Goal: Feedback & Contribution: Submit feedback/report problem

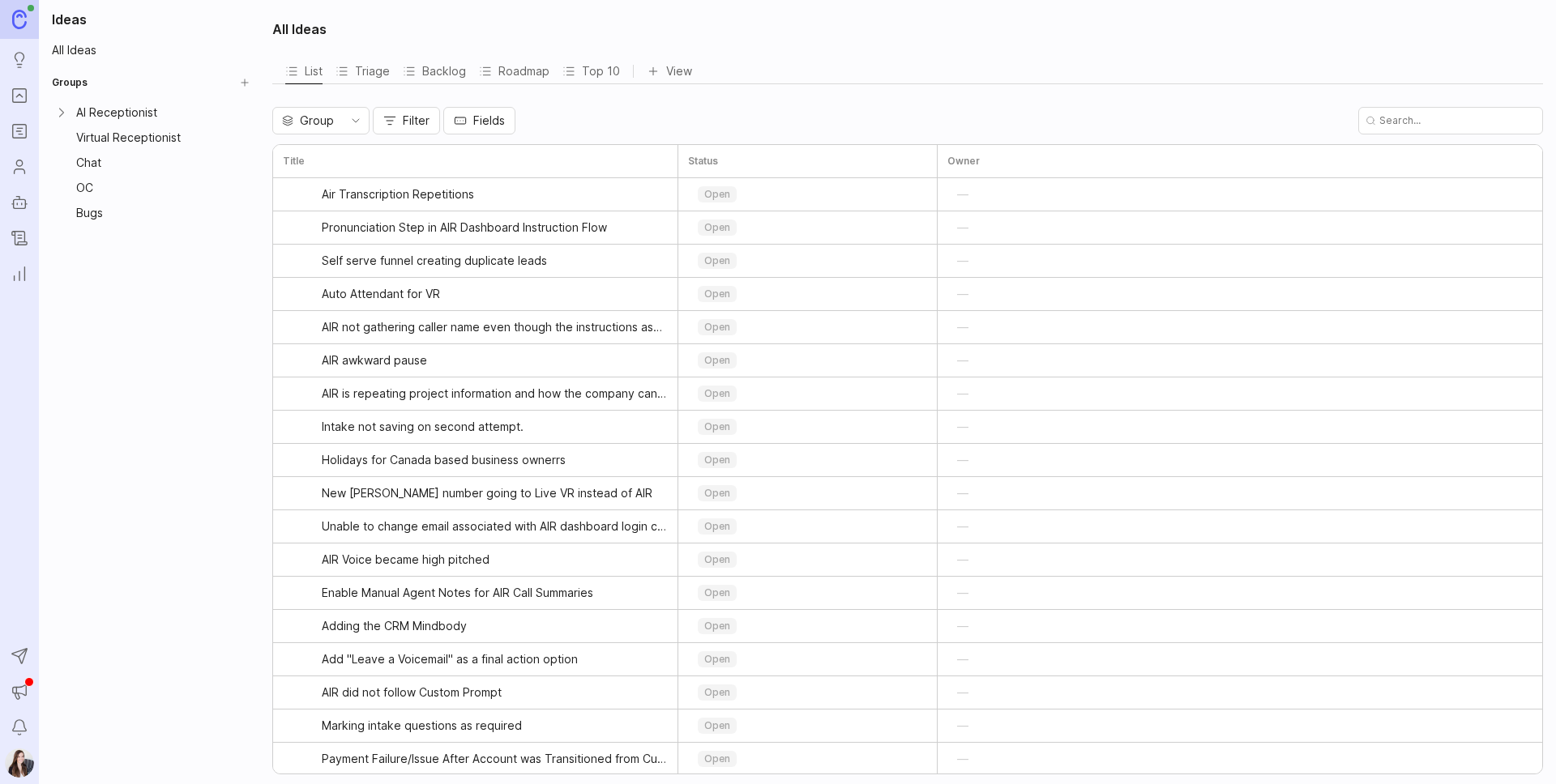
click at [15, 72] on link "Ideas" at bounding box center [20, 60] width 29 height 29
click at [21, 56] on icon "Ideas" at bounding box center [19, 60] width 18 height 19
click at [19, 105] on icon "Portal" at bounding box center [19, 95] width 18 height 19
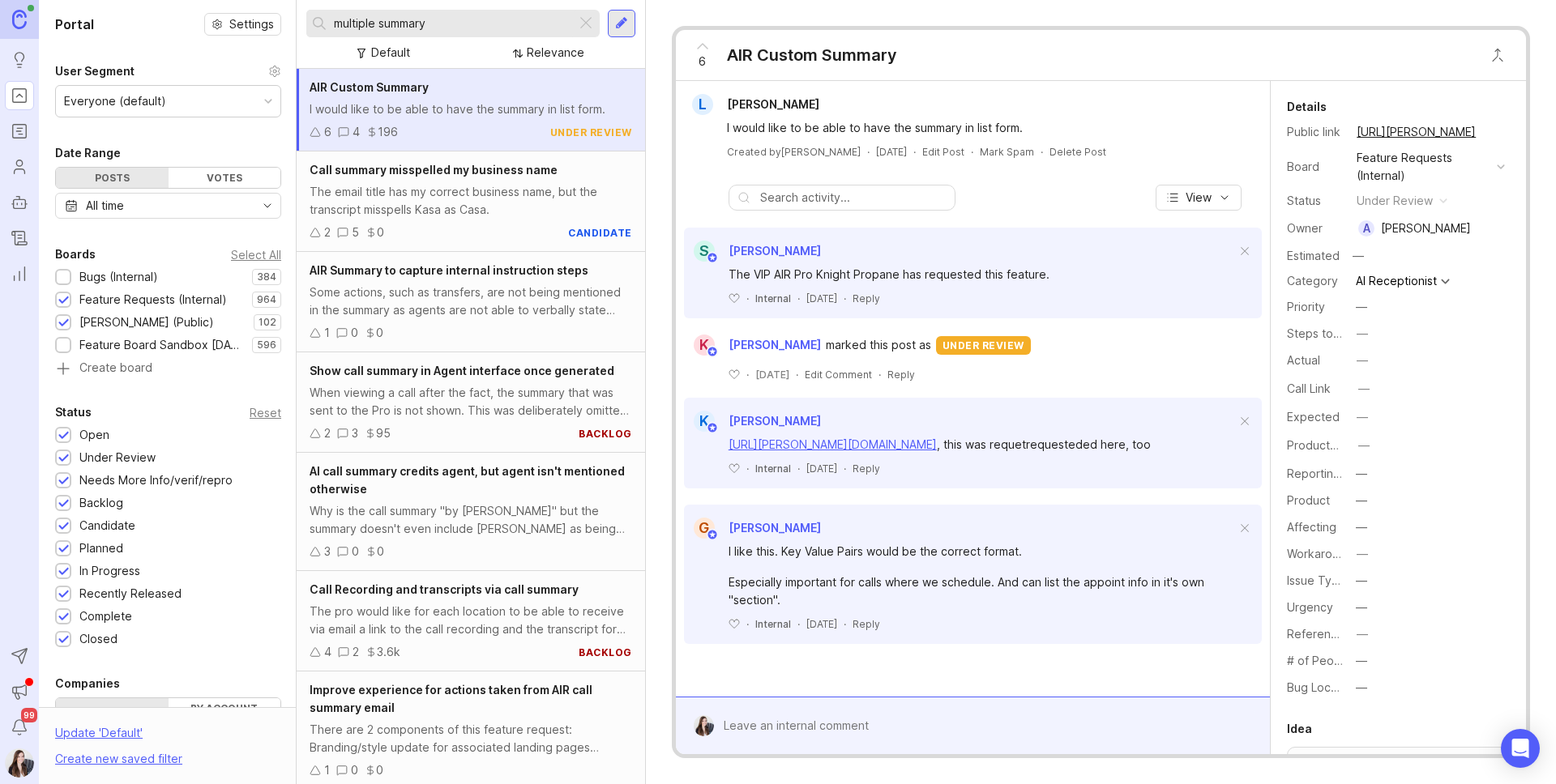
click at [426, 18] on input "multiple summary" at bounding box center [452, 23] width 236 height 18
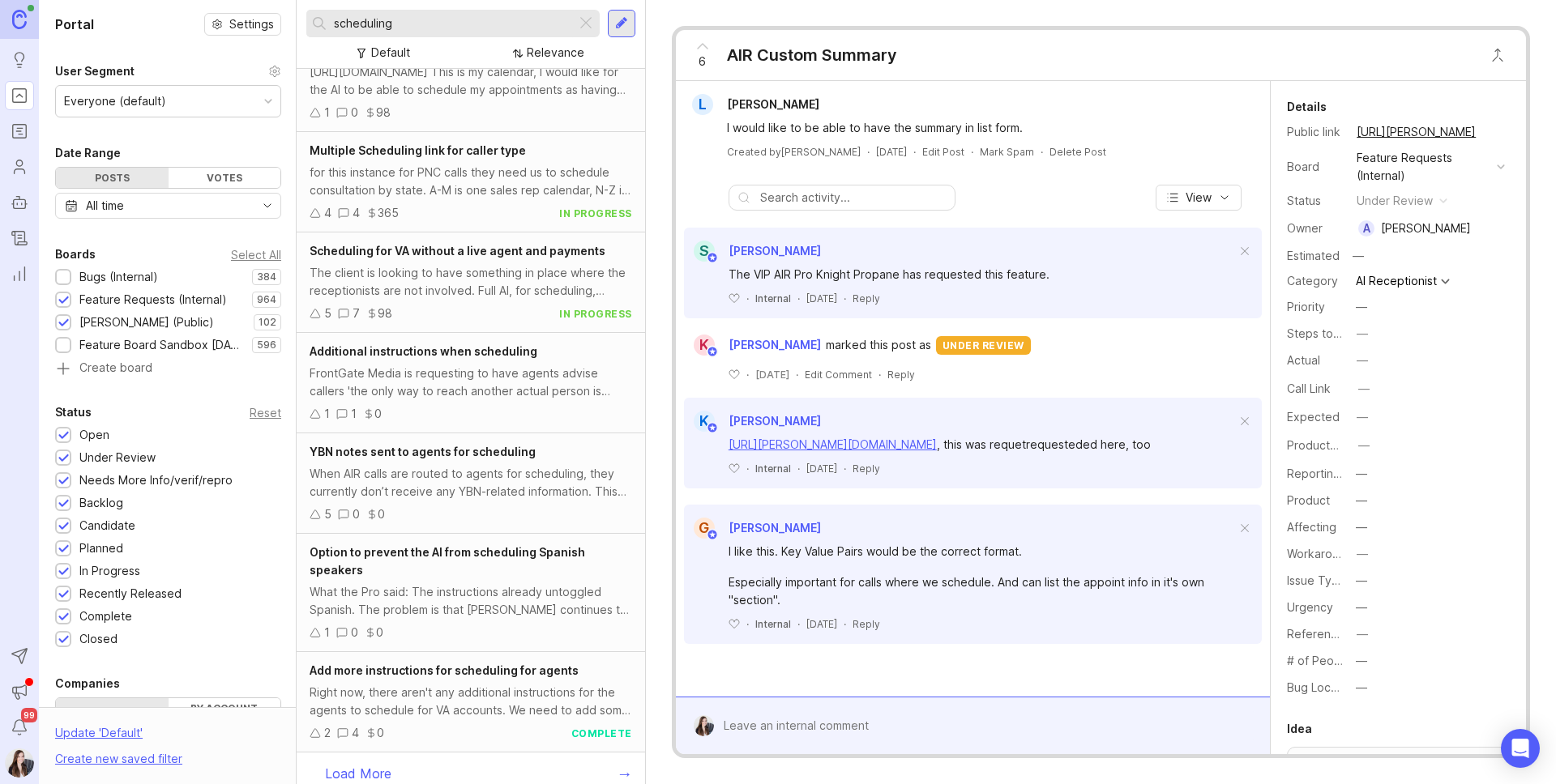
scroll to position [349, 0]
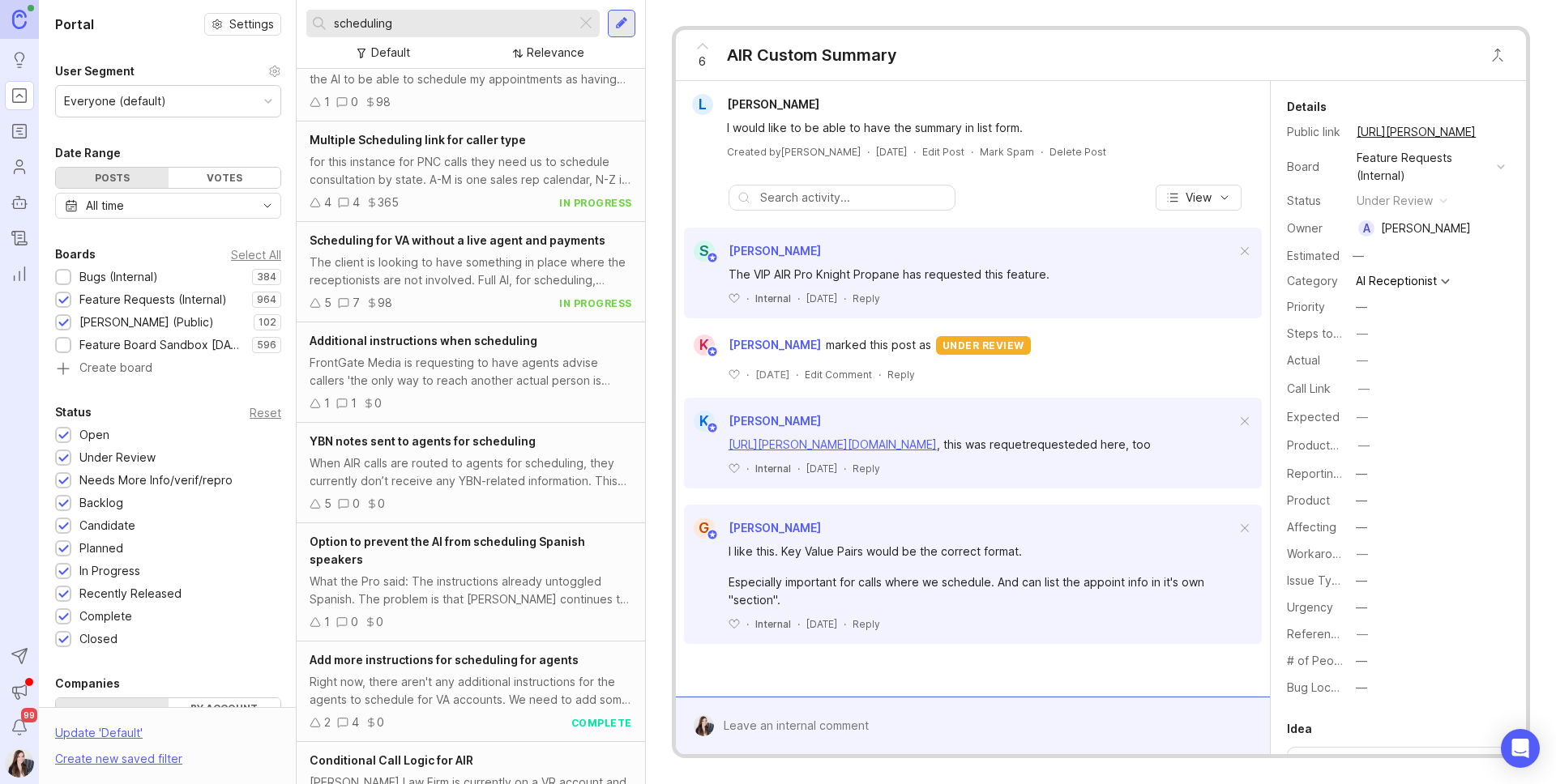
drag, startPoint x: 100, startPoint y: 280, endPoint x: 146, endPoint y: 322, distance: 62.3
click at [100, 280] on div "Bugs (Internal)" at bounding box center [119, 277] width 79 height 18
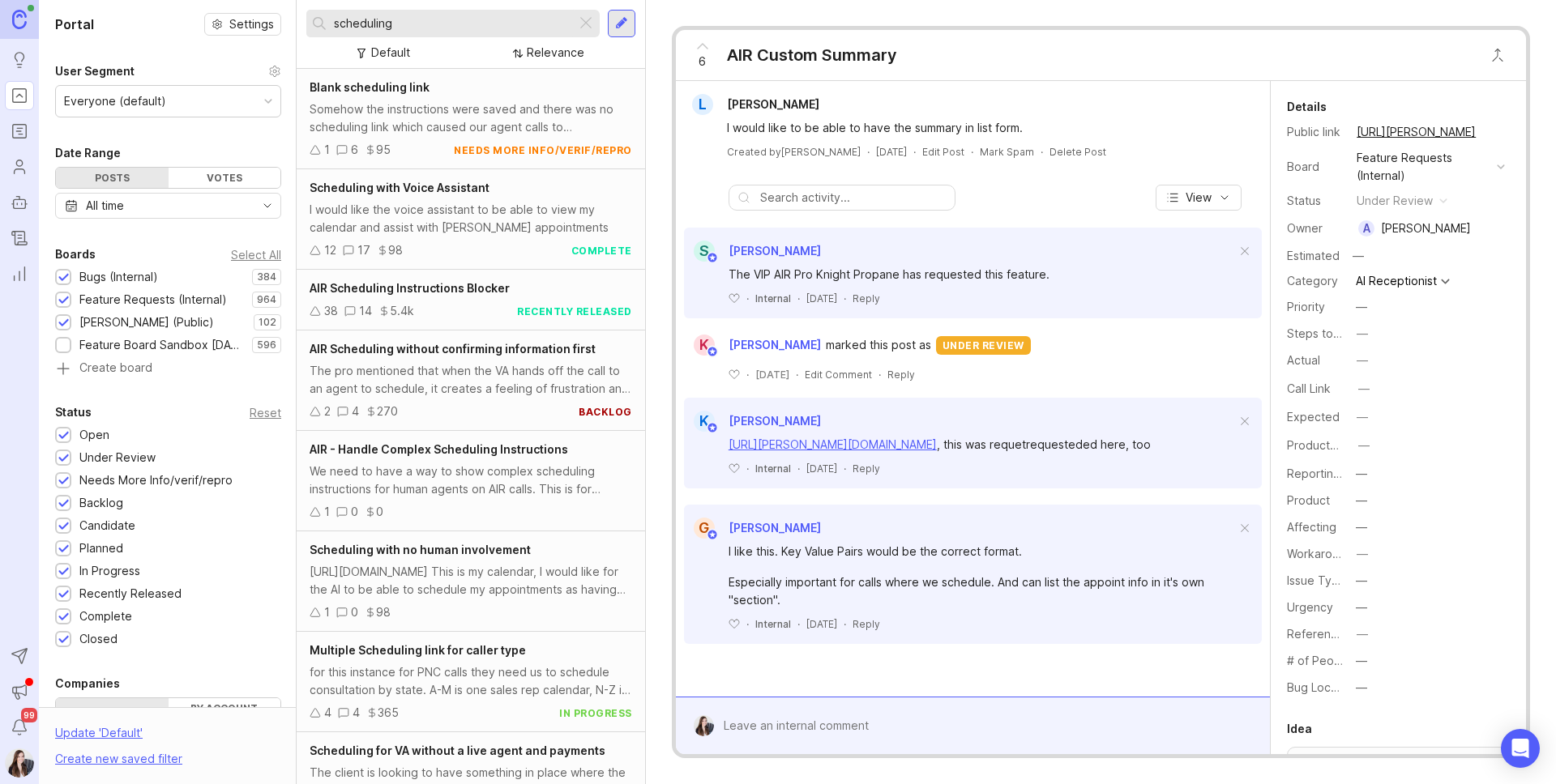
click at [49, 298] on div "Boards Select All Bugs (Internal) 384 1 Feature Requests (Internal) 964 1 [PERS…" at bounding box center [168, 311] width 259 height 132
click at [60, 304] on div at bounding box center [63, 301] width 10 height 12
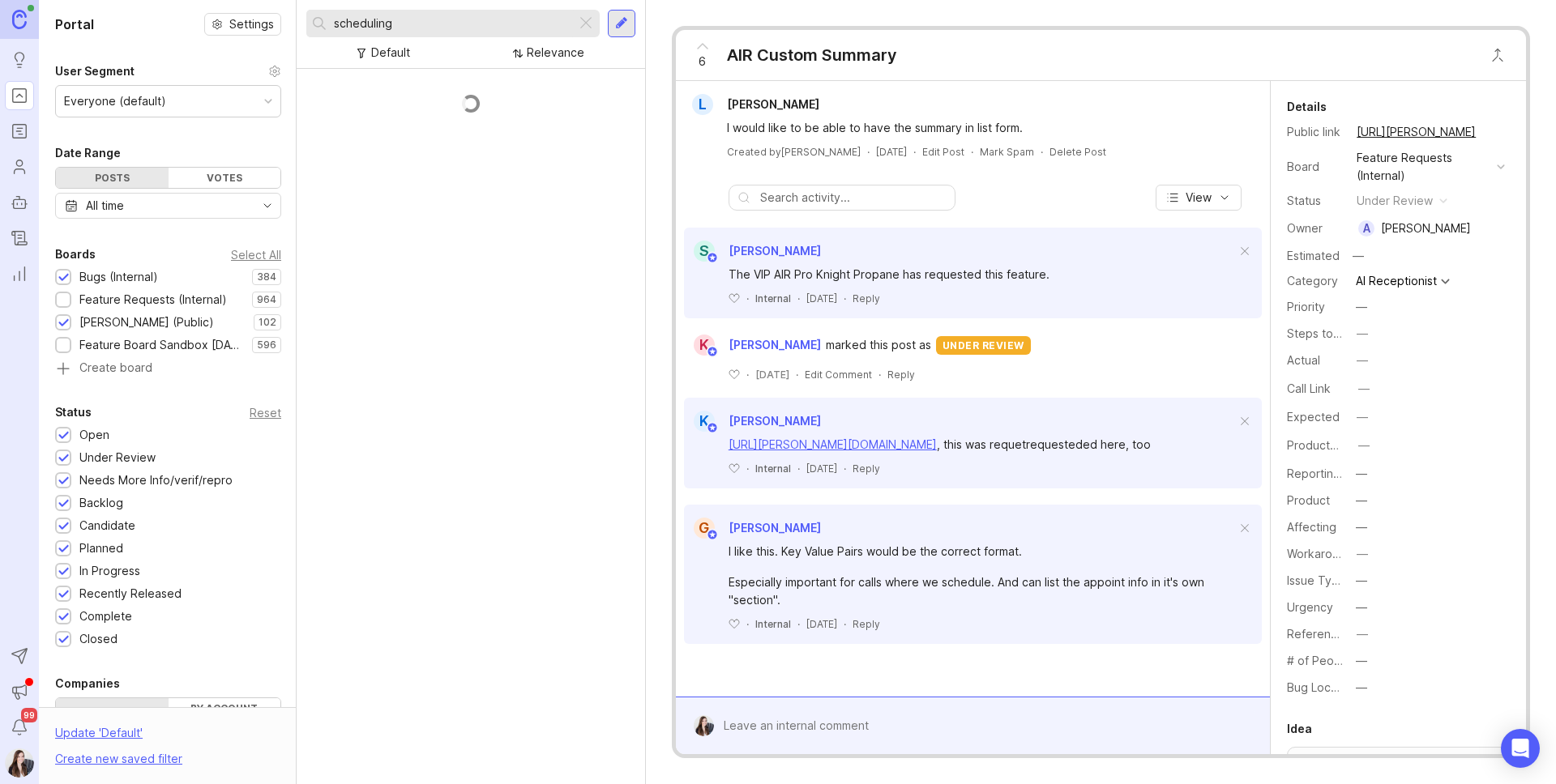
drag, startPoint x: 65, startPoint y: 325, endPoint x: 149, endPoint y: 392, distance: 107.4
click at [65, 325] on div at bounding box center [63, 324] width 10 height 12
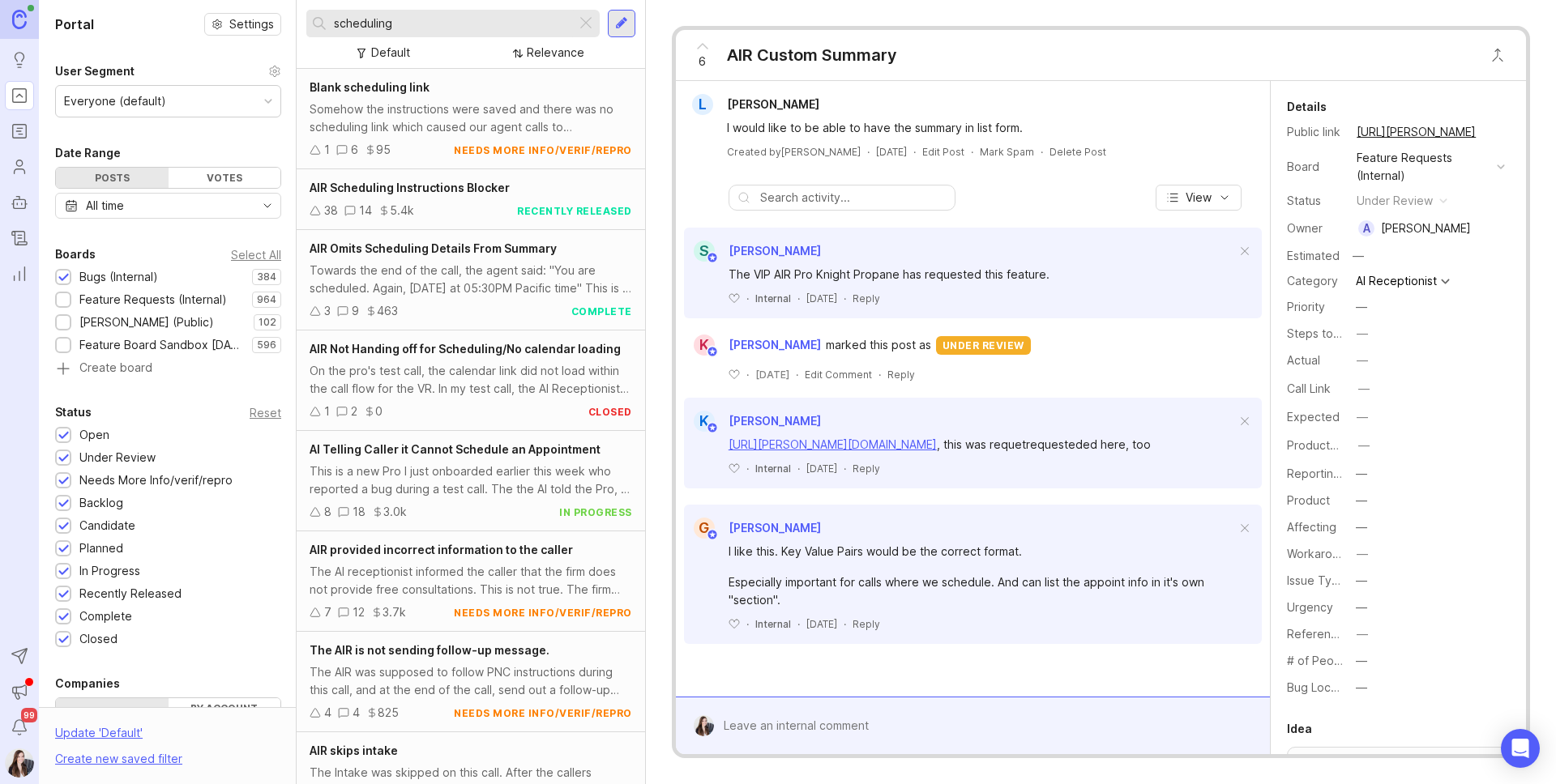
click at [253, 412] on div "Reset" at bounding box center [265, 413] width 31 height 9
click at [499, 127] on div "Somehow the instructions were saved and there was no scheduling link which caus…" at bounding box center [470, 118] width 322 height 35
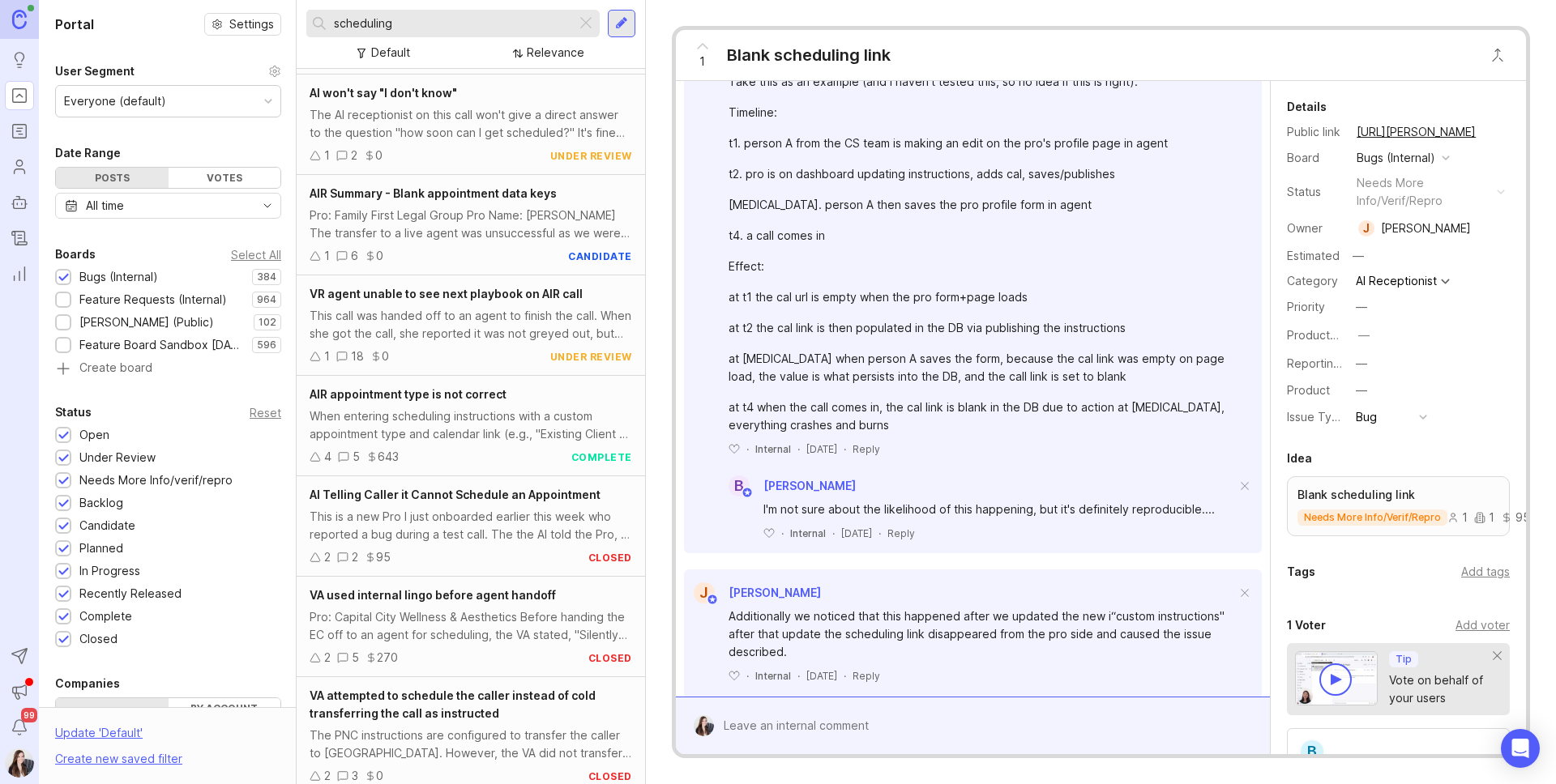
scroll to position [1006, 0]
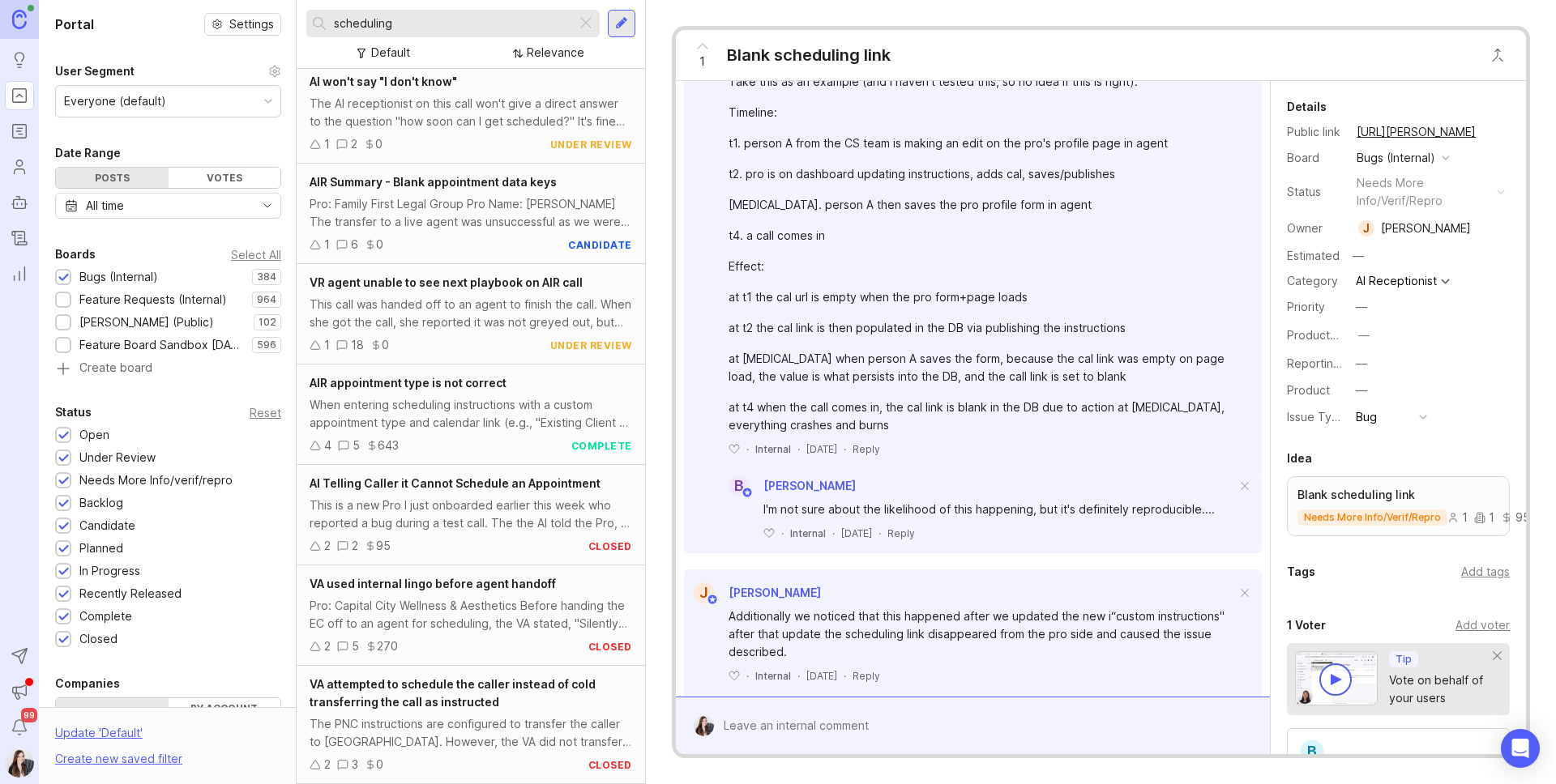
click at [254, 417] on div "Reset" at bounding box center [265, 413] width 31 height 9
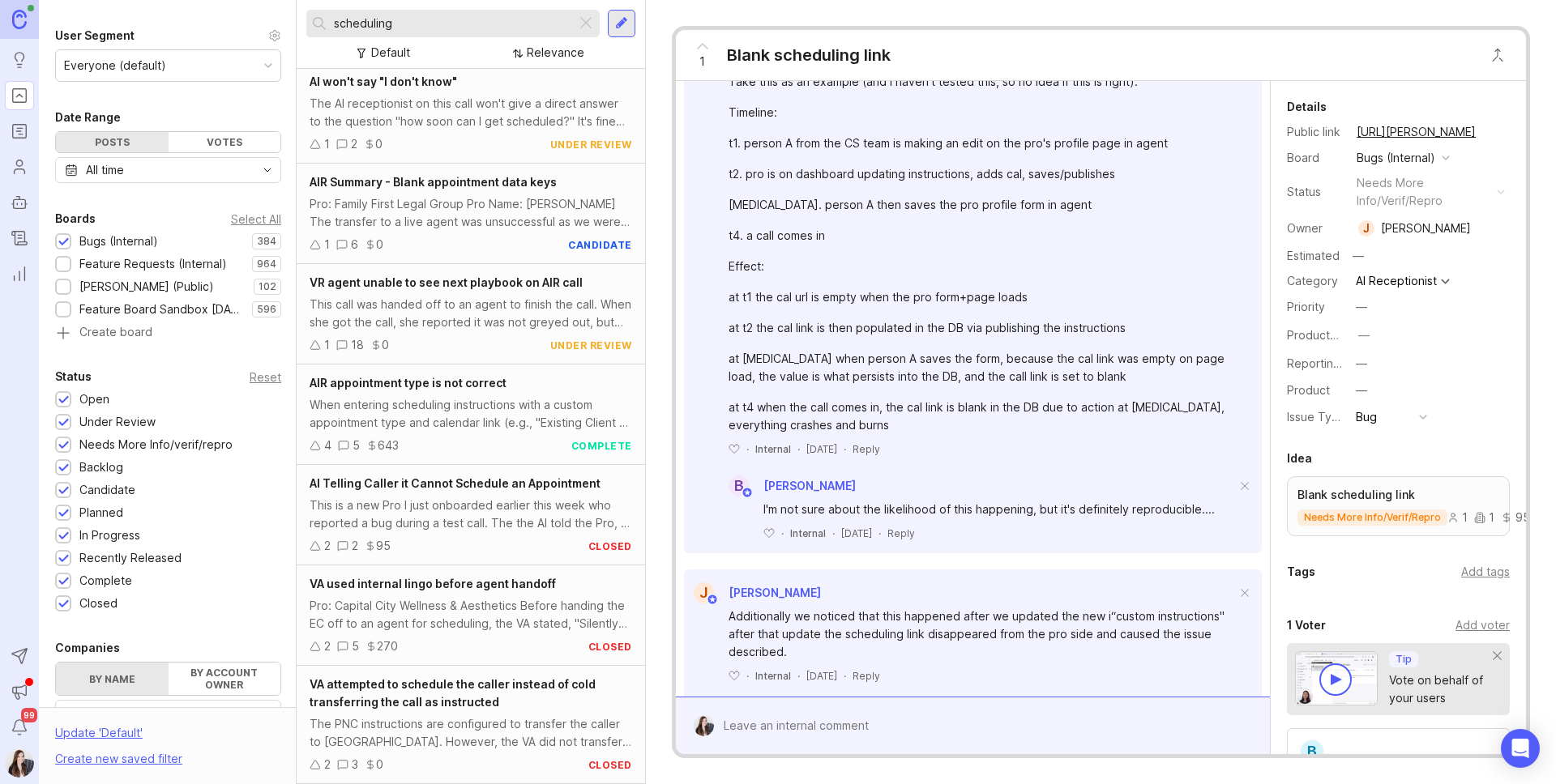
scroll to position [0, 0]
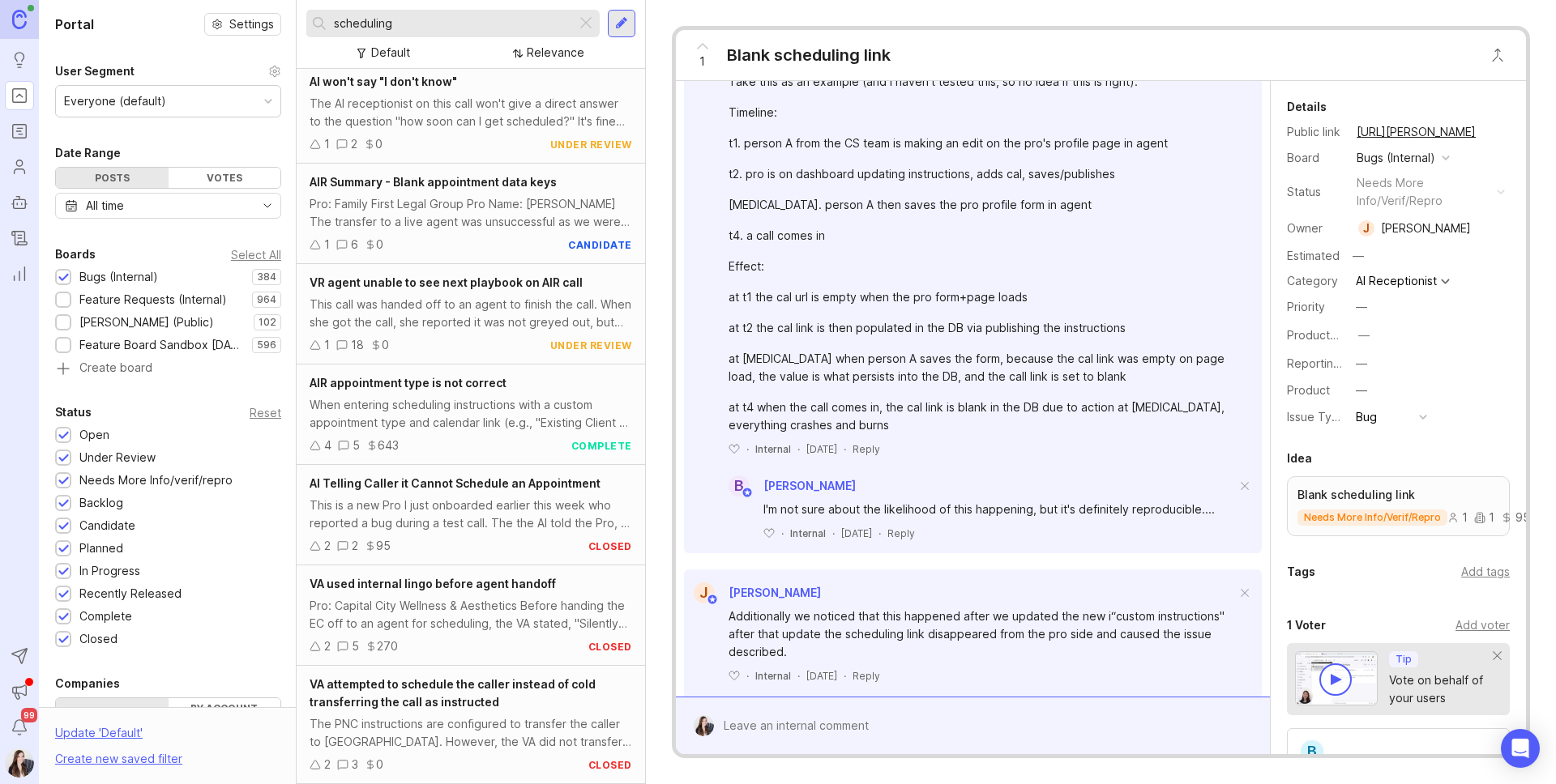
click at [184, 99] on div "Everyone (default)" at bounding box center [168, 101] width 224 height 31
click at [145, 48] on div "Portal Settings User Segment Everyone (default) Date Range Posts Votes All time…" at bounding box center [168, 569] width 259 height 1138
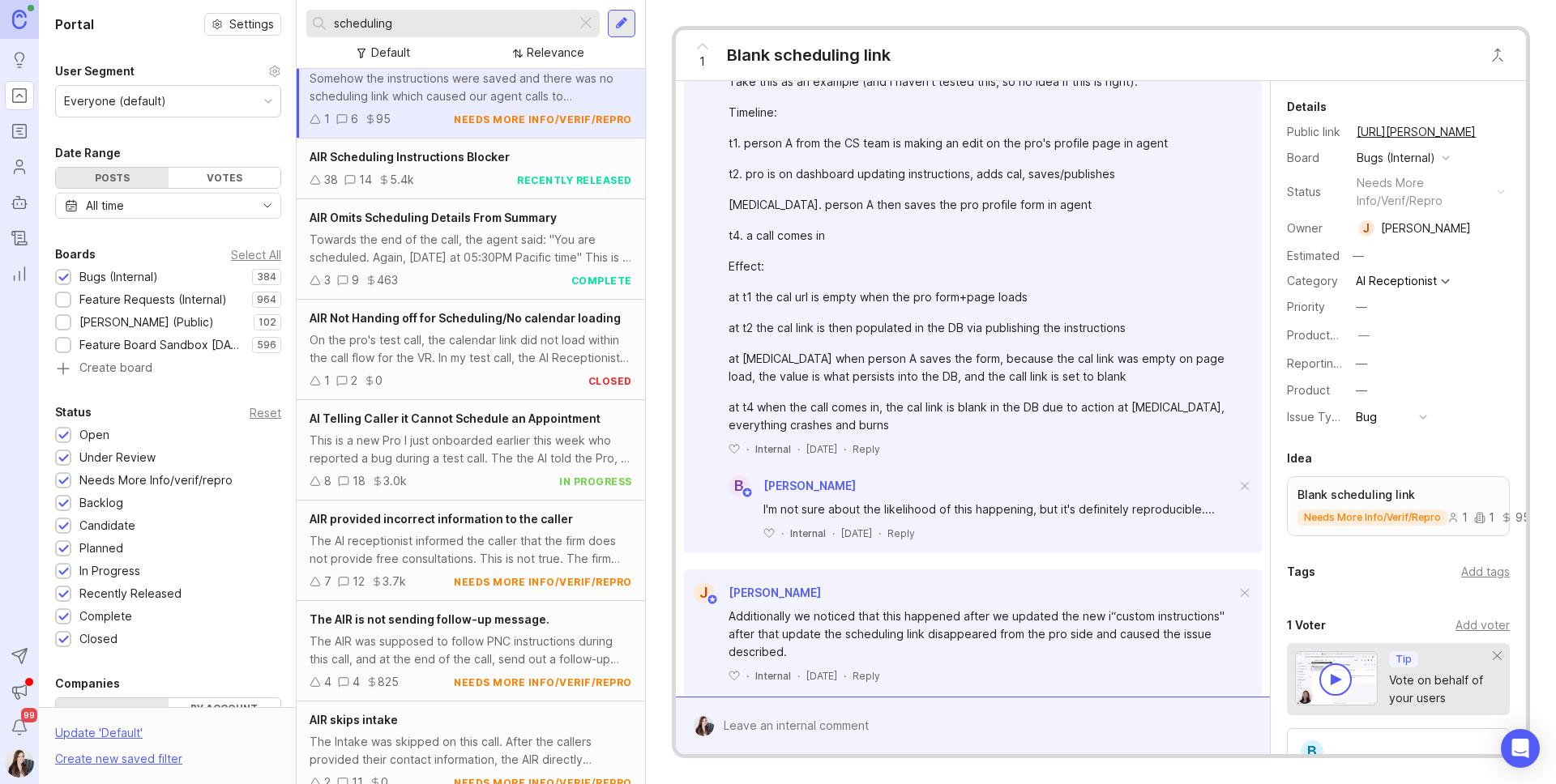
scroll to position [0, 0]
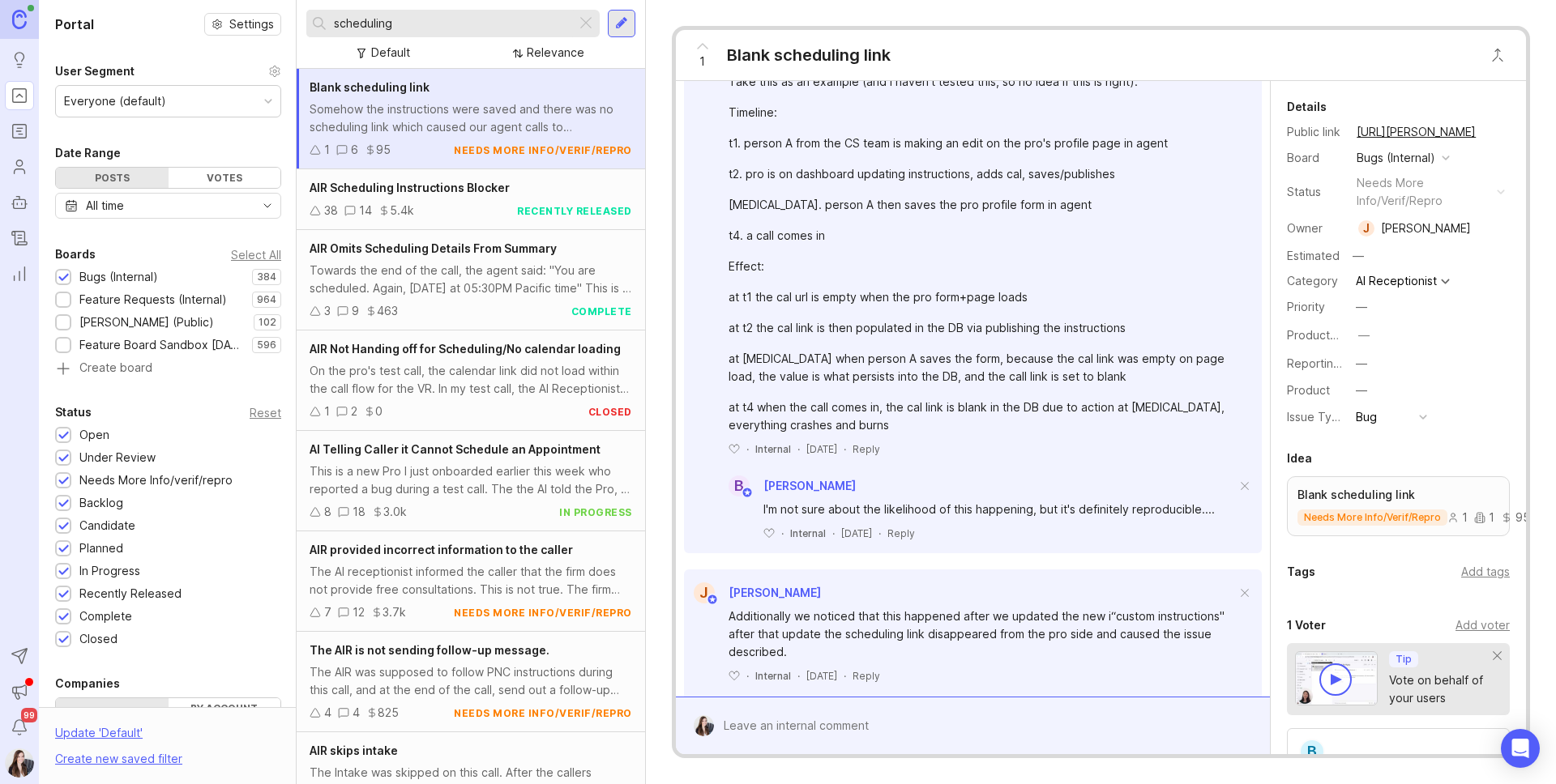
click at [423, 35] on div "scheduling" at bounding box center [442, 23] width 270 height 28
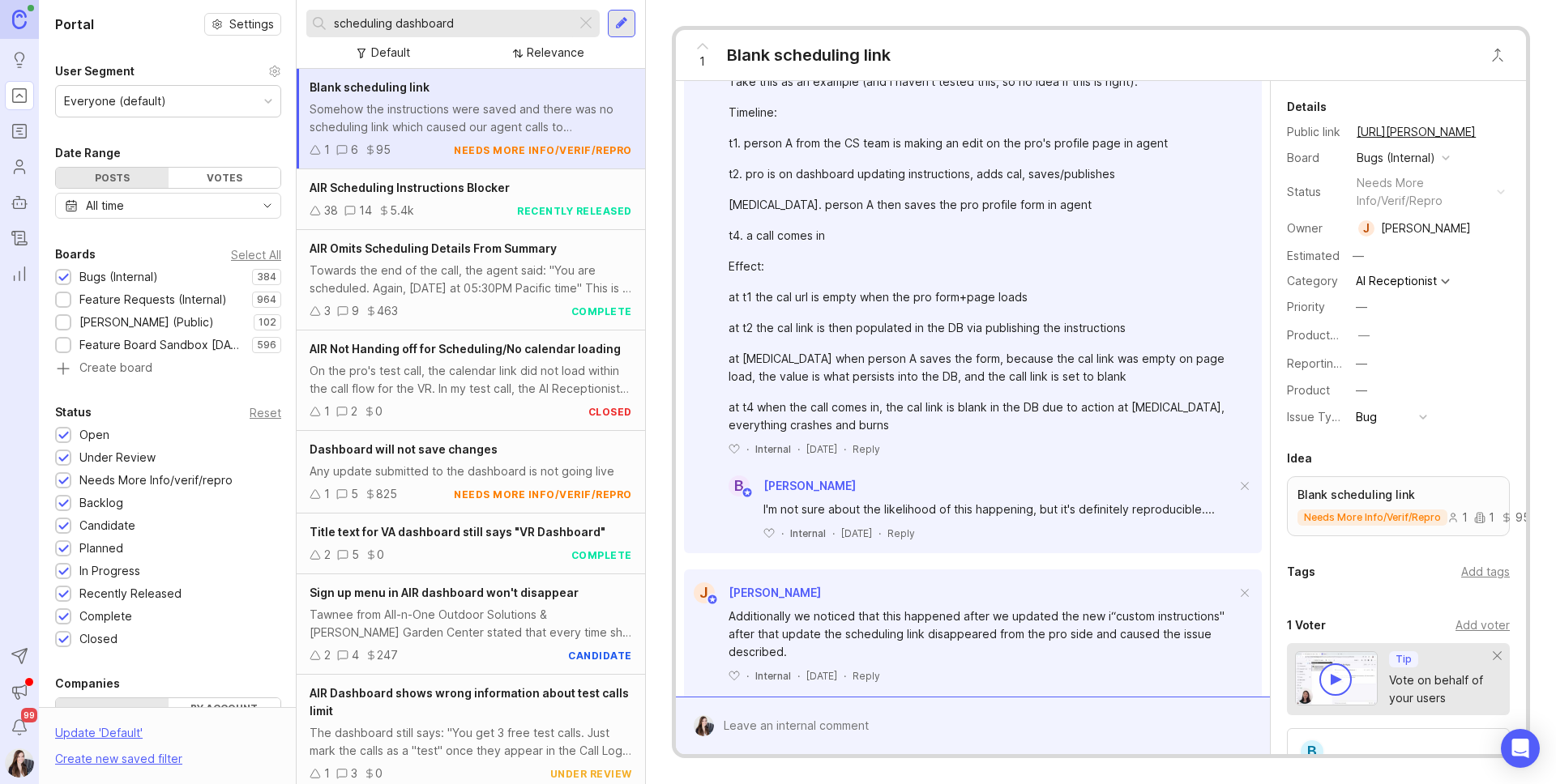
click at [486, 202] on div "38 14 5.4k recently released" at bounding box center [470, 210] width 322 height 18
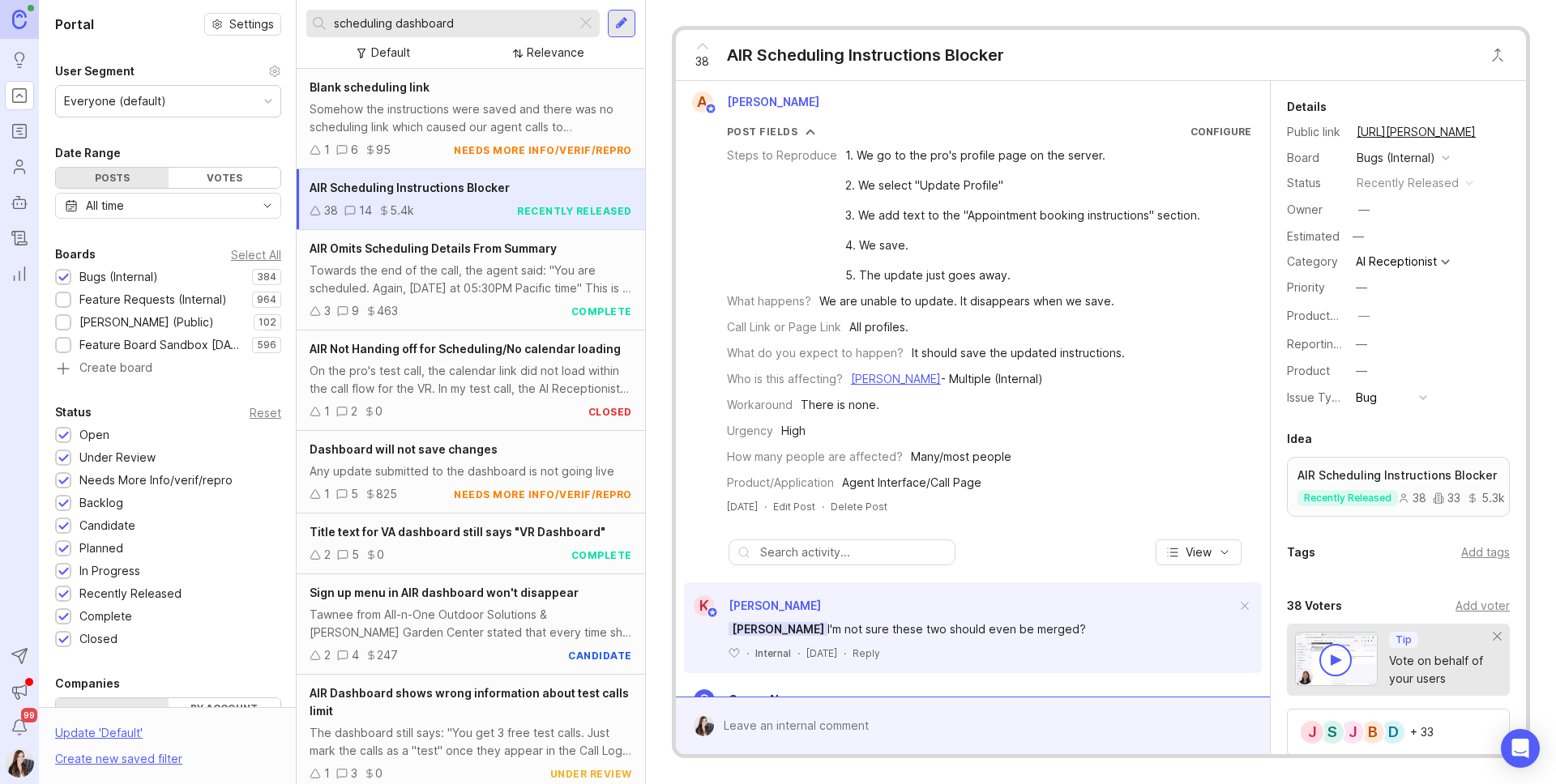
scroll to position [3, 0]
click at [557, 462] on div "Any update submitted to the dashboard is not going live" at bounding box center [470, 471] width 322 height 18
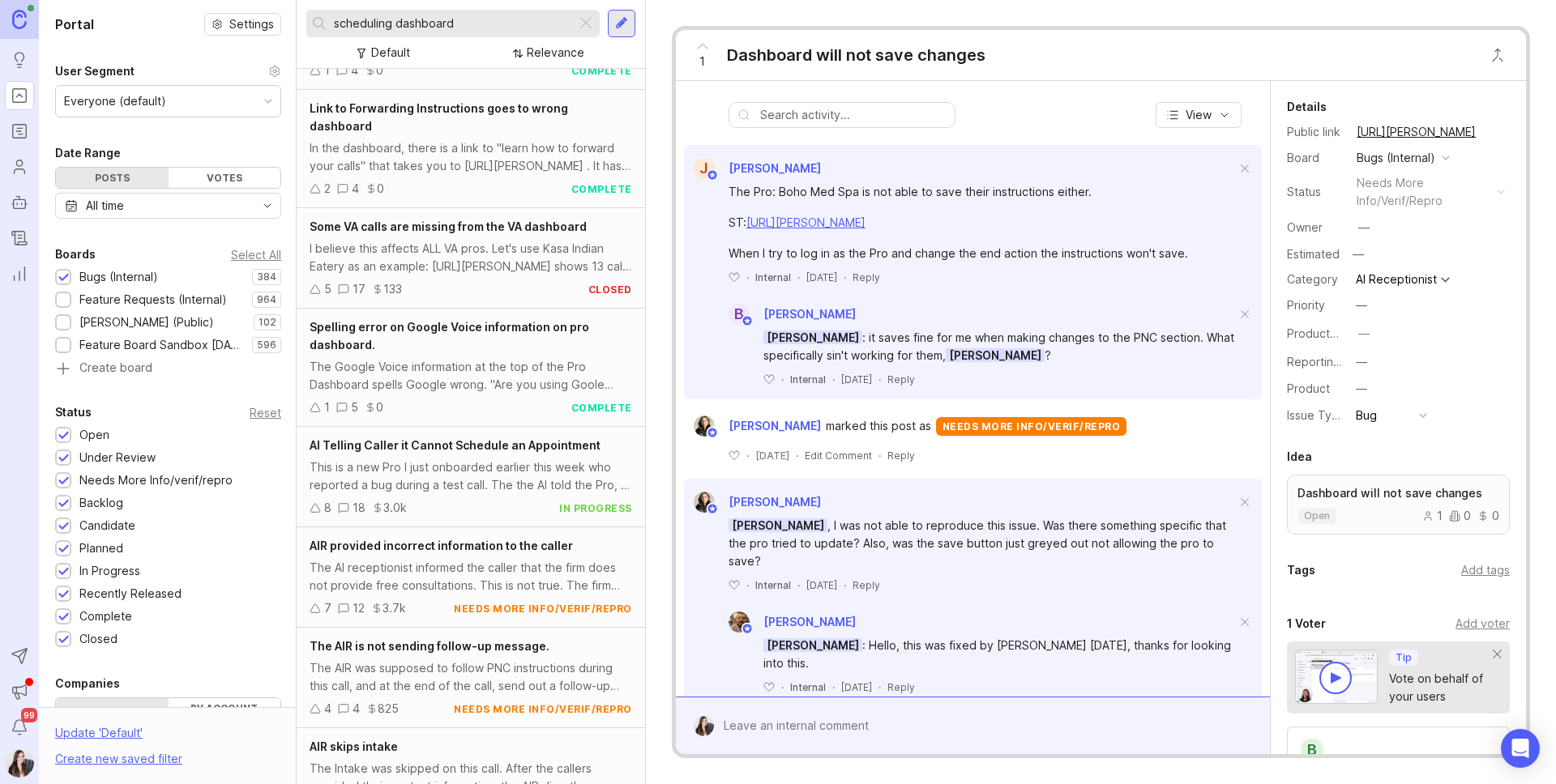
scroll to position [1797, 0]
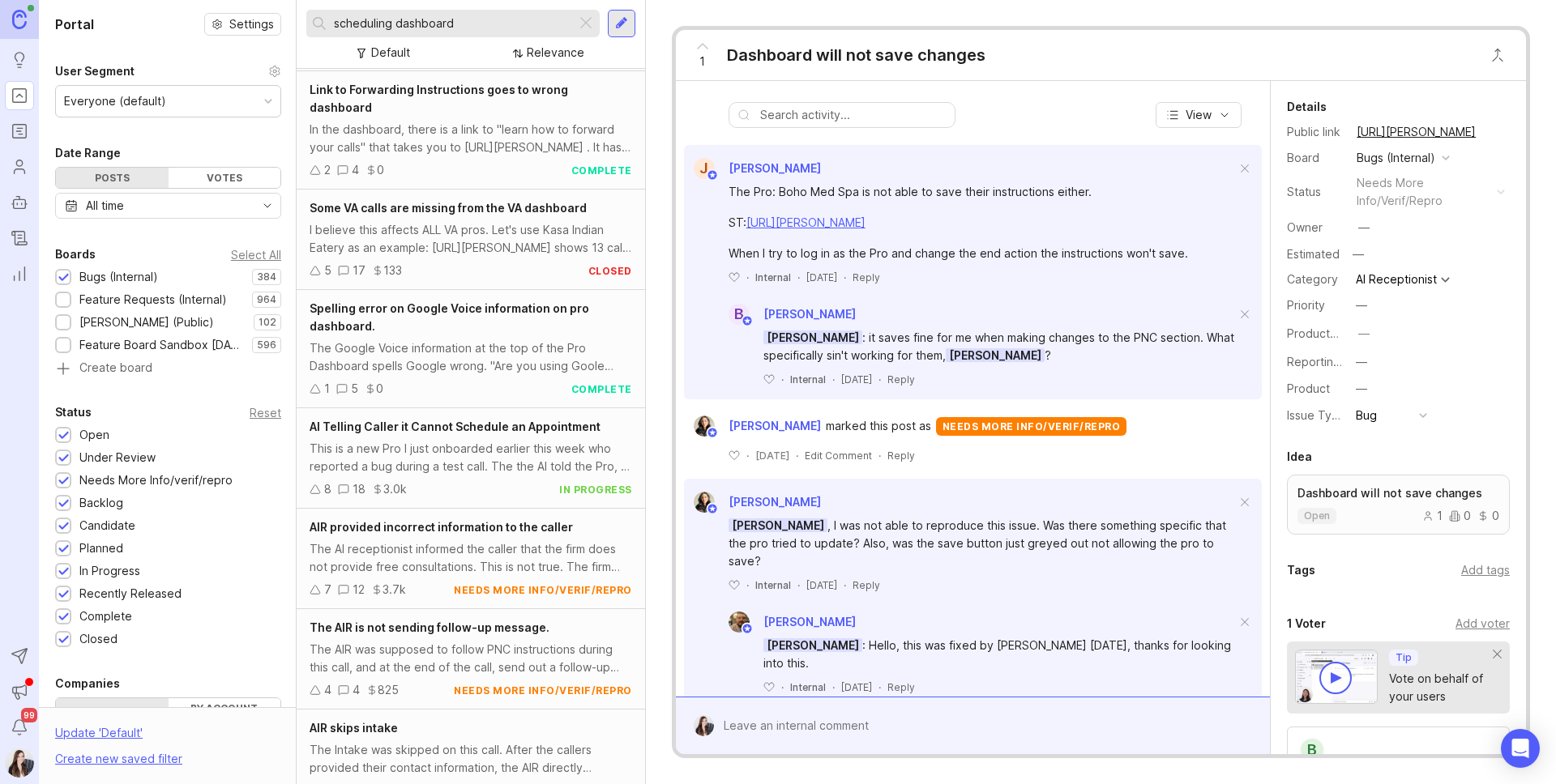
click at [495, 24] on input "scheduling dashboard" at bounding box center [452, 23] width 236 height 18
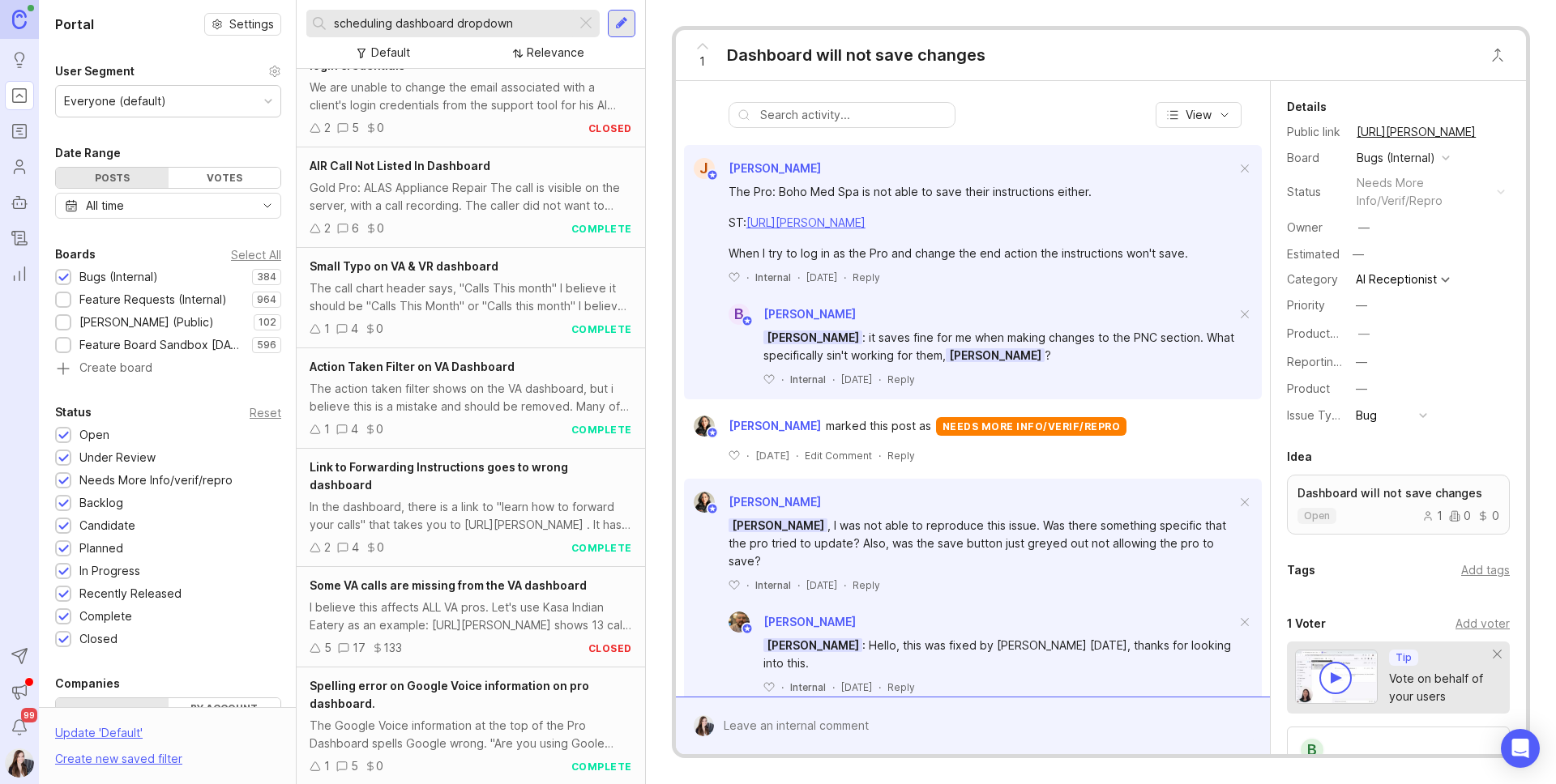
scroll to position [1456, 0]
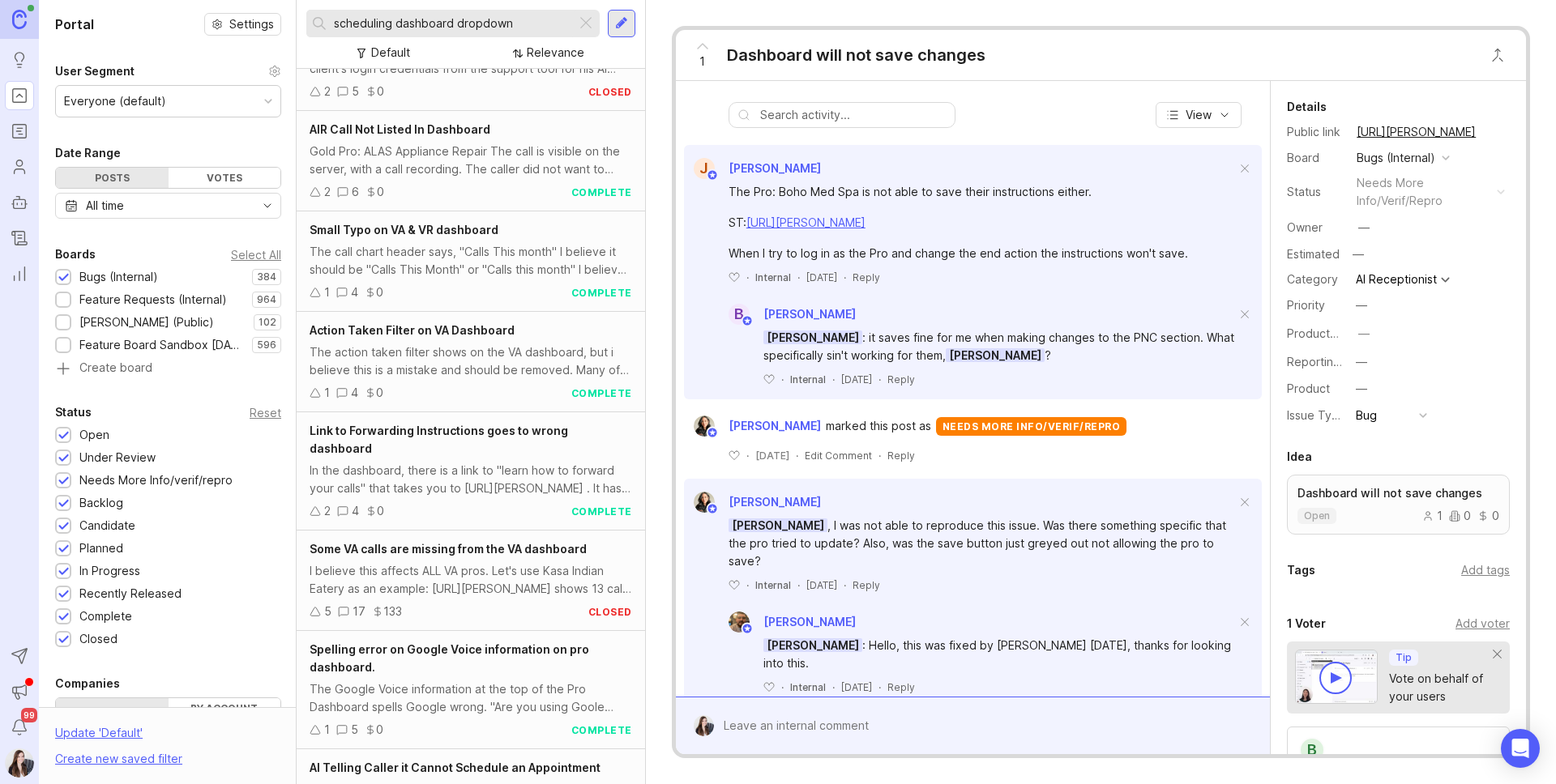
click at [97, 634] on div "Closed" at bounding box center [99, 639] width 38 height 18
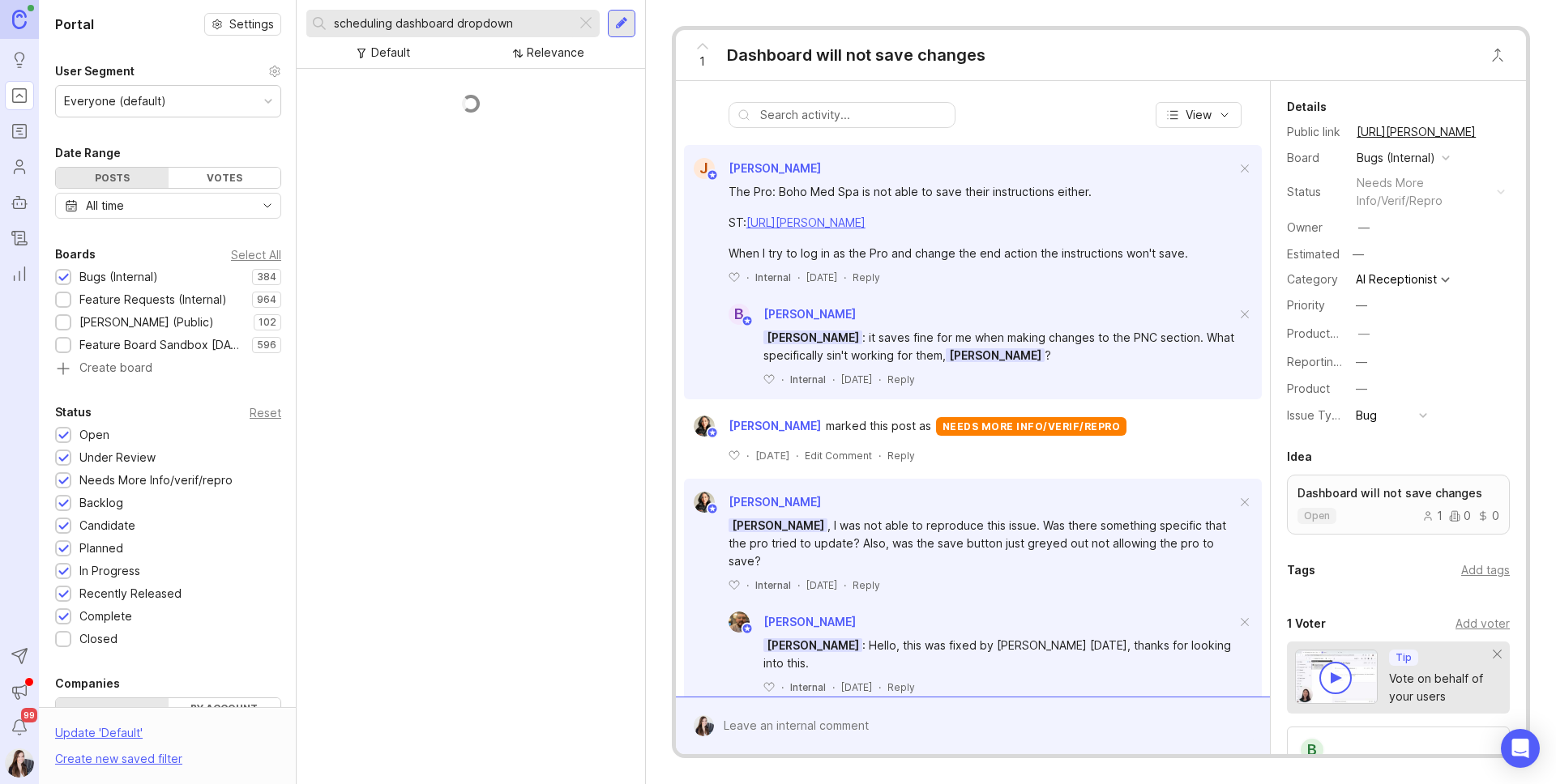
click at [102, 603] on div "Status Reset Open 1 Under Review 1 Needs More Info/verif/repro 1 Backlog 1 Cand…" at bounding box center [168, 525] width 259 height 246
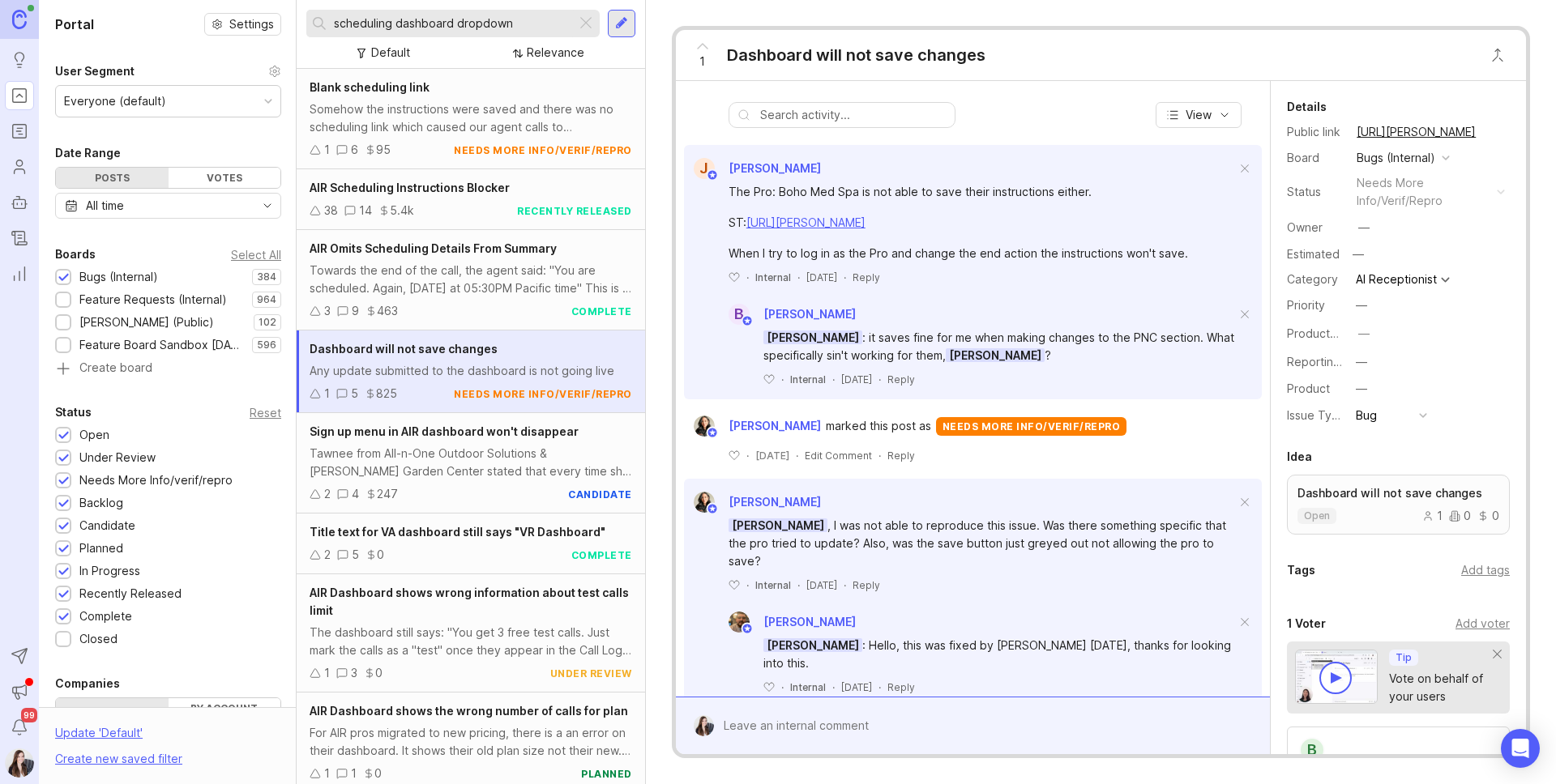
click at [102, 594] on div "Recently Released" at bounding box center [131, 594] width 102 height 18
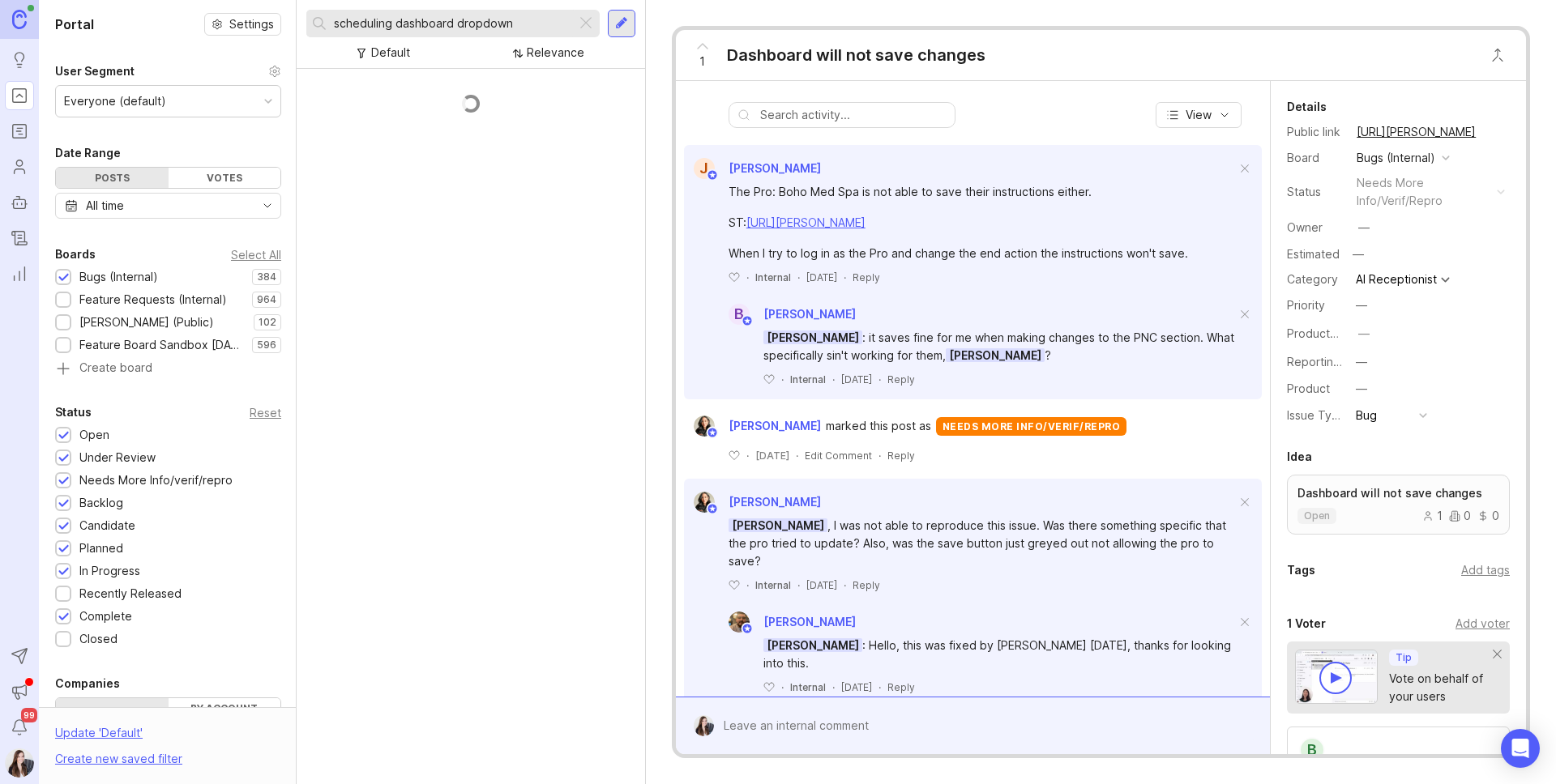
click at [96, 609] on div "Complete" at bounding box center [106, 616] width 53 height 18
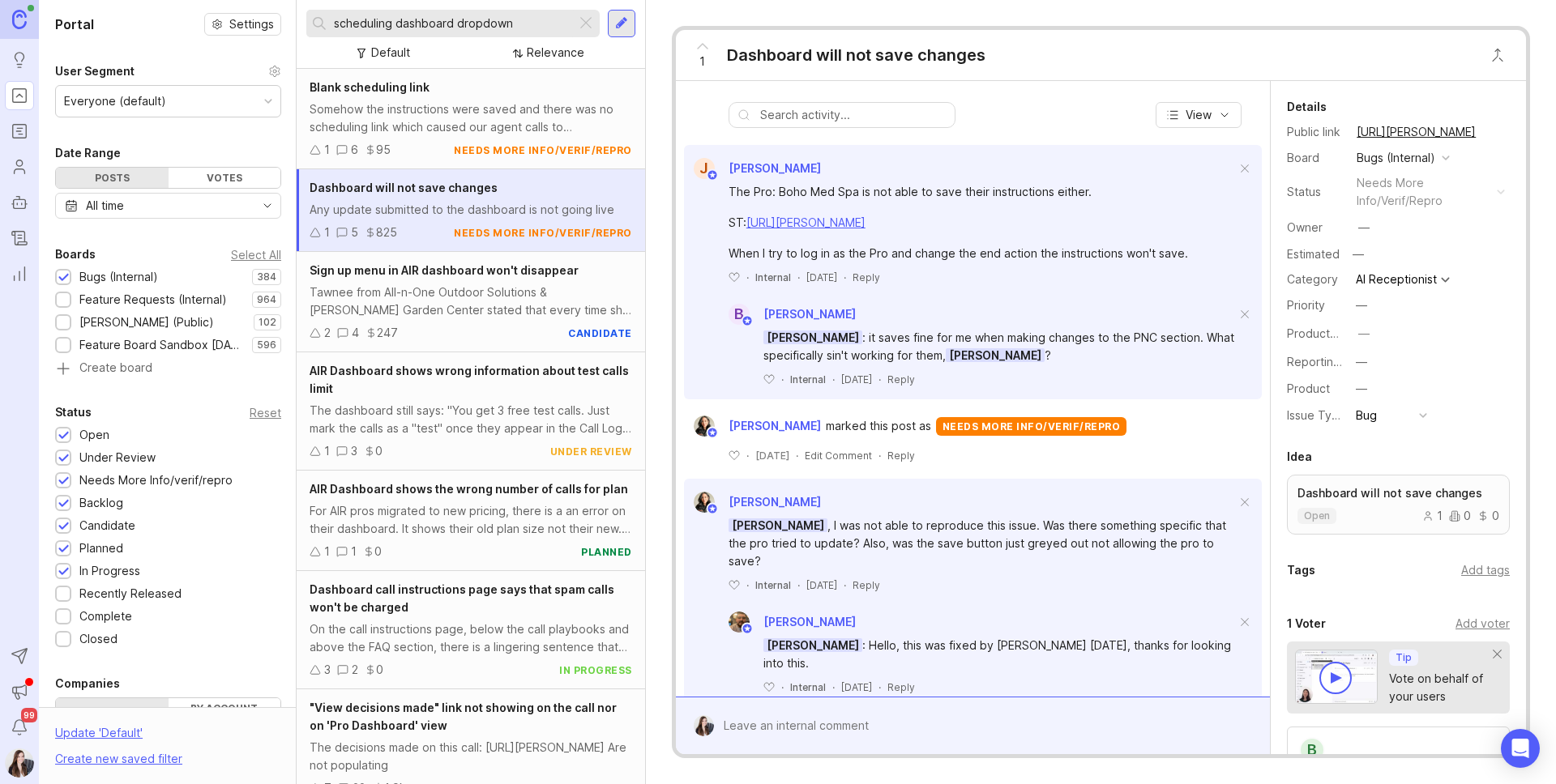
click at [433, 19] on input "scheduling dashboard dropdown" at bounding box center [452, 23] width 236 height 18
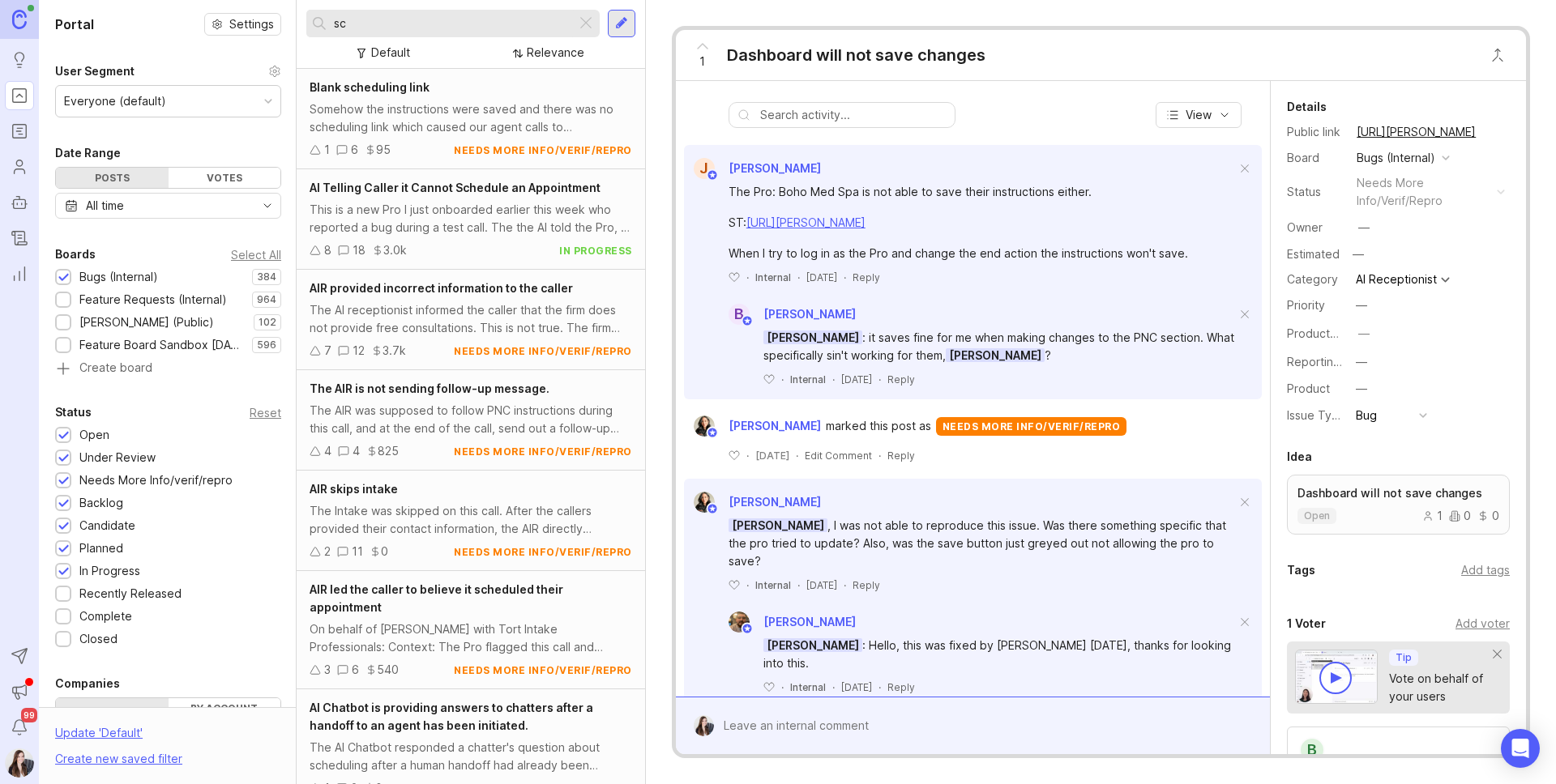
type input "s"
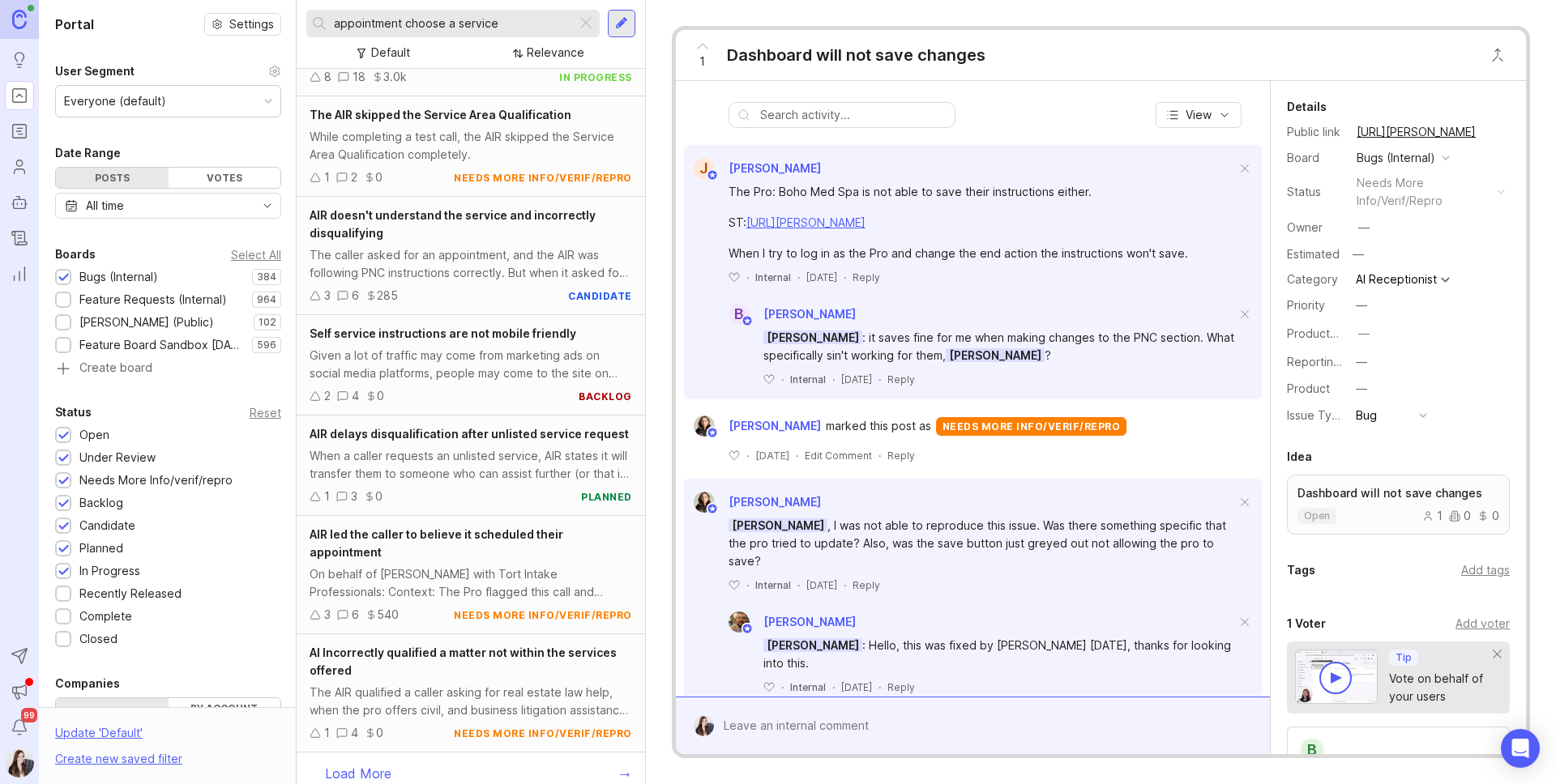
scroll to position [402, 0]
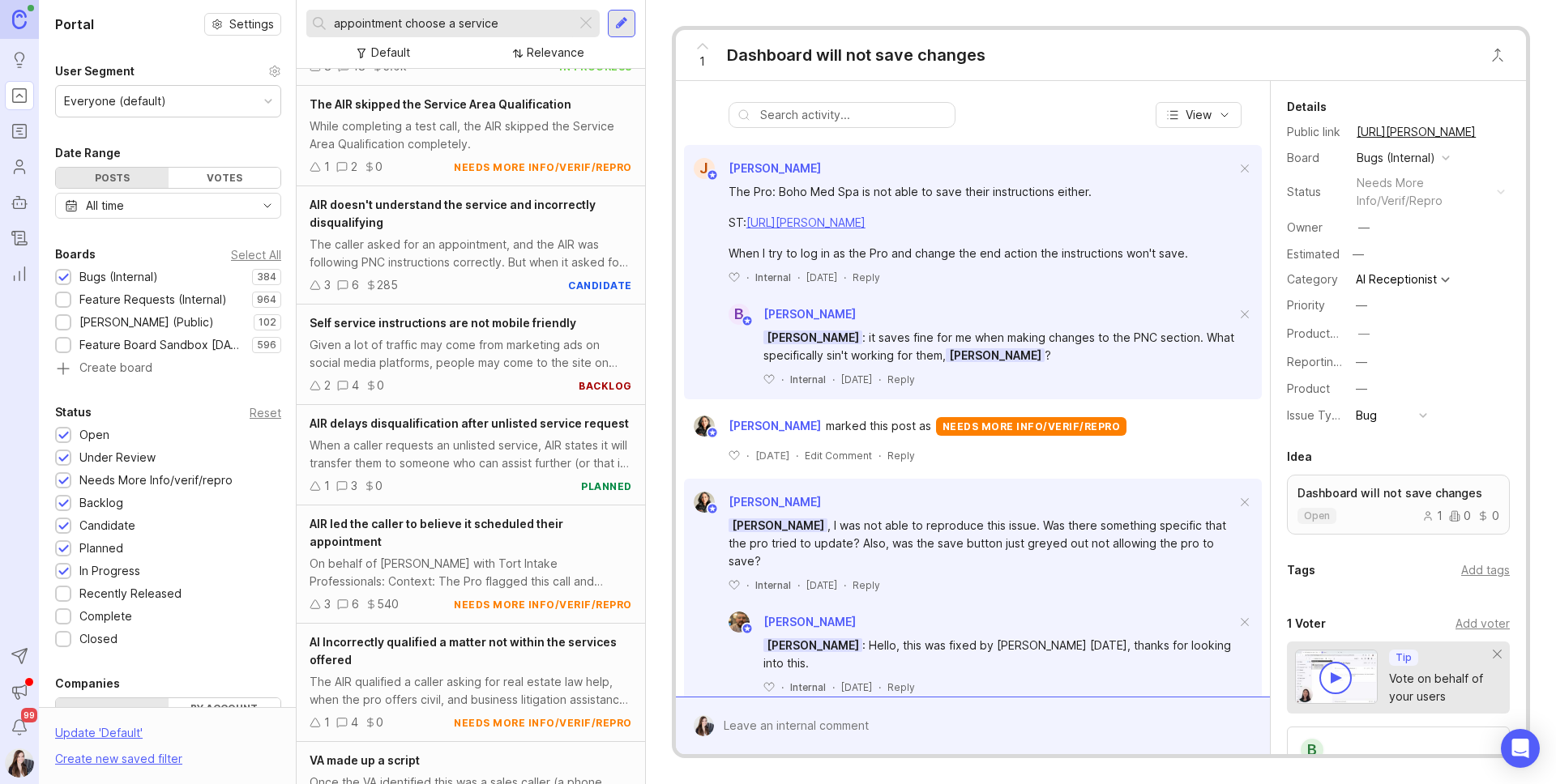
type input "appointment choose a service"
click at [158, 201] on div "All time" at bounding box center [168, 206] width 226 height 26
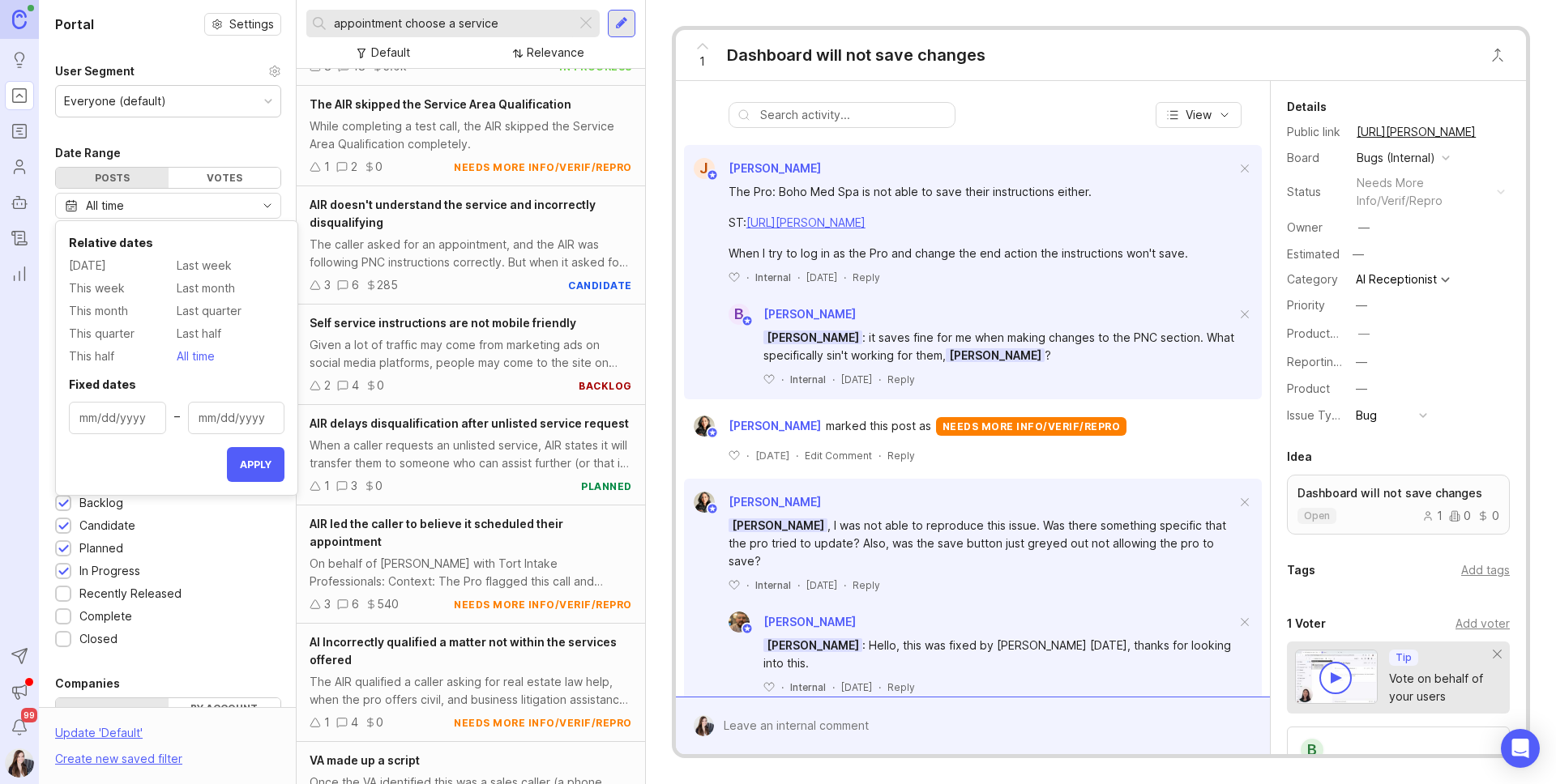
type input "[DATE]"
drag, startPoint x: 124, startPoint y: 417, endPoint x: 154, endPoint y: 411, distance: 30.6
click at [124, 417] on input "[DATE]" at bounding box center [118, 418] width 76 height 18
click at [107, 419] on input "[DATE]" at bounding box center [118, 418] width 76 height 18
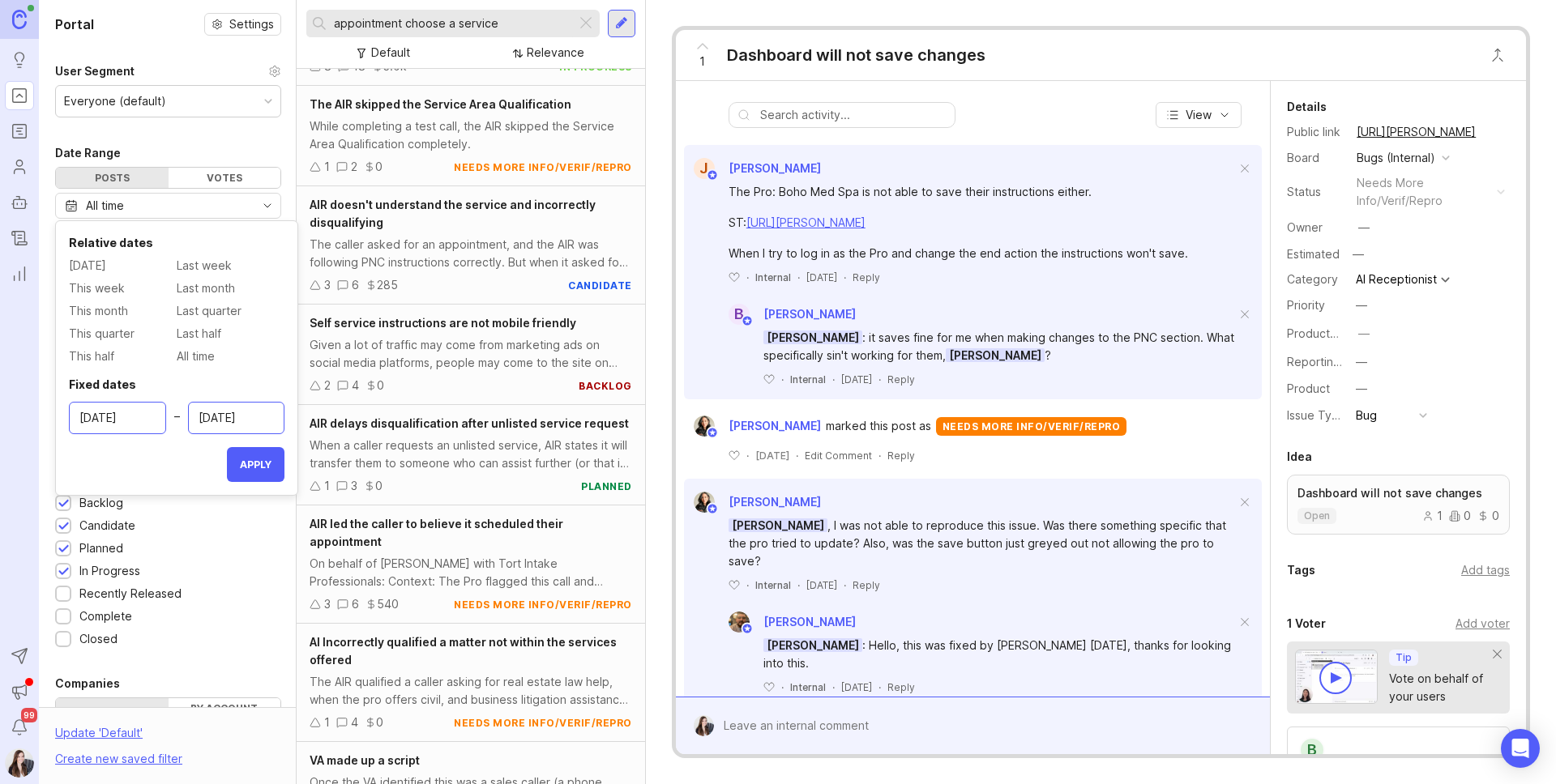
type input "[DATE]"
click at [226, 420] on input "[DATE]" at bounding box center [236, 418] width 76 height 18
type input "[DATE]"
drag, startPoint x: 252, startPoint y: 459, endPoint x: 257, endPoint y: 475, distance: 16.8
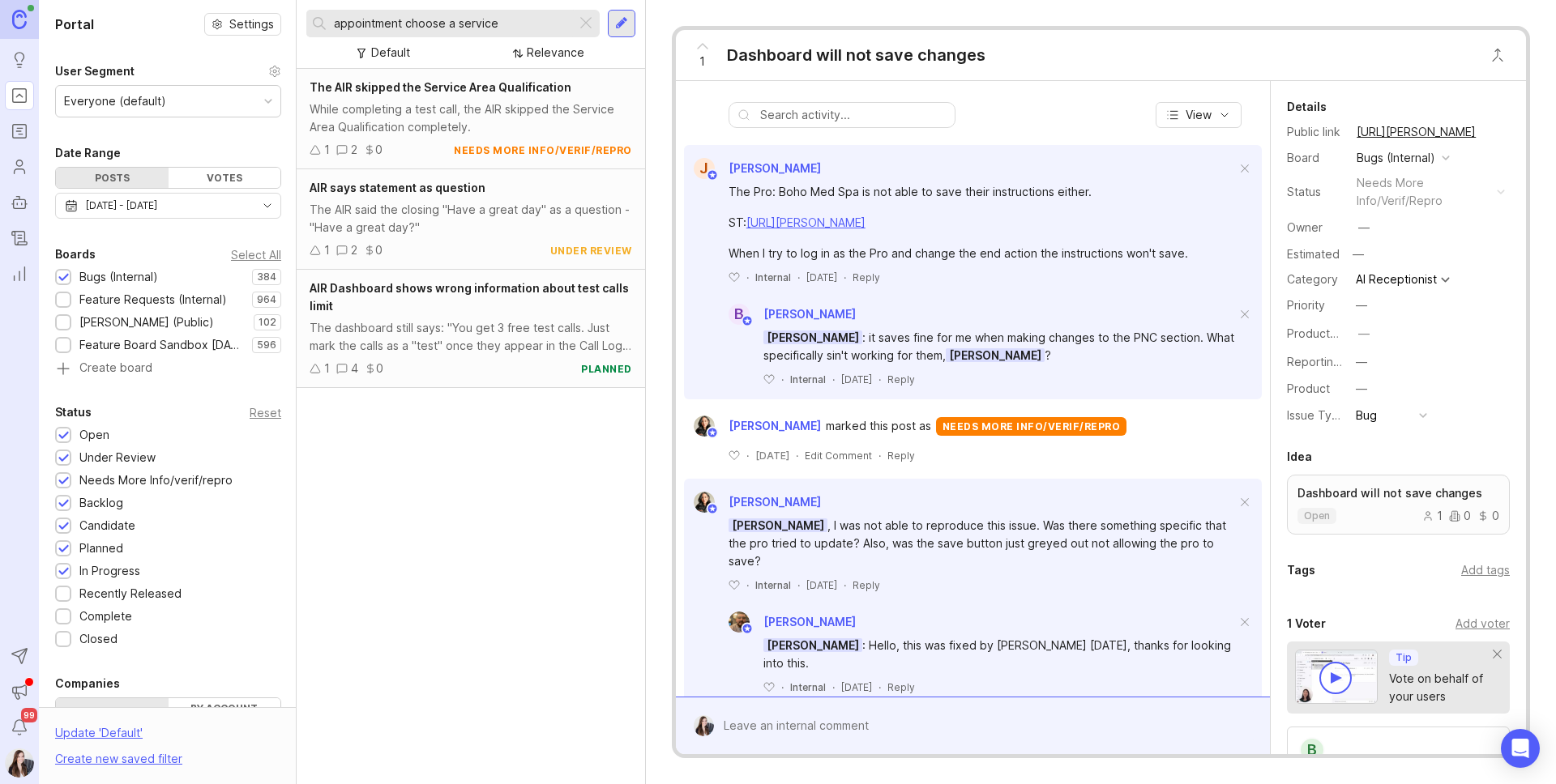
click at [433, 116] on div "While completing a test call, the AIR skipped the Service Area Qualification co…" at bounding box center [470, 118] width 322 height 35
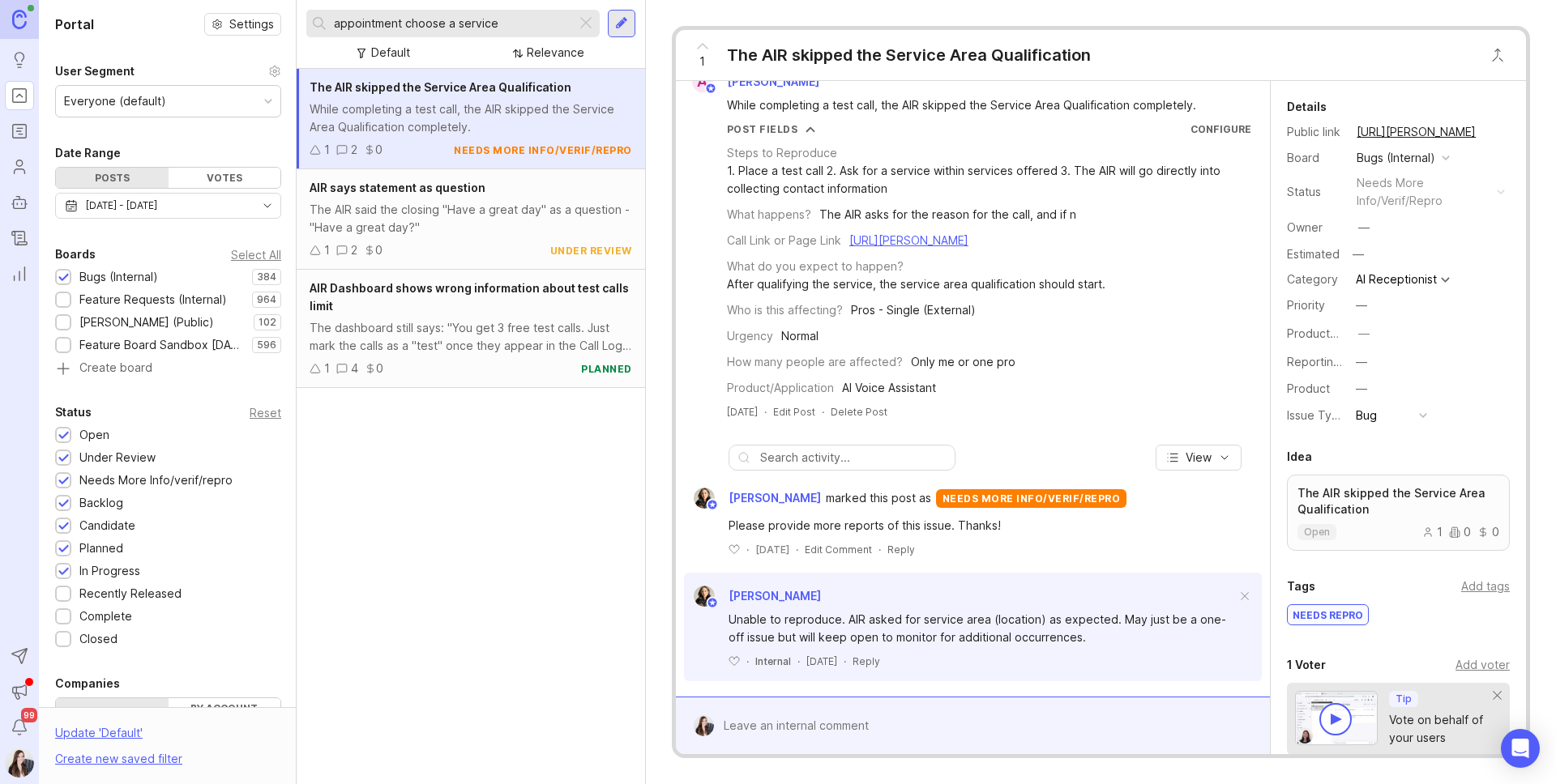
scroll to position [51, 0]
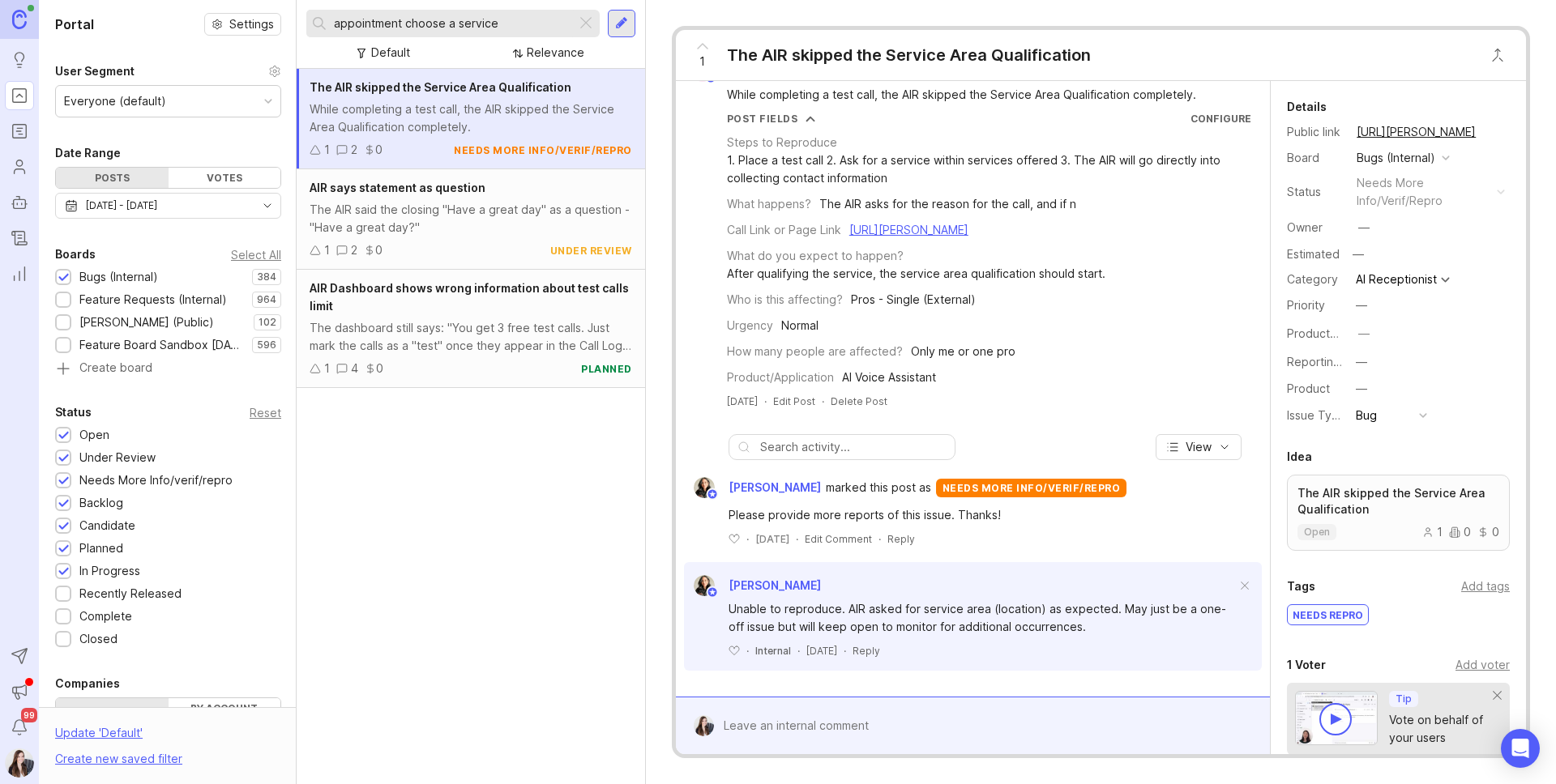
click at [462, 224] on div "The AIR said the closing "Have a great day" as a question - "Have a great day?"" at bounding box center [470, 218] width 322 height 35
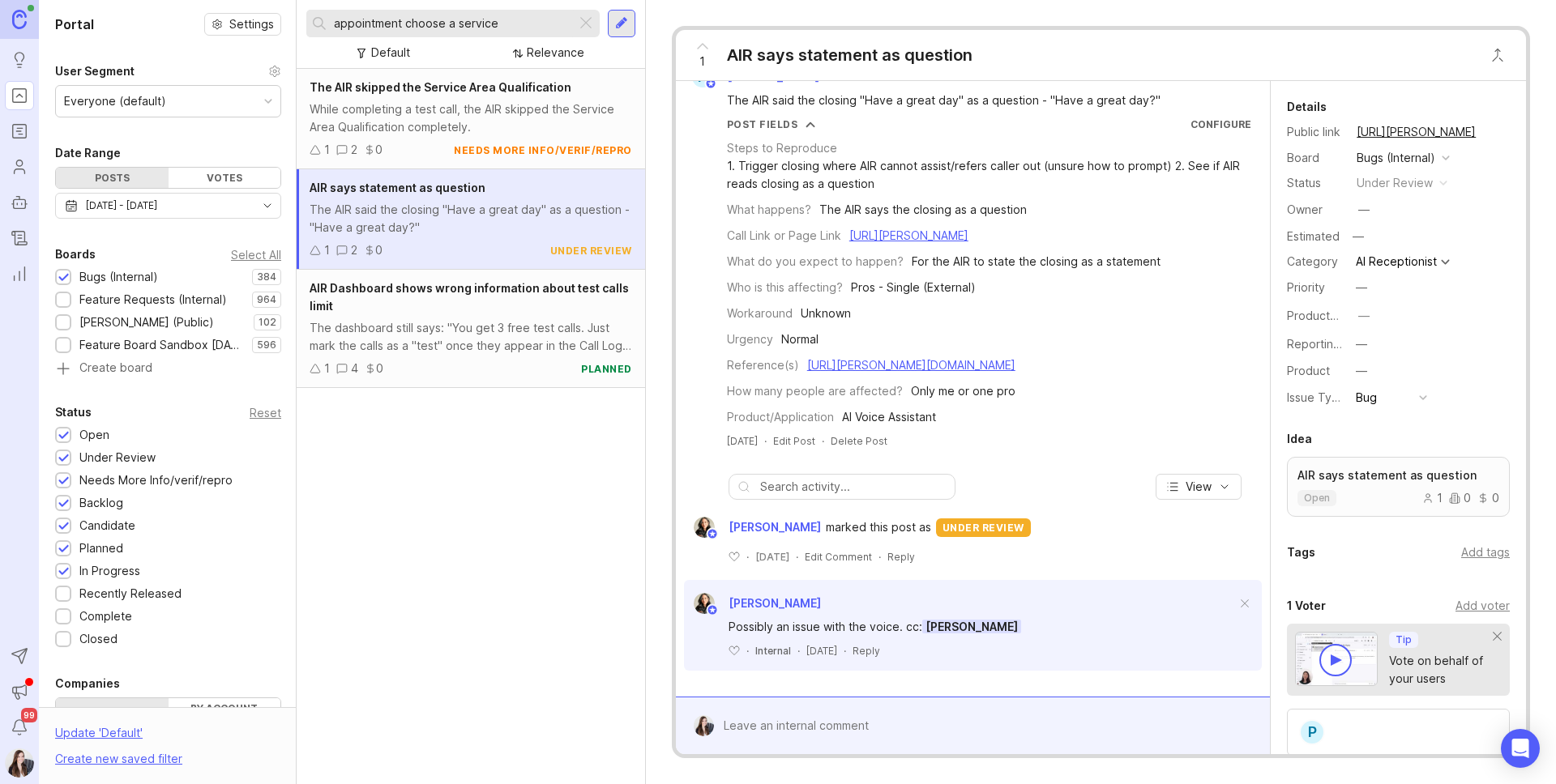
scroll to position [45, 0]
click at [481, 347] on div "The dashboard still says: "You get 3 free test calls. Just mark the calls as a …" at bounding box center [470, 337] width 322 height 35
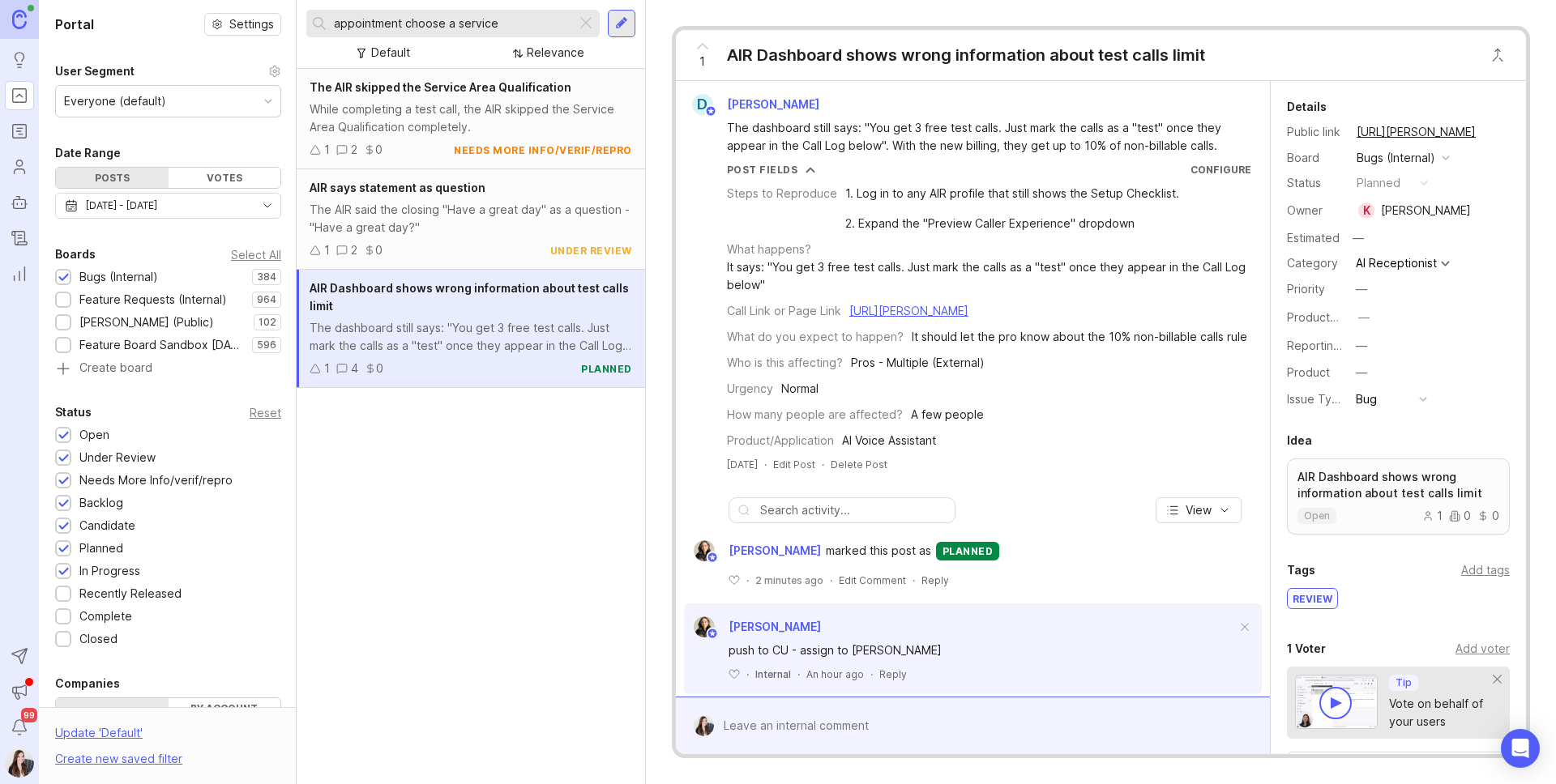
click at [449, 239] on div "AIR says statement as question The AIR said the closing "Have a great day" as a…" at bounding box center [471, 220] width 348 height 100
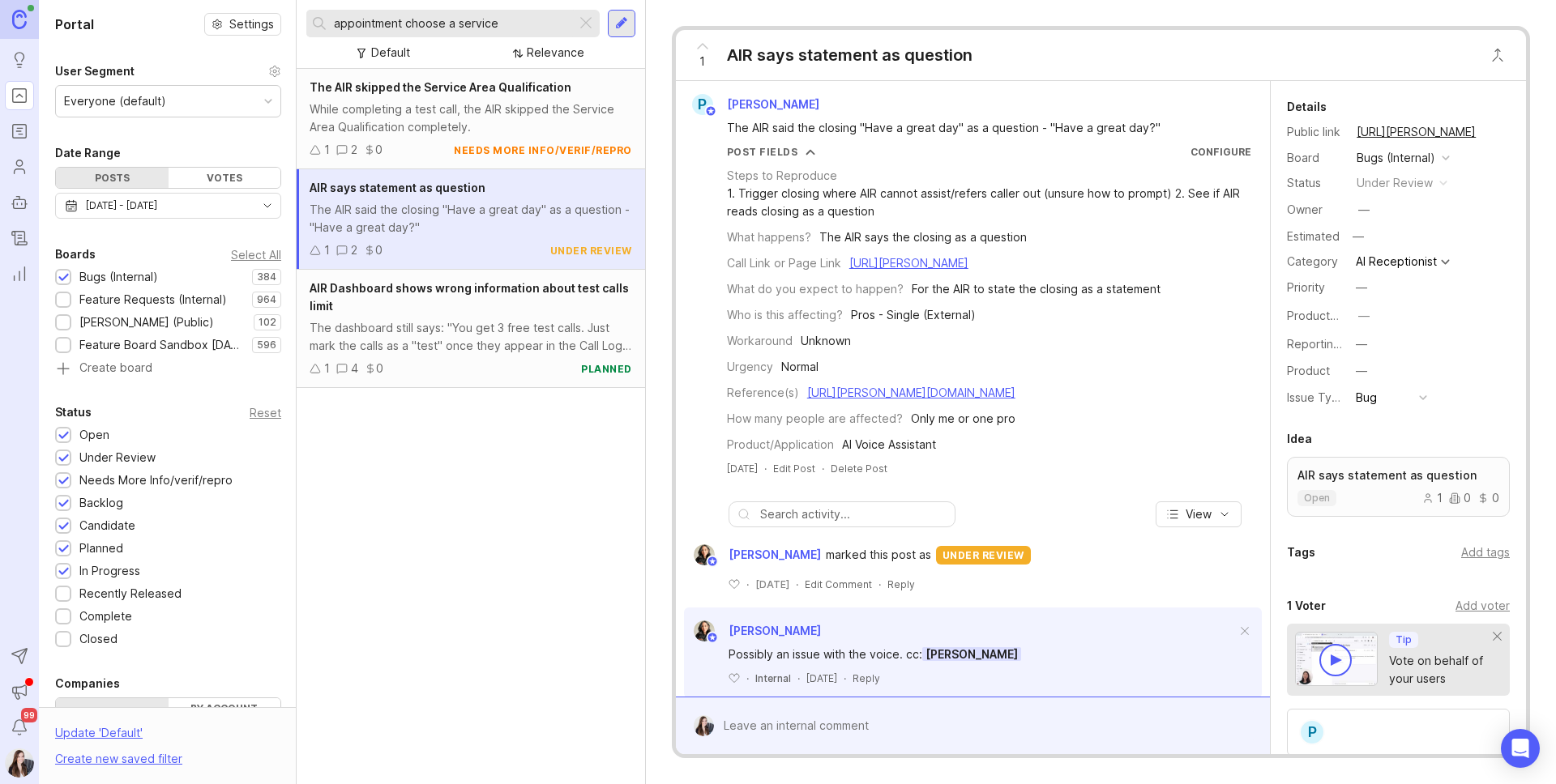
click at [512, 348] on div "The dashboard still says: "You get 3 free test calls. Just mark the calls as a …" at bounding box center [470, 337] width 322 height 35
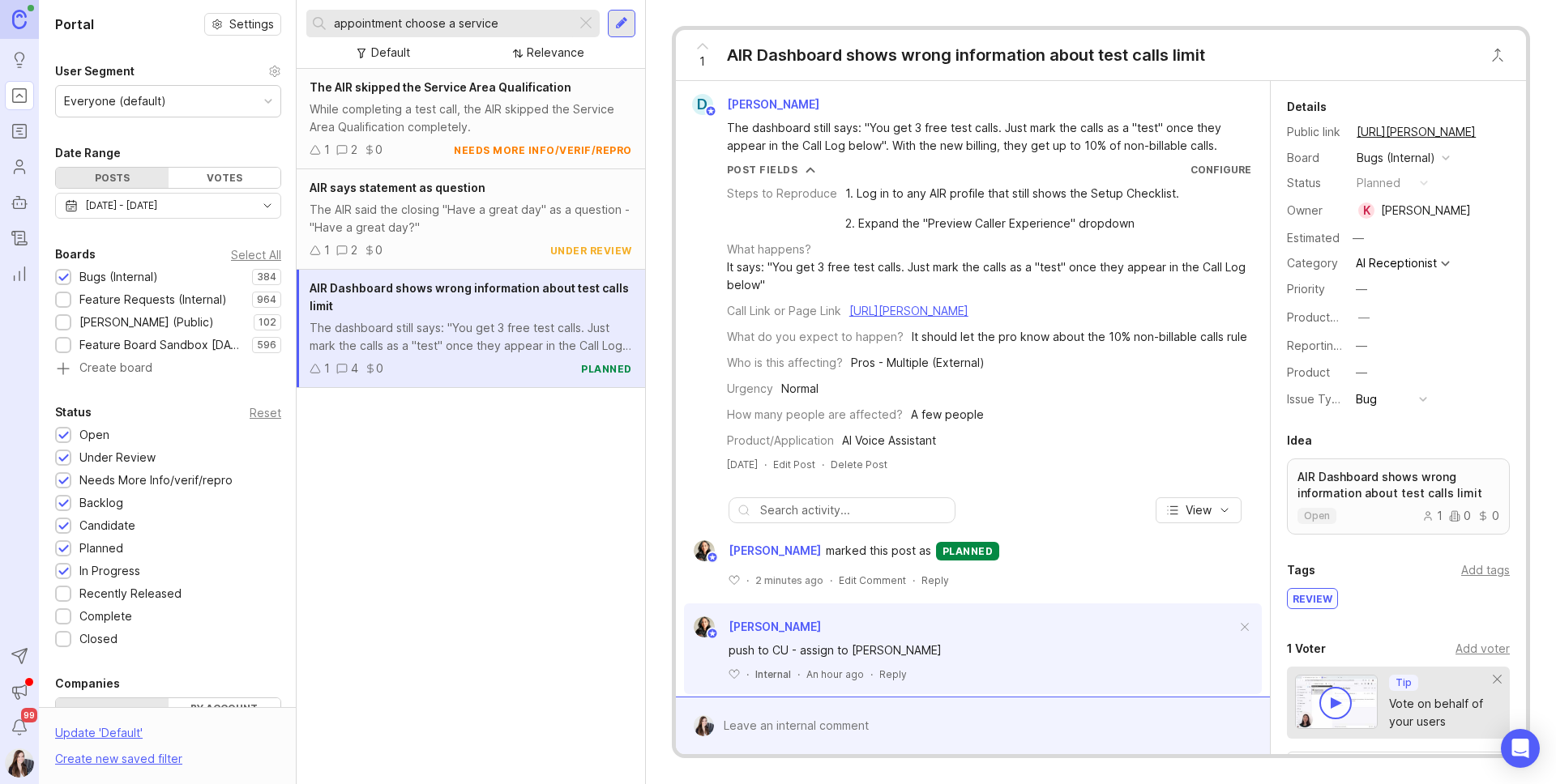
click at [778, 109] on span "[PERSON_NAME]" at bounding box center [772, 104] width 93 height 14
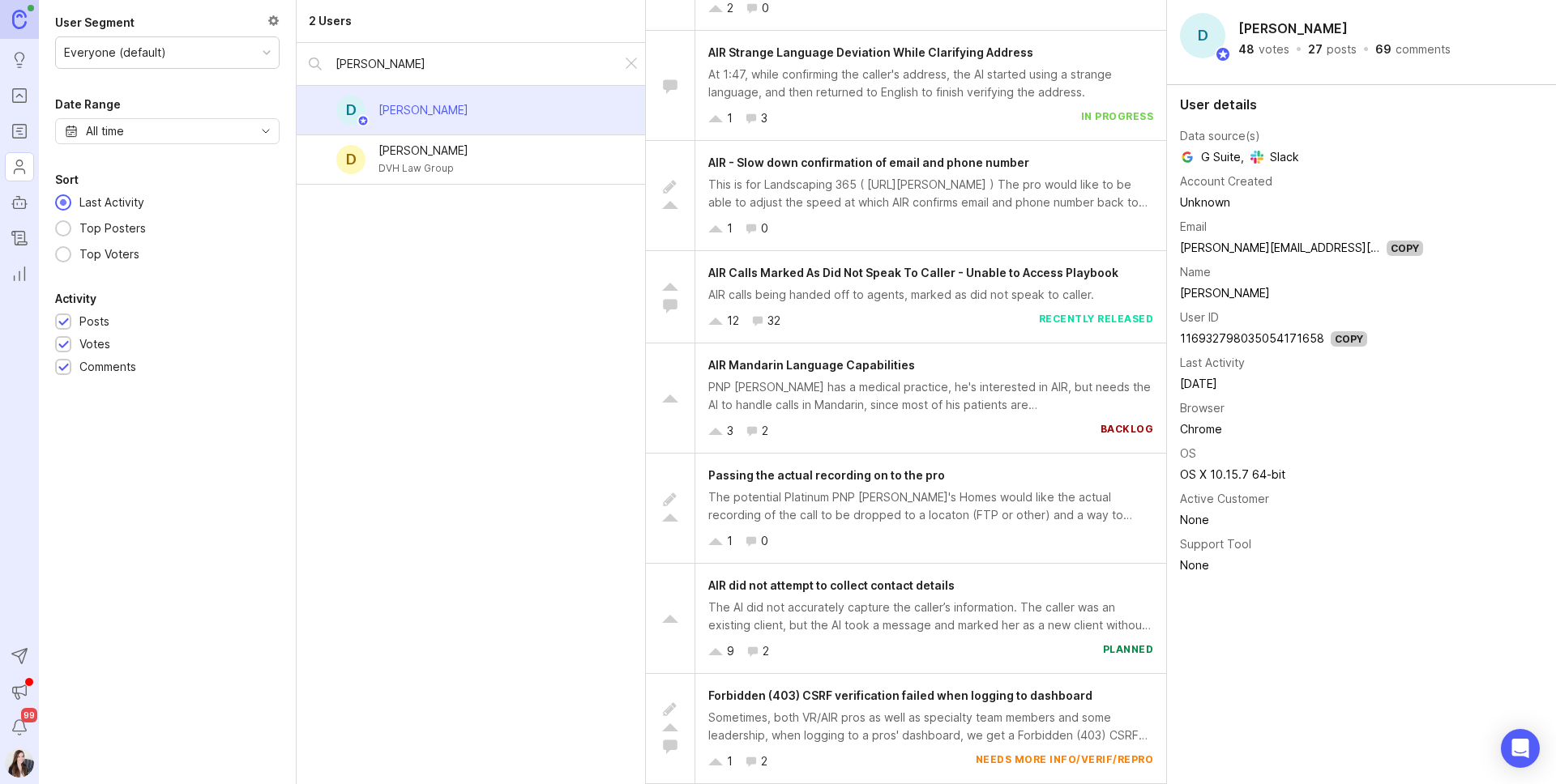
scroll to position [1321, 0]
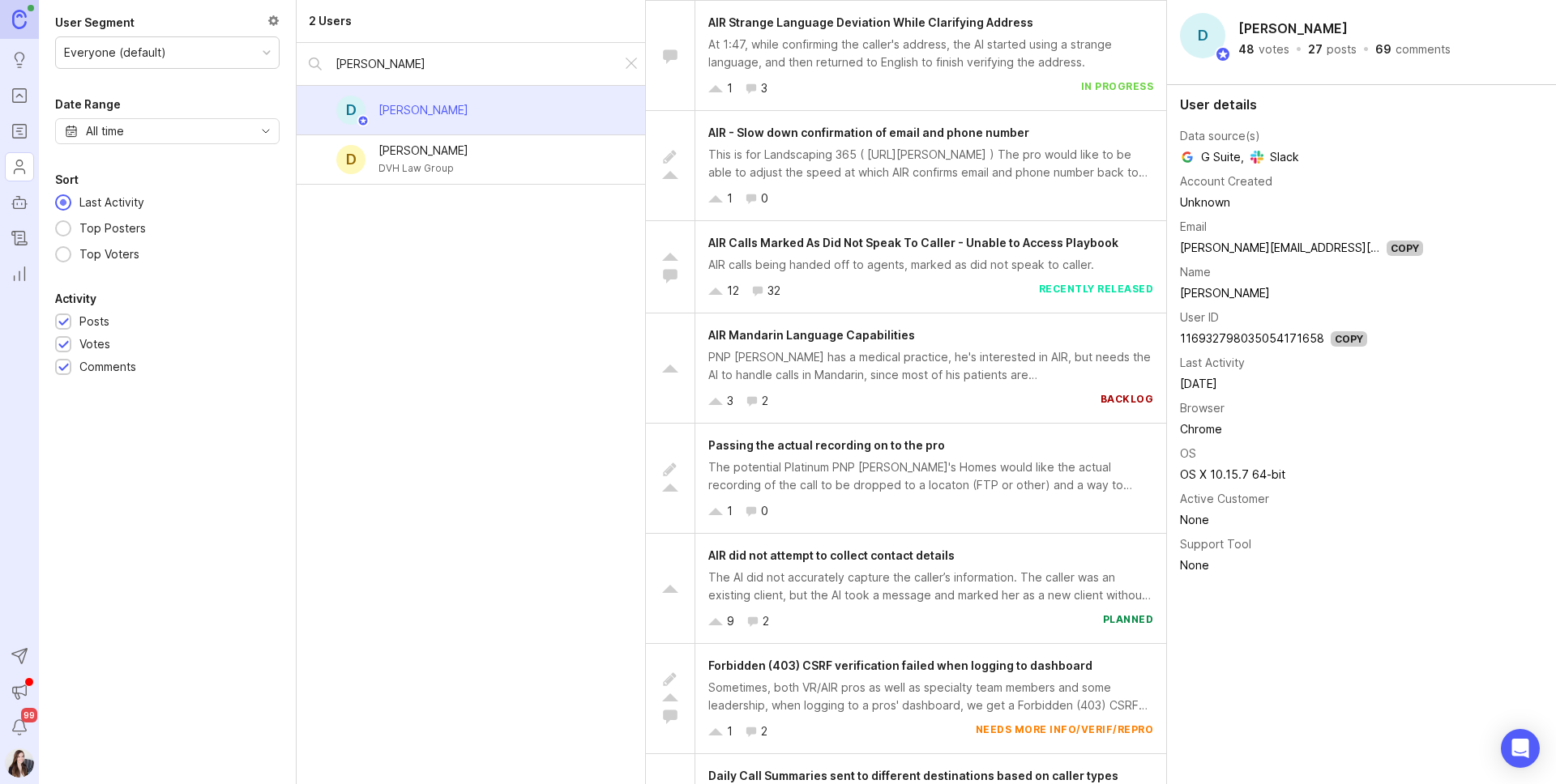
drag, startPoint x: 79, startPoint y: 120, endPoint x: 92, endPoint y: 124, distance: 13.6
click at [87, 123] on div "All time" at bounding box center [167, 132] width 224 height 26
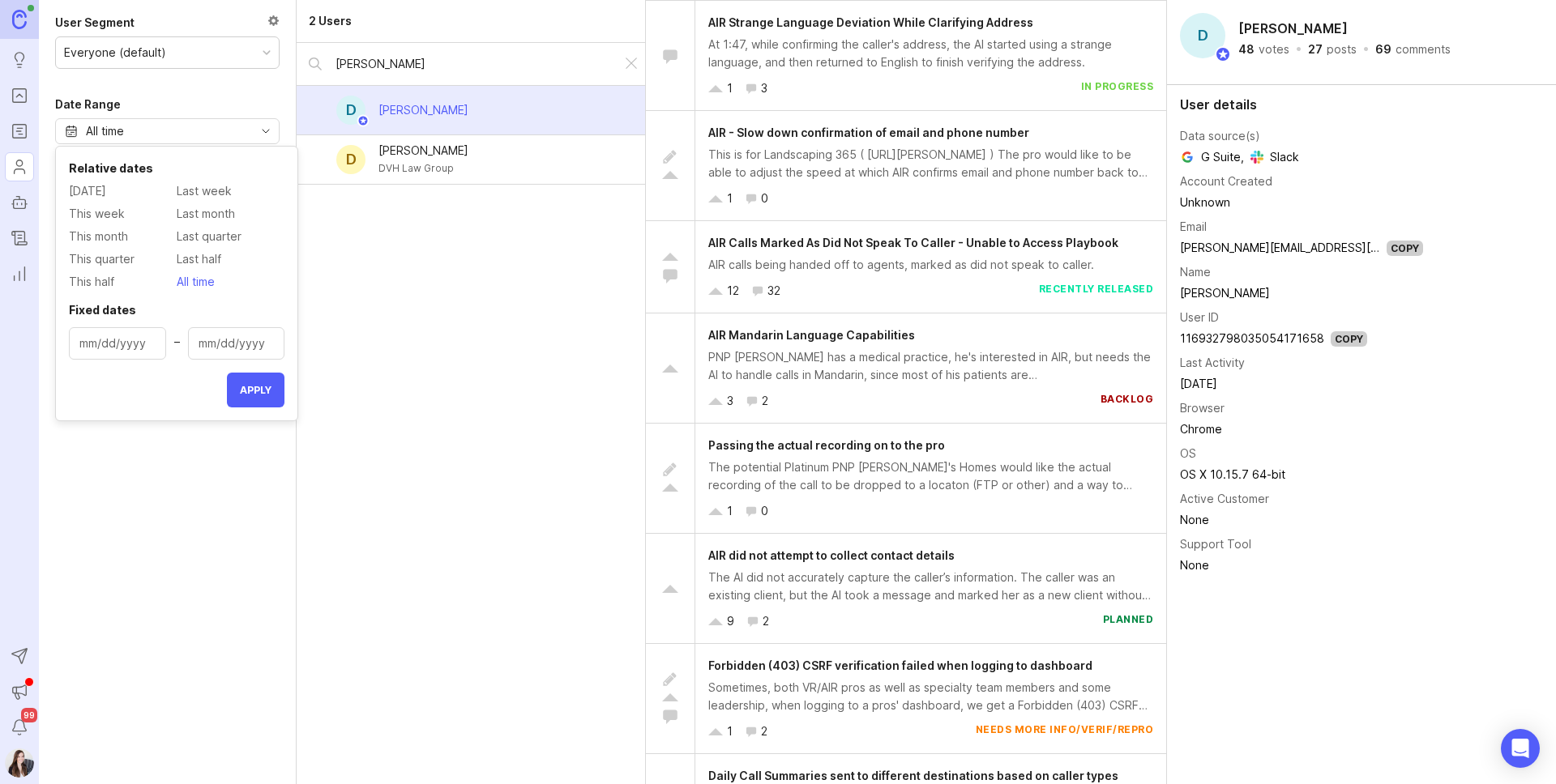
type input "[DATE]"
click at [121, 341] on input "[DATE]" at bounding box center [118, 344] width 76 height 18
click at [109, 346] on input "[DATE]" at bounding box center [118, 344] width 76 height 18
type input "[DATE]"
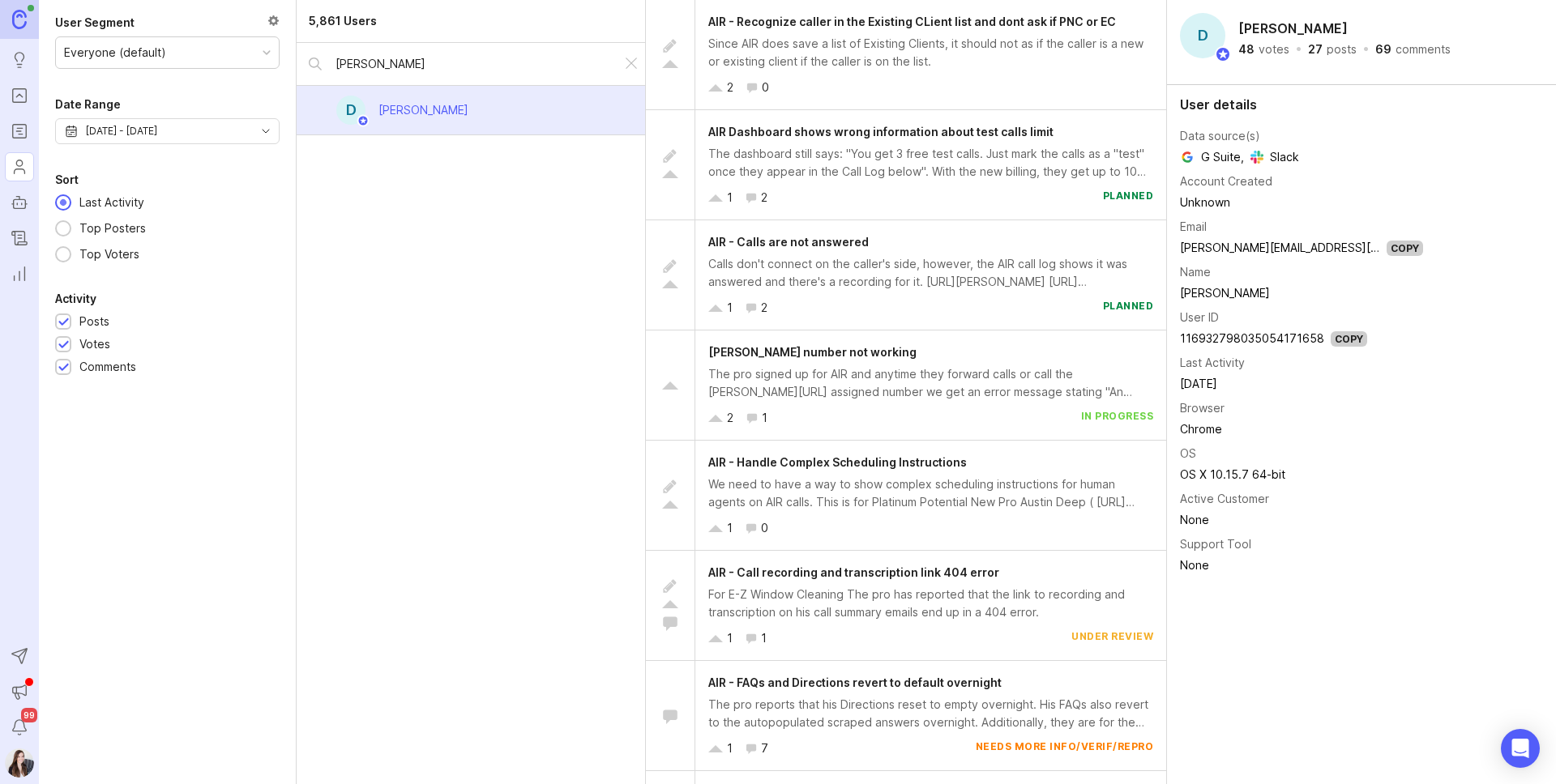
click at [158, 135] on div "[DATE] - [DATE]" at bounding box center [121, 131] width 71 height 18
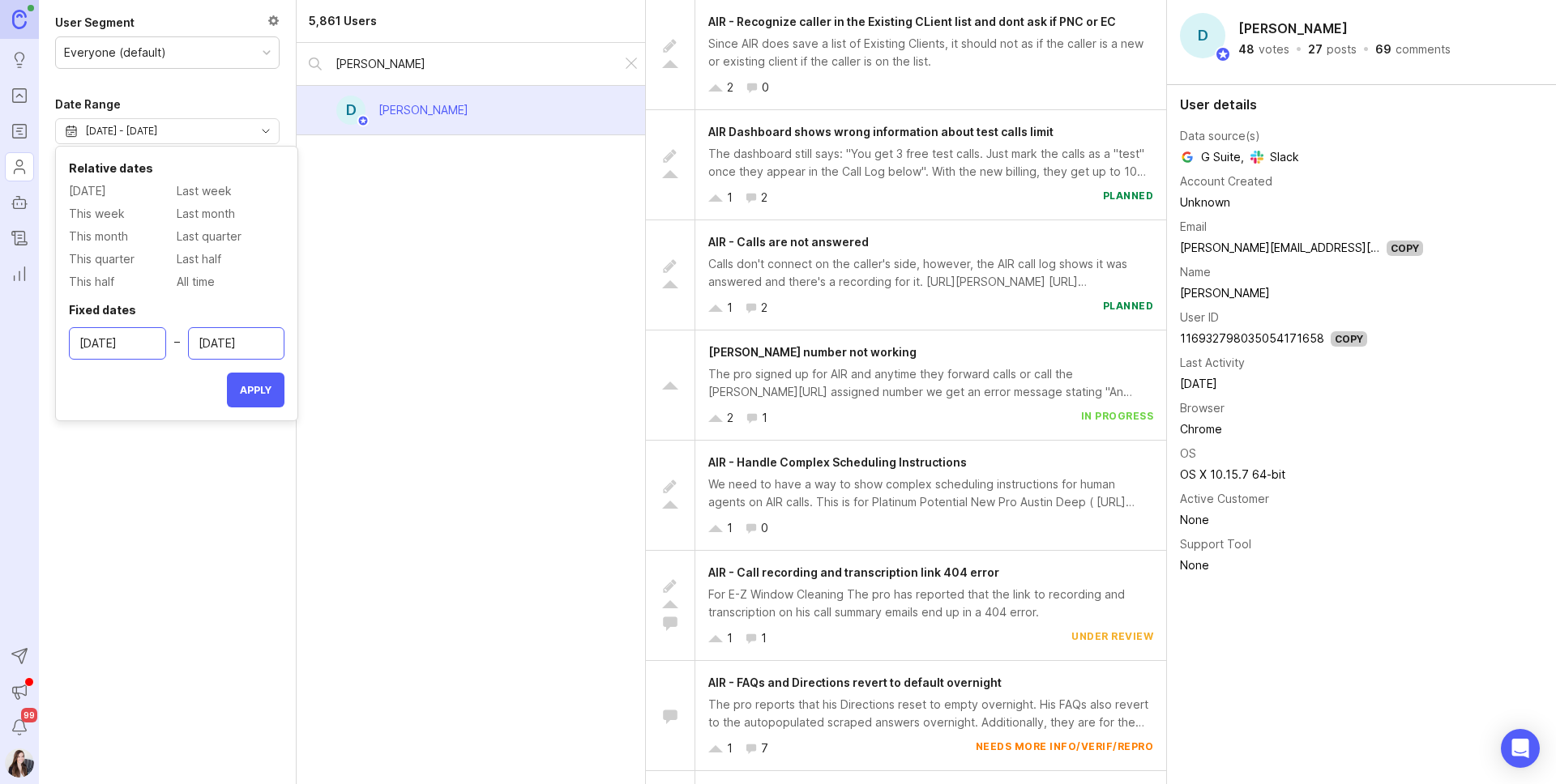
click at [234, 344] on input "[DATE]" at bounding box center [236, 344] width 76 height 18
click at [224, 344] on input "[DATE]" at bounding box center [236, 344] width 76 height 18
type input "[DATE]"
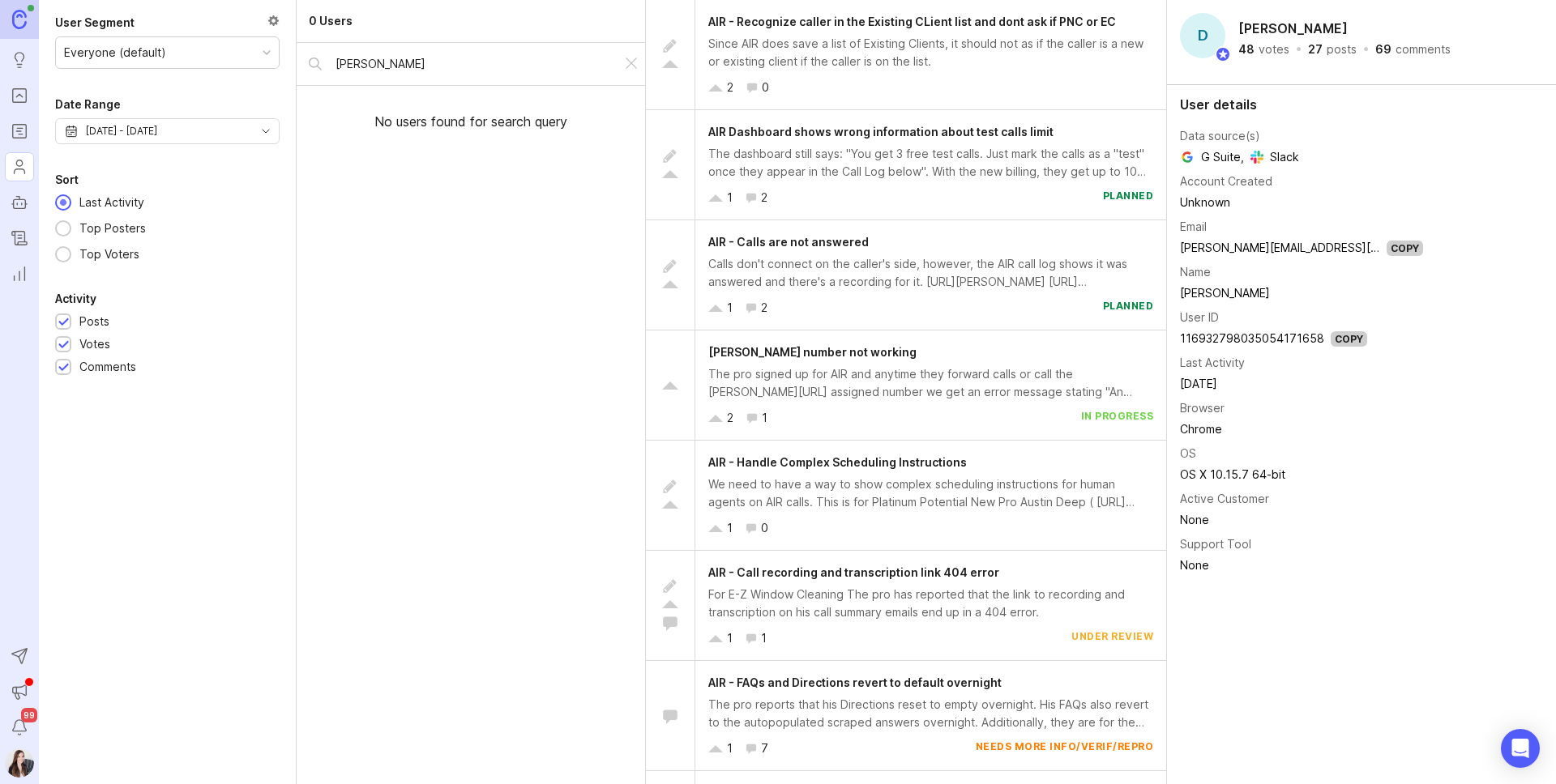
click at [423, 75] on div "[PERSON_NAME]" at bounding box center [459, 64] width 325 height 42
click at [359, 60] on input "[PERSON_NAME]" at bounding box center [472, 64] width 274 height 18
click at [131, 68] on div "Everyone (default)" at bounding box center [167, 52] width 224 height 32
click at [145, 54] on div "Everyone (default)" at bounding box center [115, 53] width 102 height 18
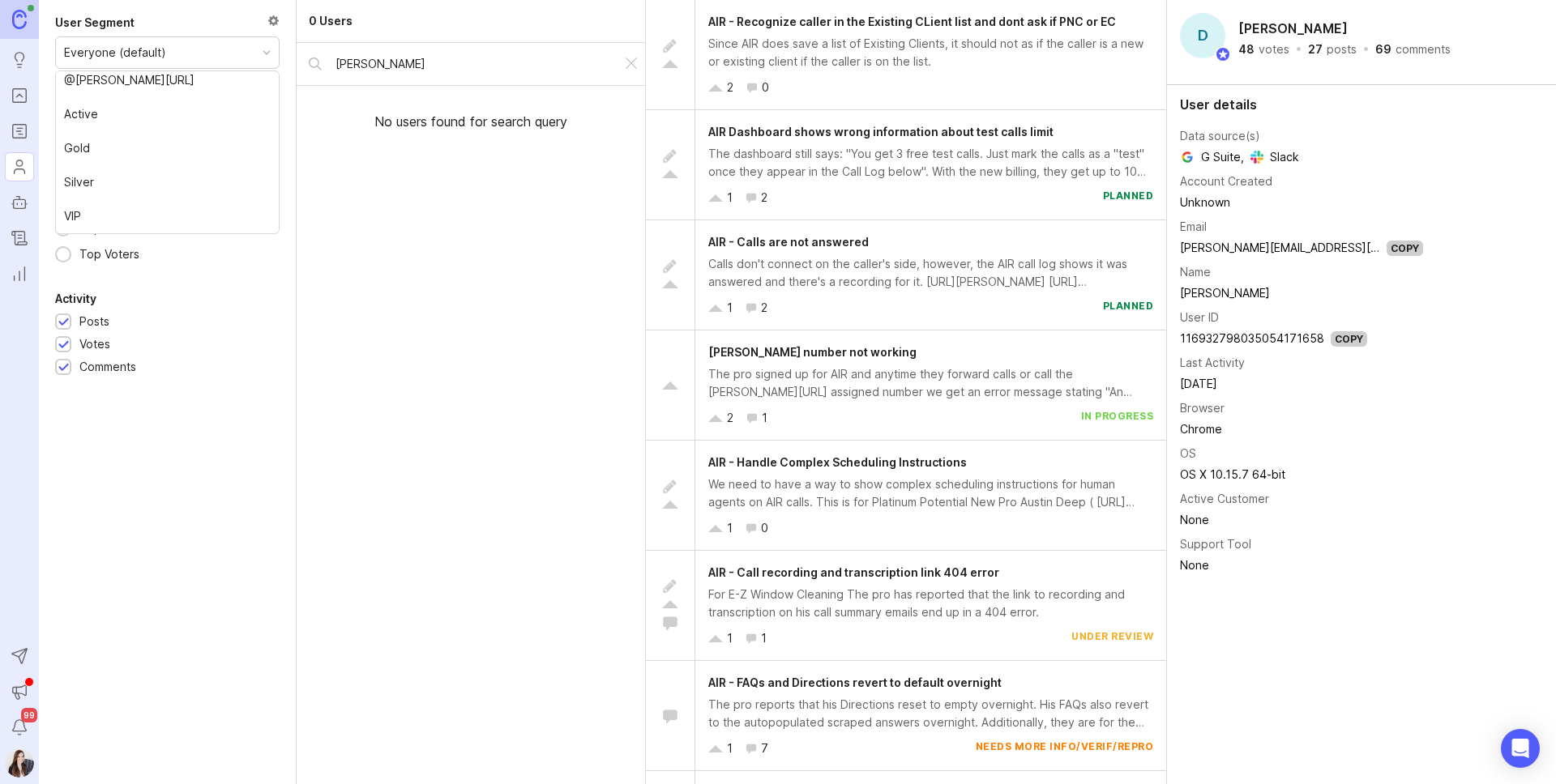
click at [502, 524] on div "0 Users [PERSON_NAME] No users found for search query" at bounding box center [471, 392] width 349 height 784
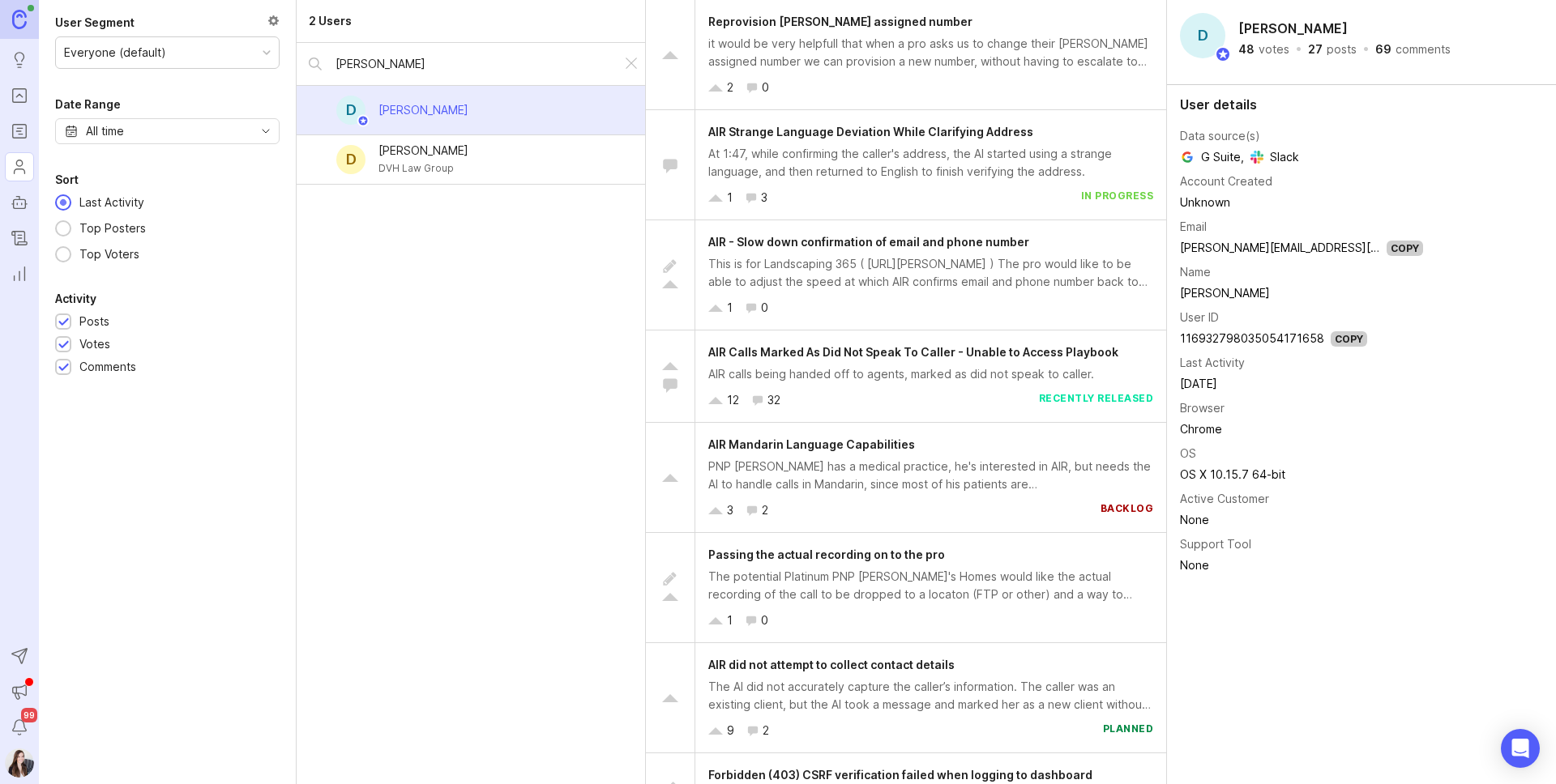
scroll to position [888, 0]
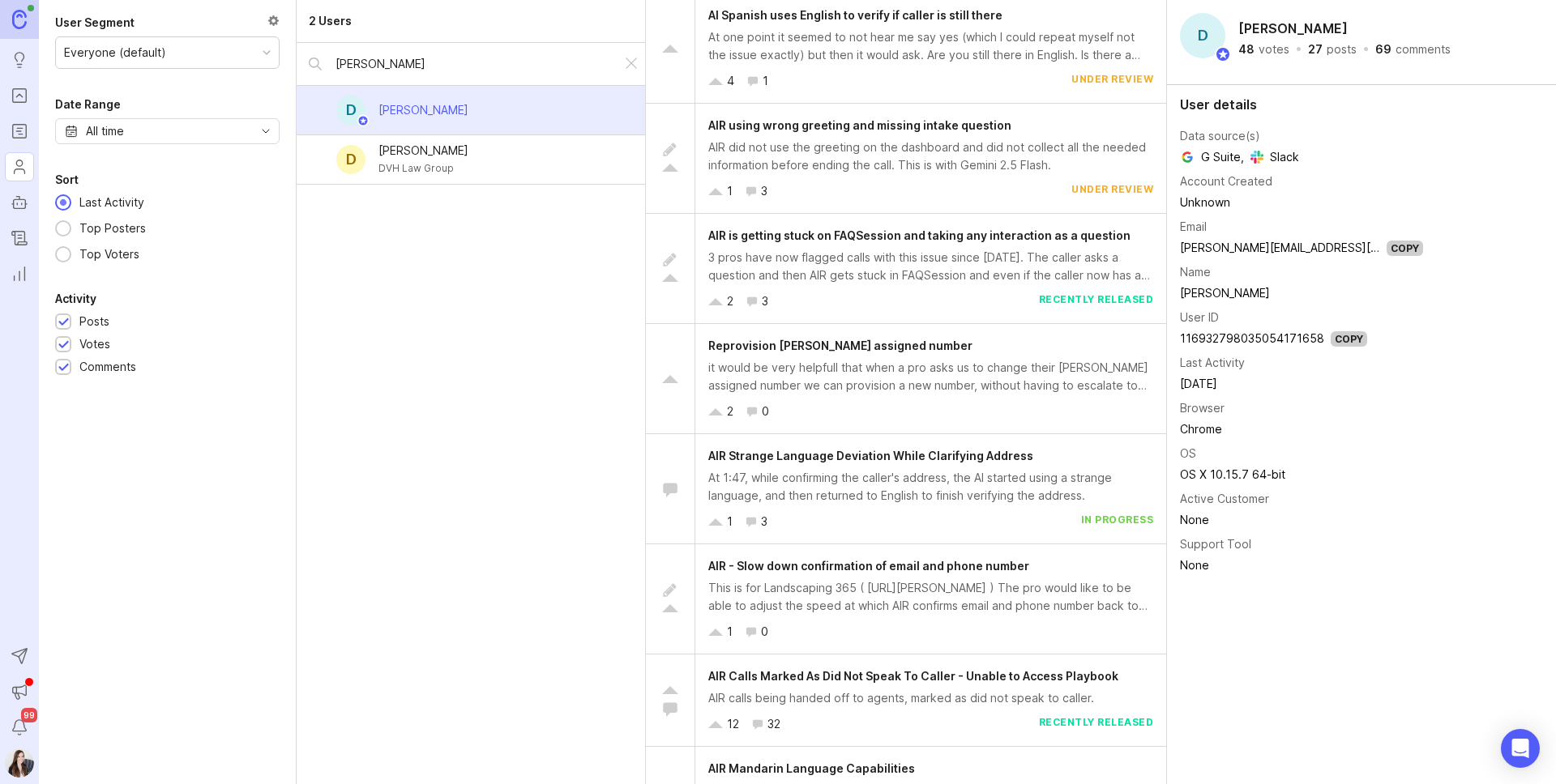
drag, startPoint x: 1233, startPoint y: 54, endPoint x: 1323, endPoint y: 50, distance: 90.1
click at [1235, 54] on div "D [PERSON_NAME] 48 votes · 27 posts · 69 comments" at bounding box center [1361, 35] width 363 height 45
click at [1341, 45] on div "posts" at bounding box center [1341, 49] width 30 height 11
drag, startPoint x: 1311, startPoint y: 46, endPoint x: 1333, endPoint y: 53, distance: 23.1
click at [1312, 47] on div "27" at bounding box center [1314, 49] width 15 height 11
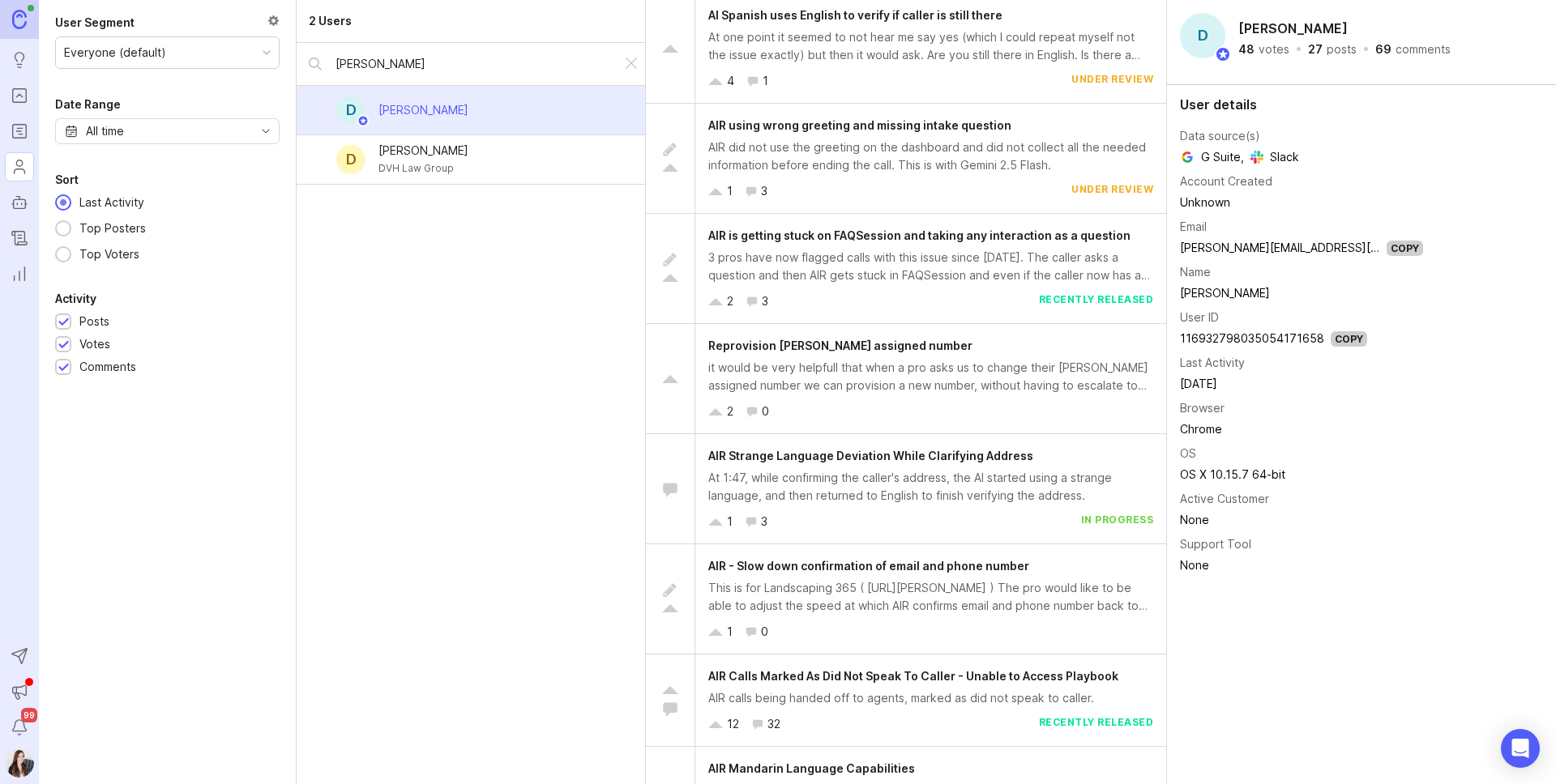
click at [1333, 53] on div "posts" at bounding box center [1341, 49] width 30 height 11
click at [1370, 186] on div "User details Data source(s) G Suite , Slack Account Created Unknown Email [PERS…" at bounding box center [1361, 337] width 389 height 505
drag, startPoint x: 1204, startPoint y: 32, endPoint x: 1212, endPoint y: 33, distance: 8.1
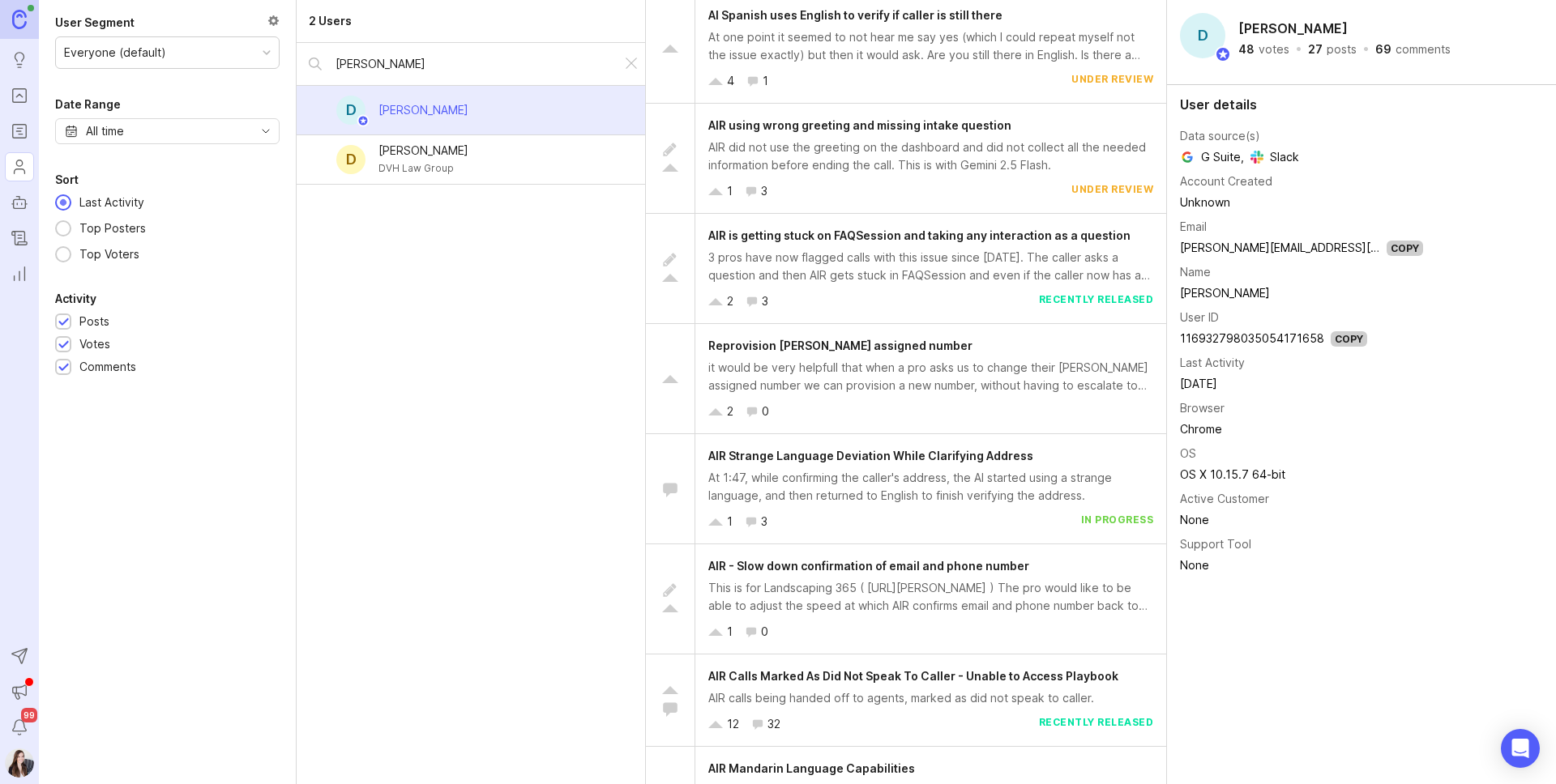
click at [1204, 33] on div "D" at bounding box center [1203, 35] width 45 height 45
click at [1279, 33] on h2 "[PERSON_NAME]" at bounding box center [1293, 29] width 116 height 24
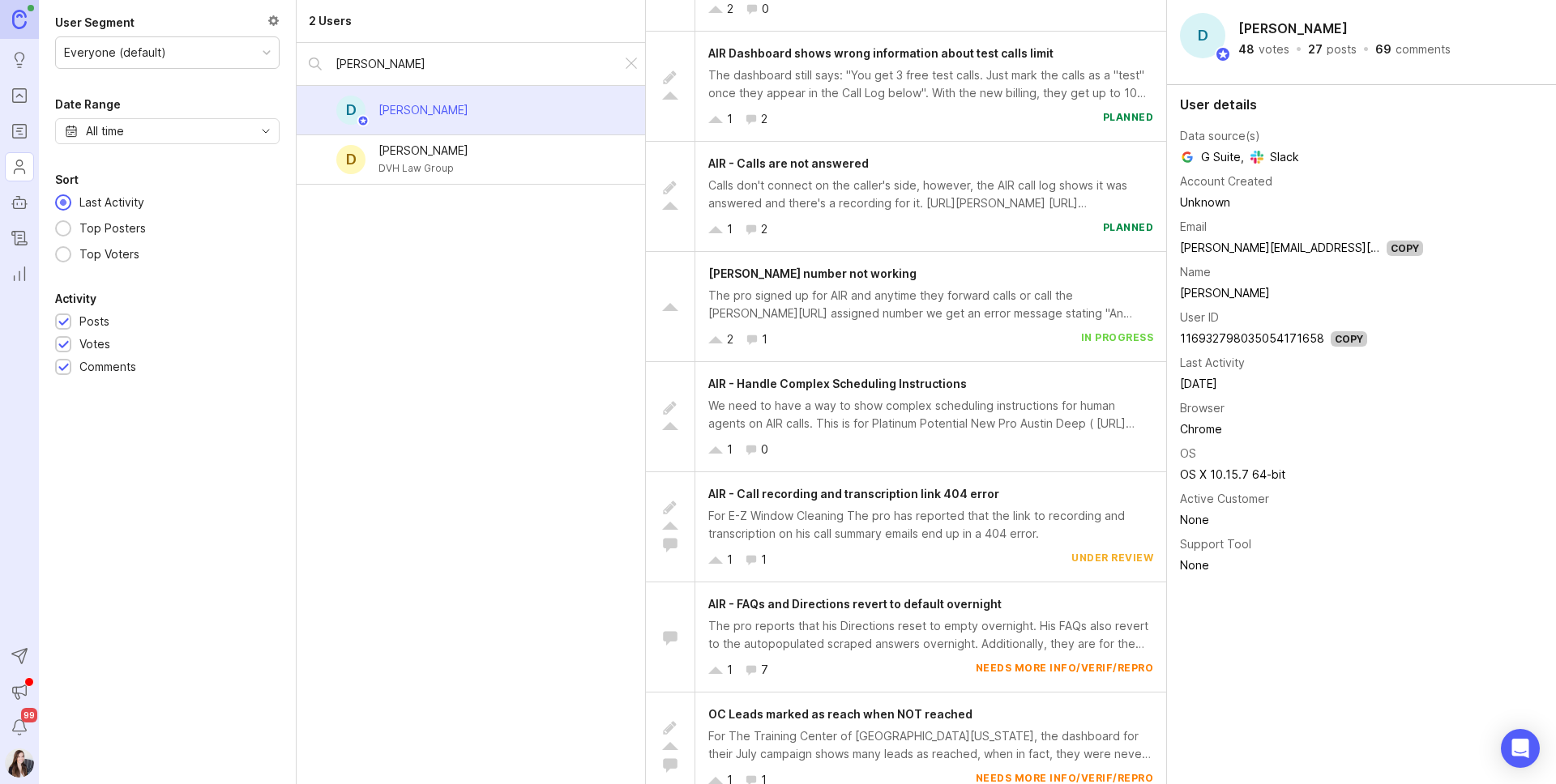
scroll to position [0, 0]
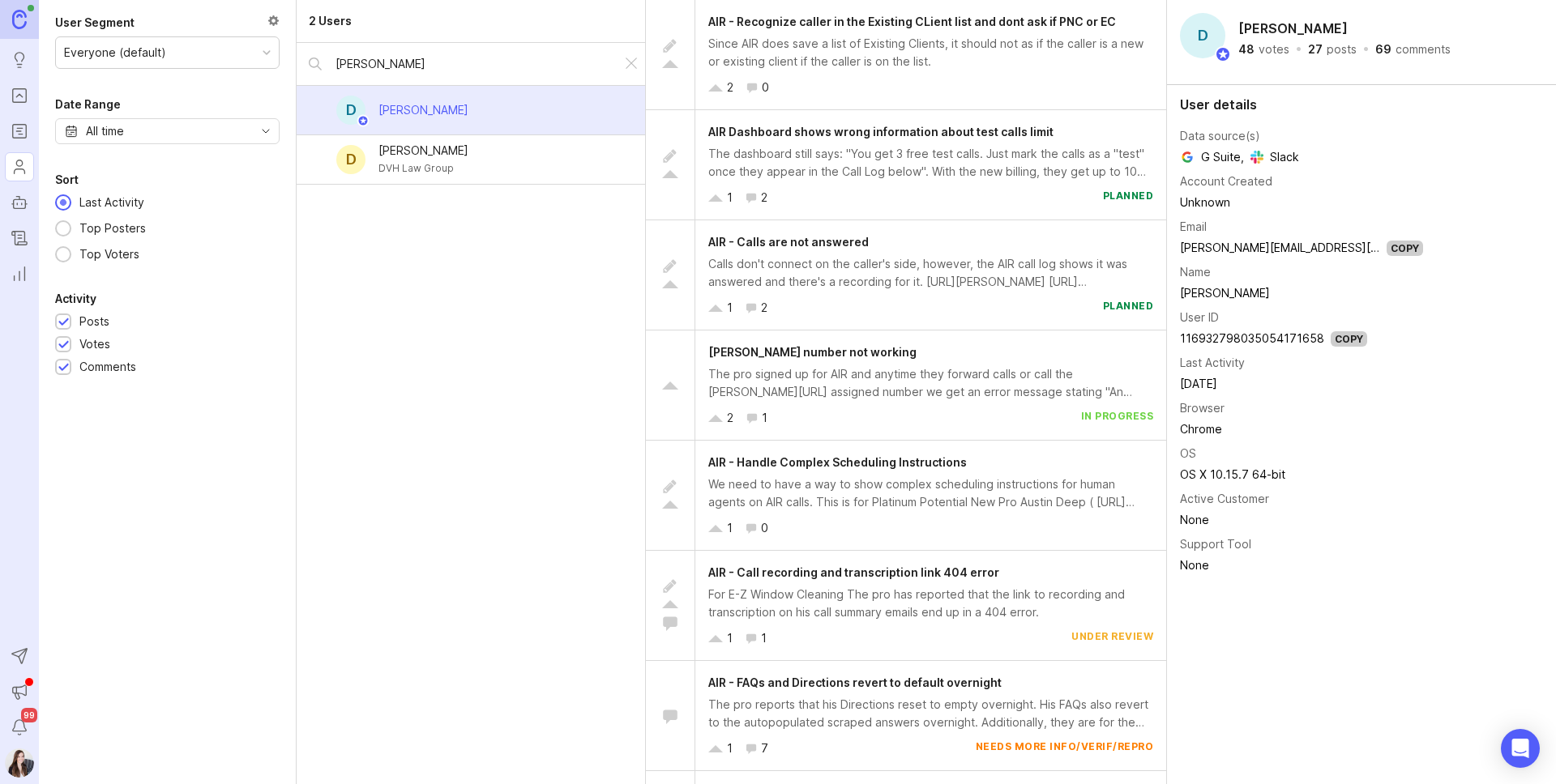
click at [406, 169] on div "DVH Law Group" at bounding box center [423, 168] width 90 height 18
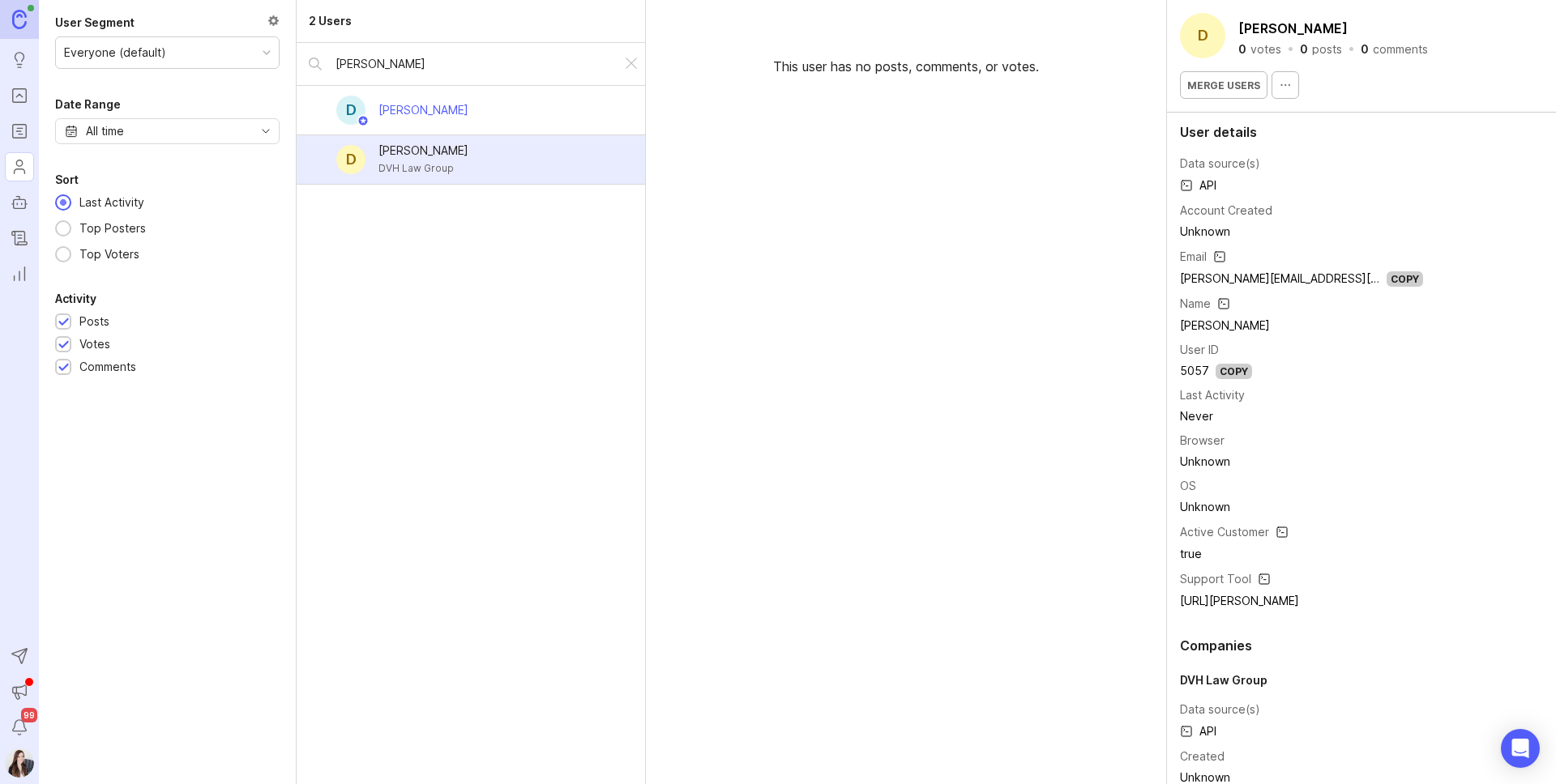
click at [439, 103] on div "[PERSON_NAME]" at bounding box center [423, 110] width 90 height 18
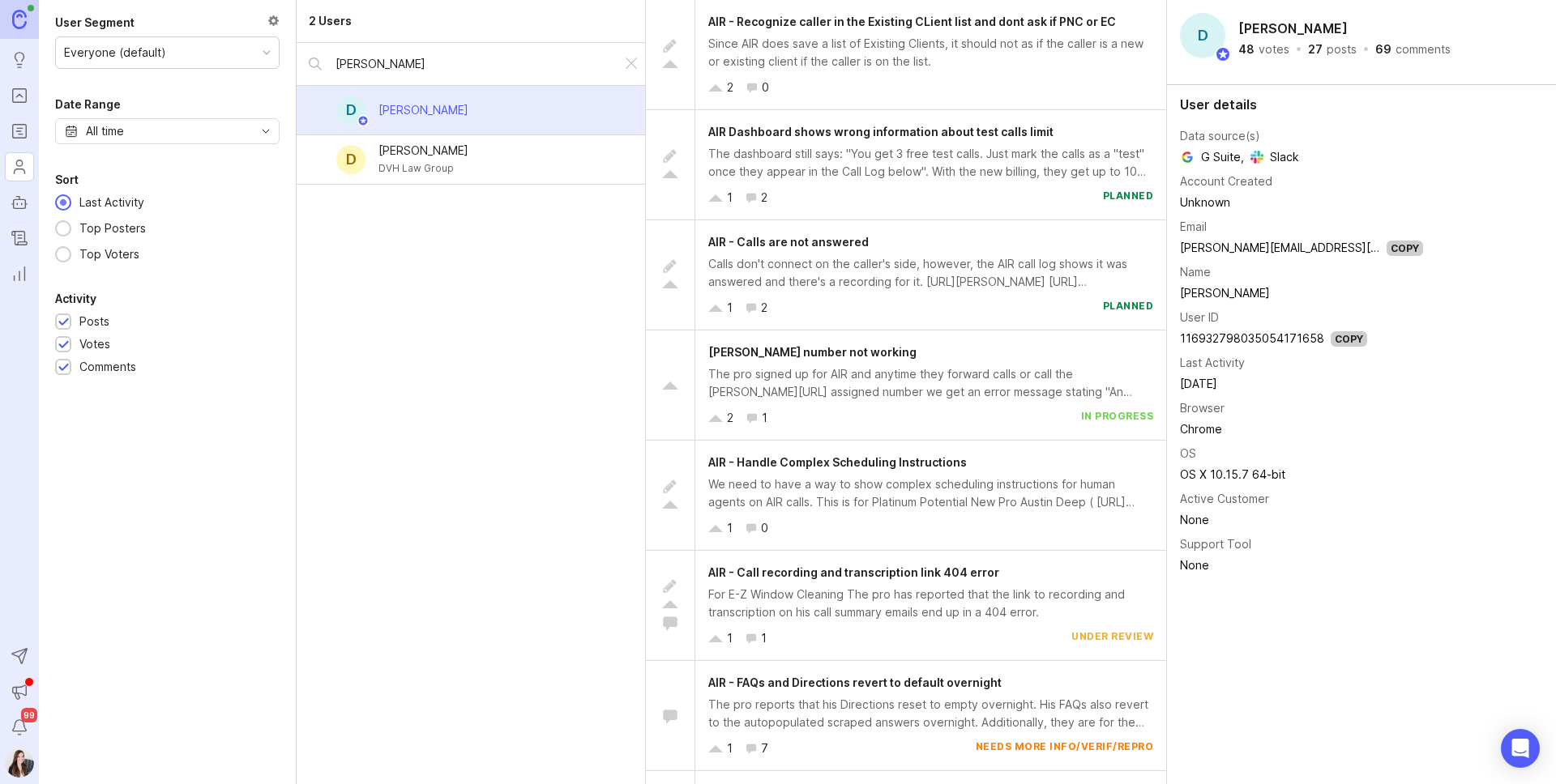
click at [886, 246] on div "AIR - Calls are not answered" at bounding box center [931, 242] width 445 height 18
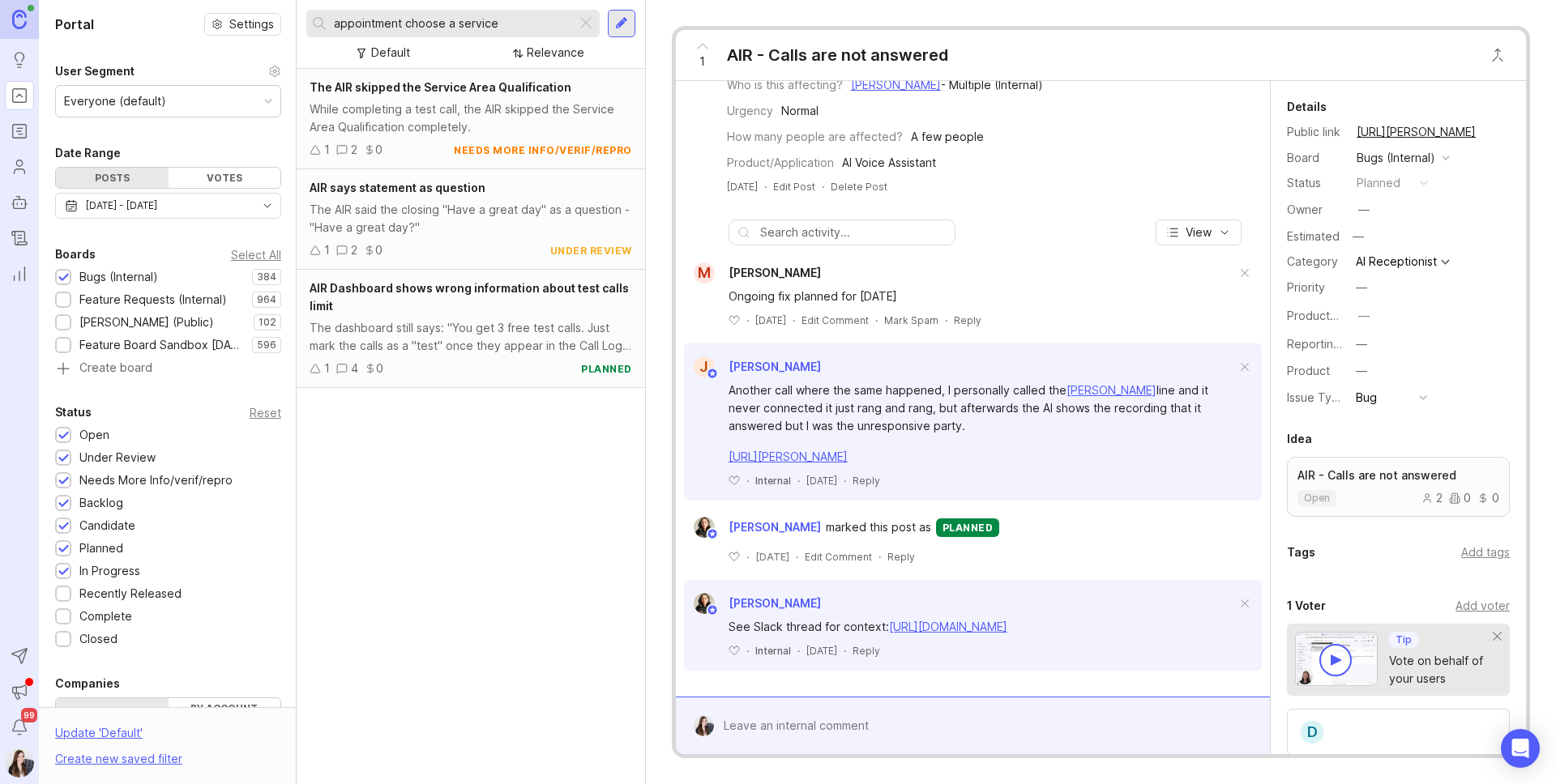
scroll to position [443, 0]
click at [585, 19] on div at bounding box center [585, 23] width 19 height 21
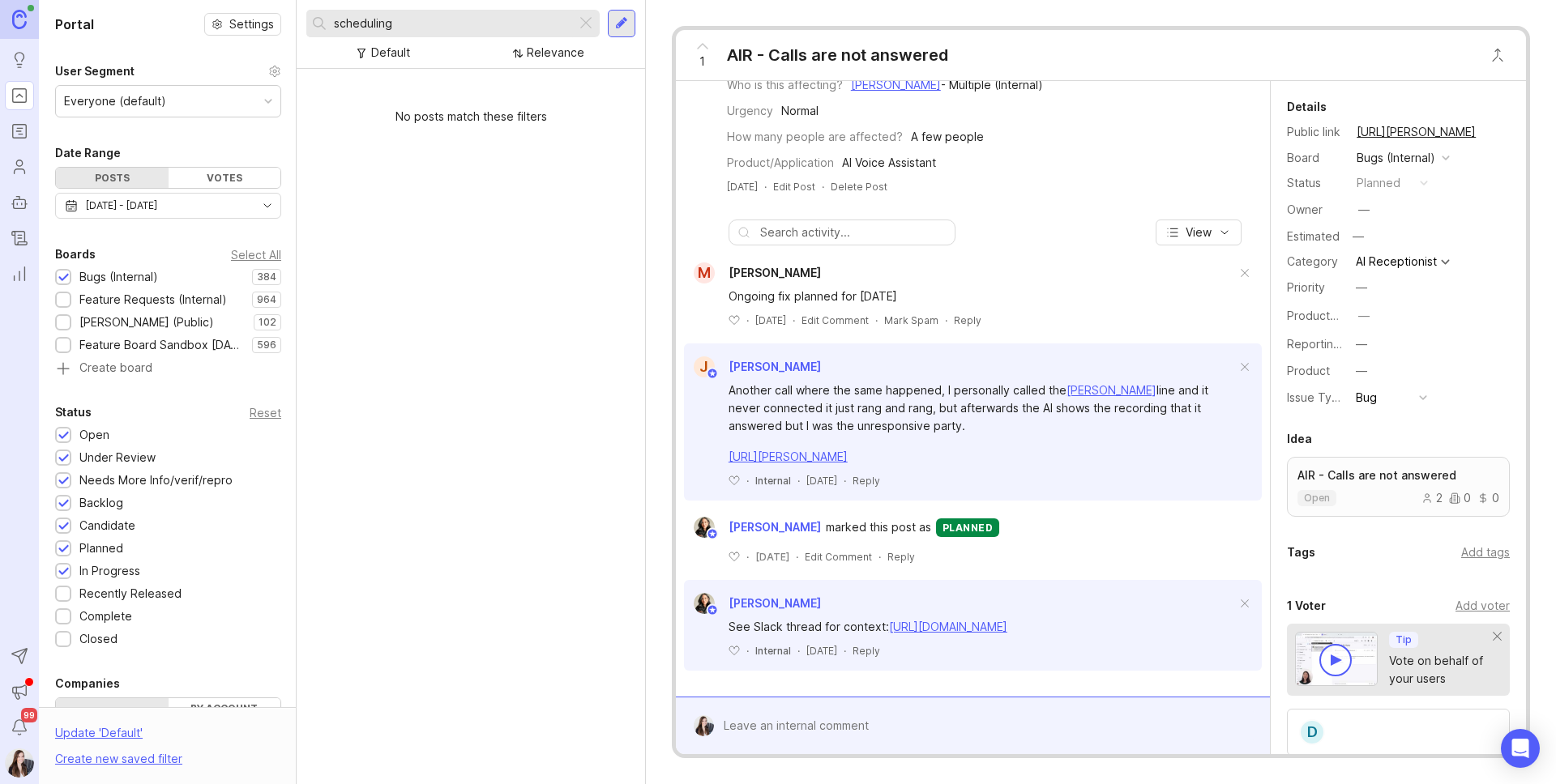
click at [400, 24] on input "scheduling" at bounding box center [452, 23] width 236 height 18
type input "a"
type input "s"
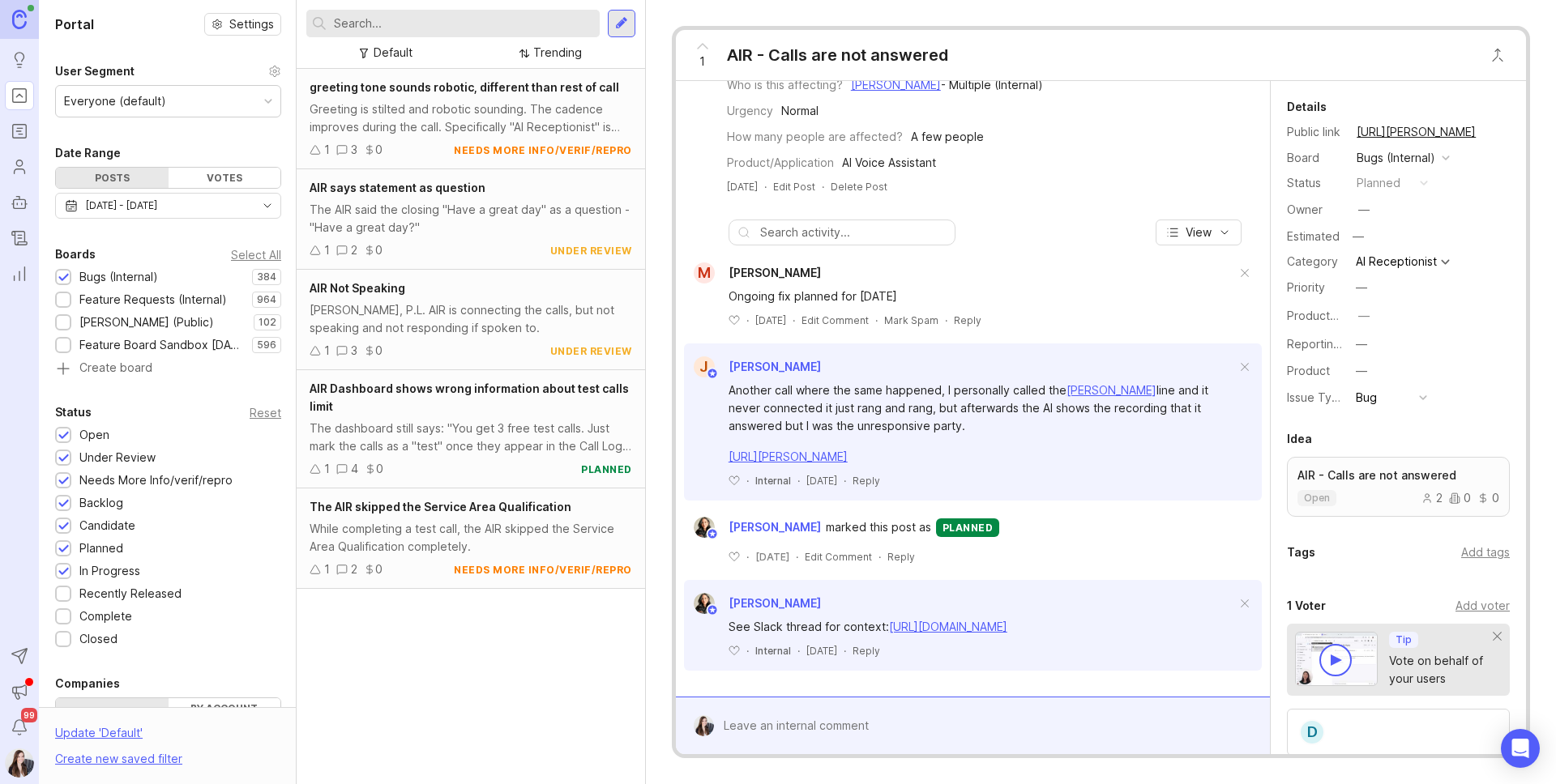
click at [264, 205] on icon "toggle icon" at bounding box center [268, 205] width 26 height 13
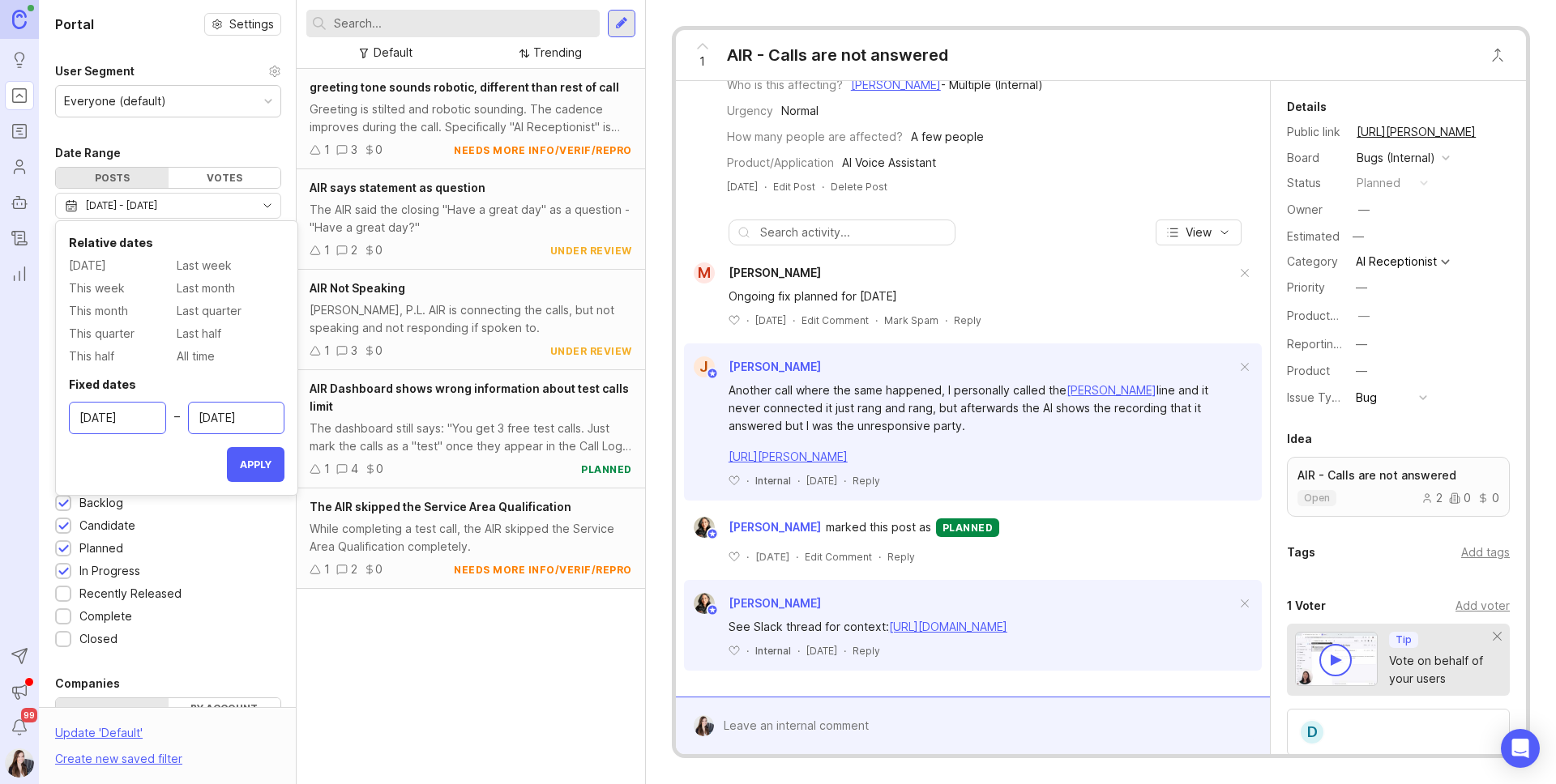
click at [139, 427] on div "[DATE]" at bounding box center [118, 417] width 97 height 32
drag, startPoint x: 103, startPoint y: 306, endPoint x: 161, endPoint y: 302, distance: 58.1
click at [104, 307] on span "This month" at bounding box center [99, 311] width 59 height 18
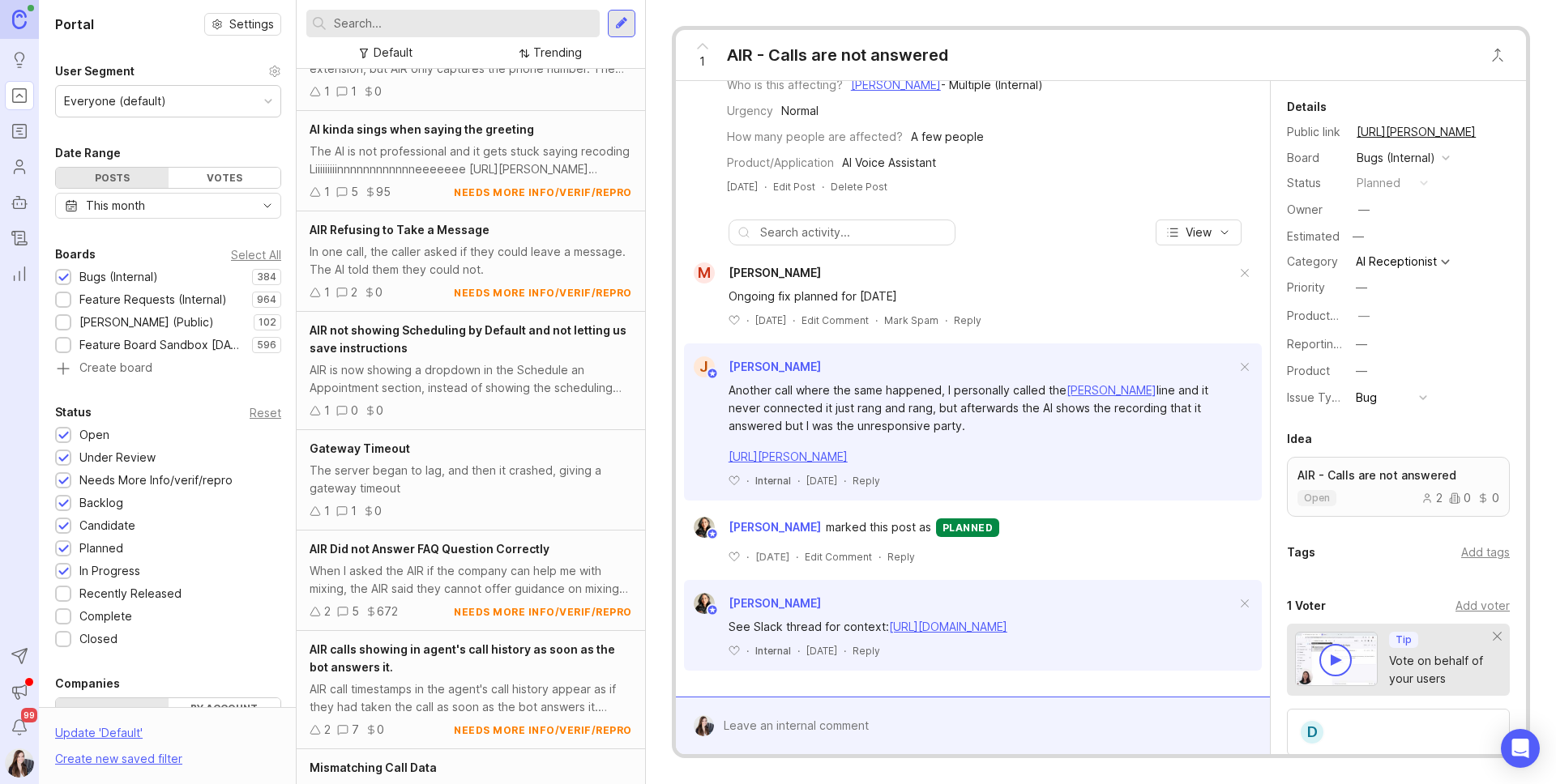
scroll to position [1799, 0]
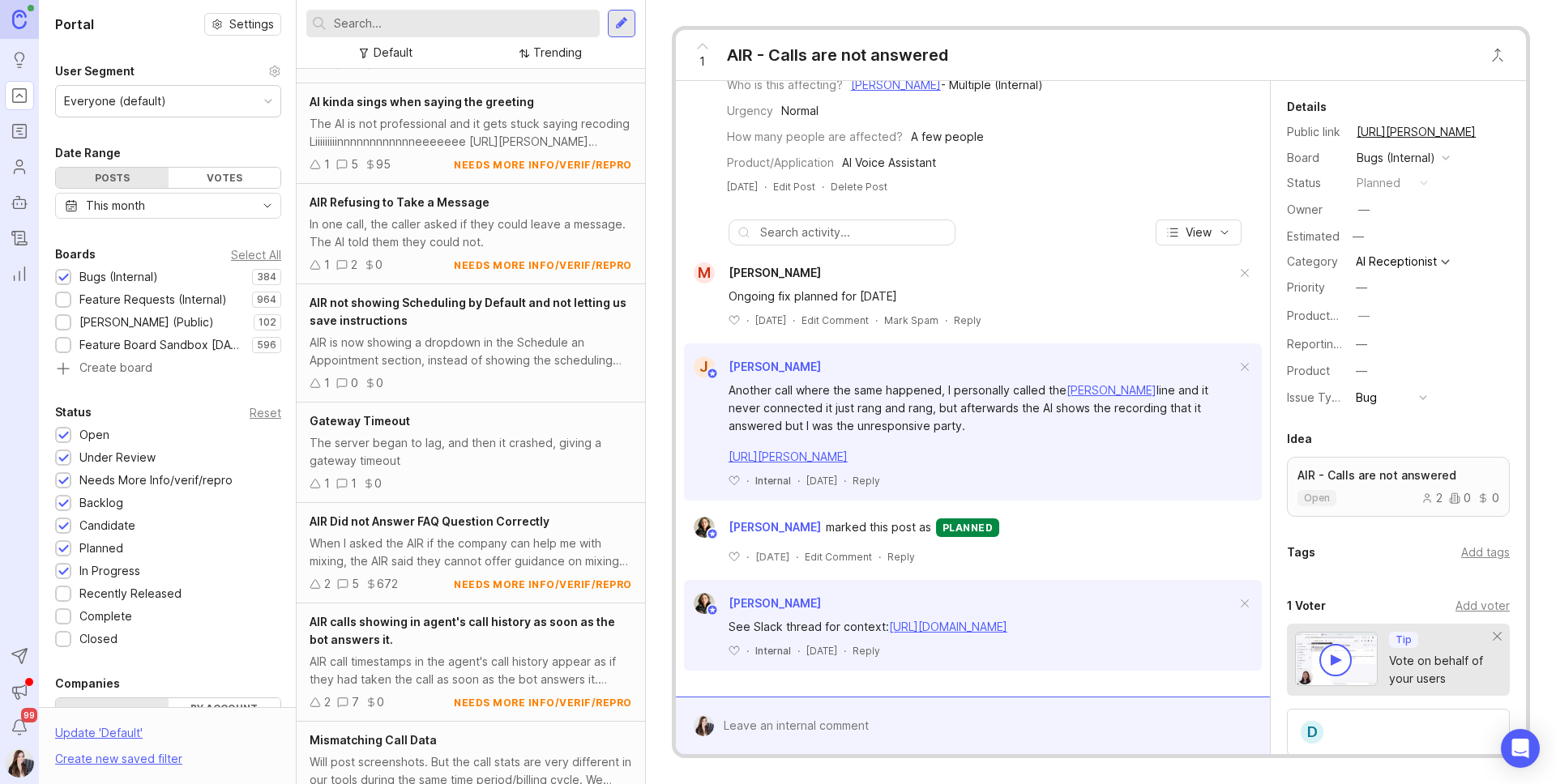
click at [437, 19] on input "text" at bounding box center [463, 23] width 259 height 18
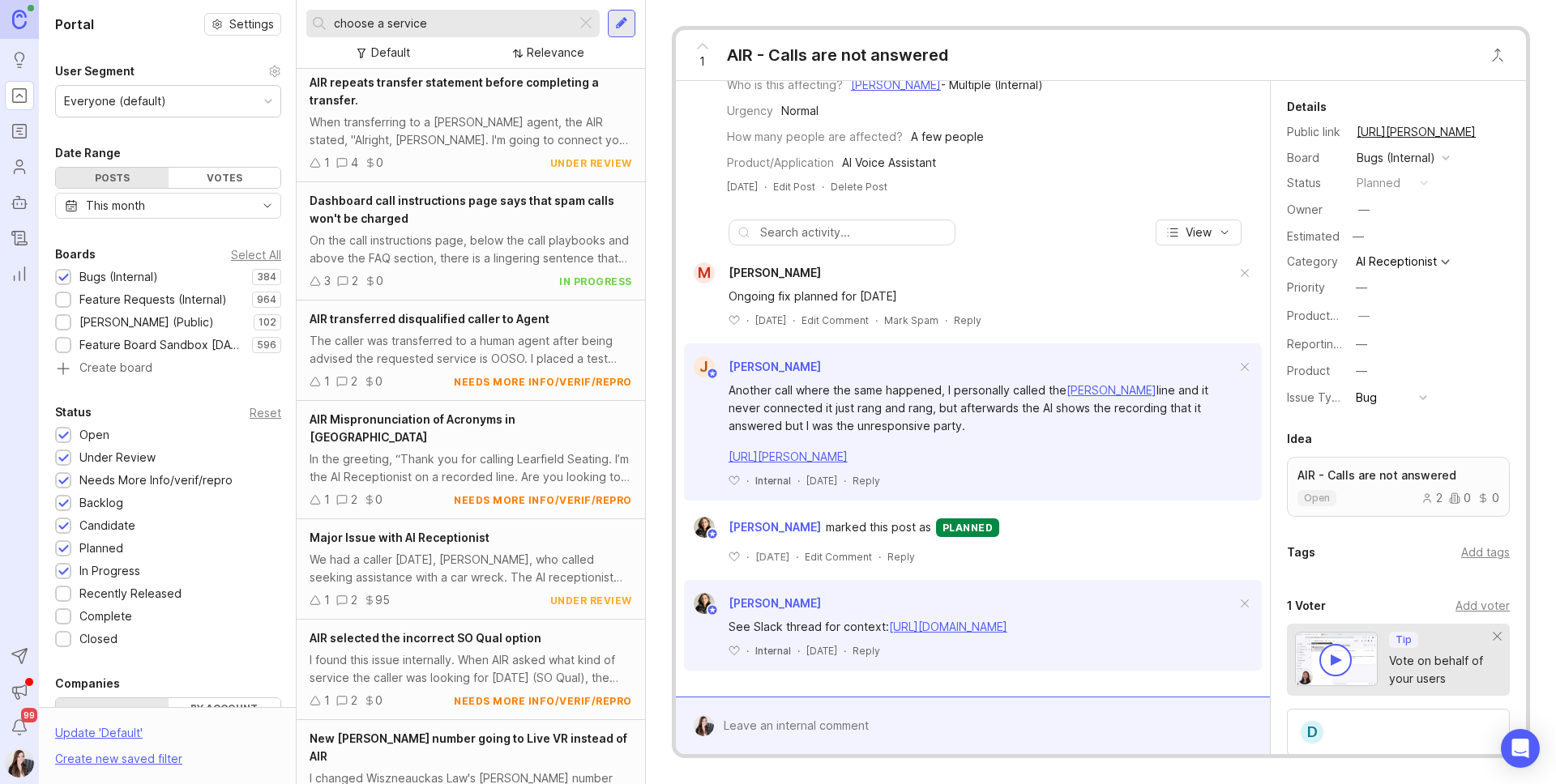
scroll to position [608, 0]
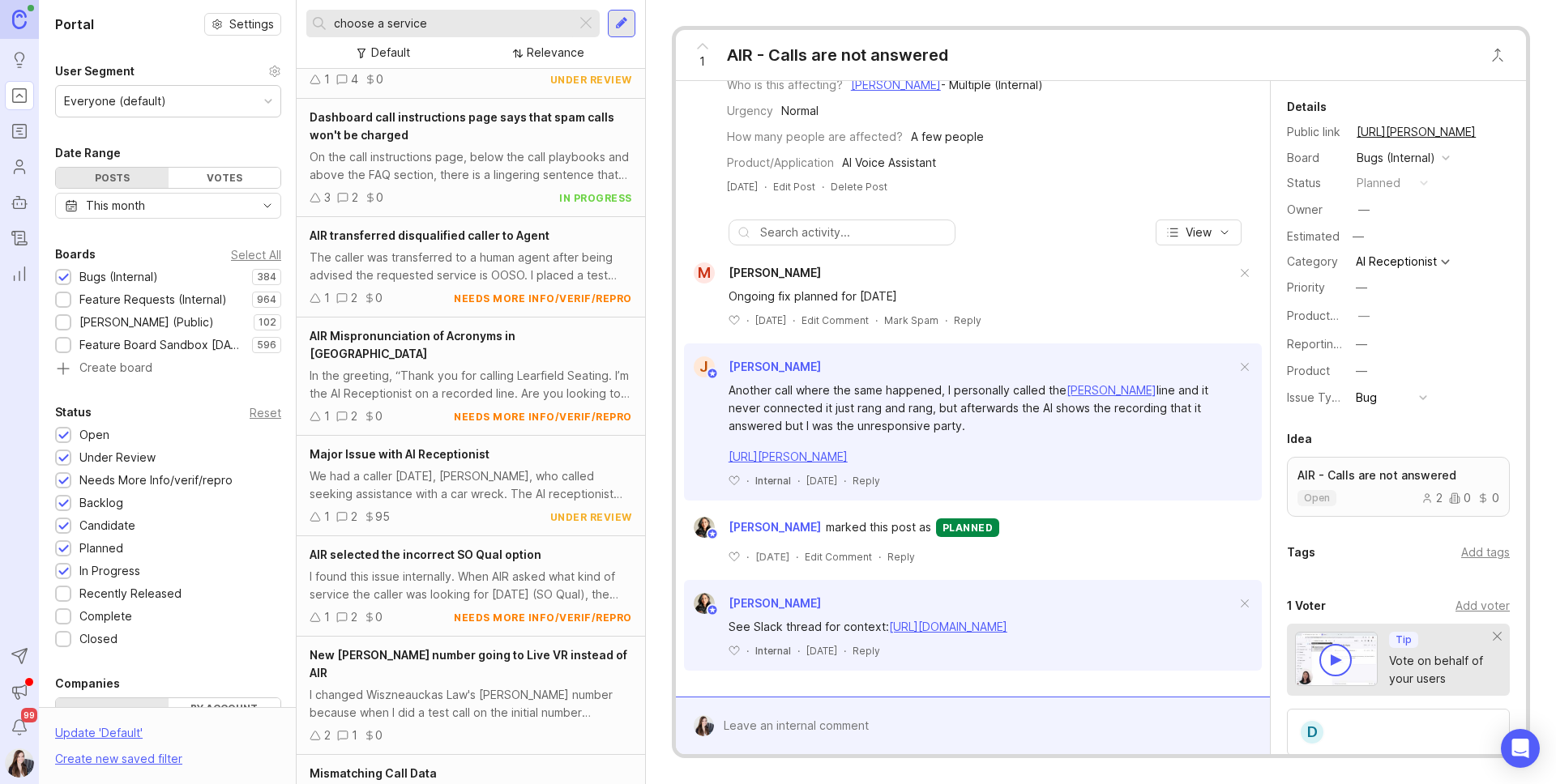
click at [454, 508] on div "Major Issue with AI Receptionist We had a caller [DATE], [PERSON_NAME], who cal…" at bounding box center [471, 485] width 348 height 100
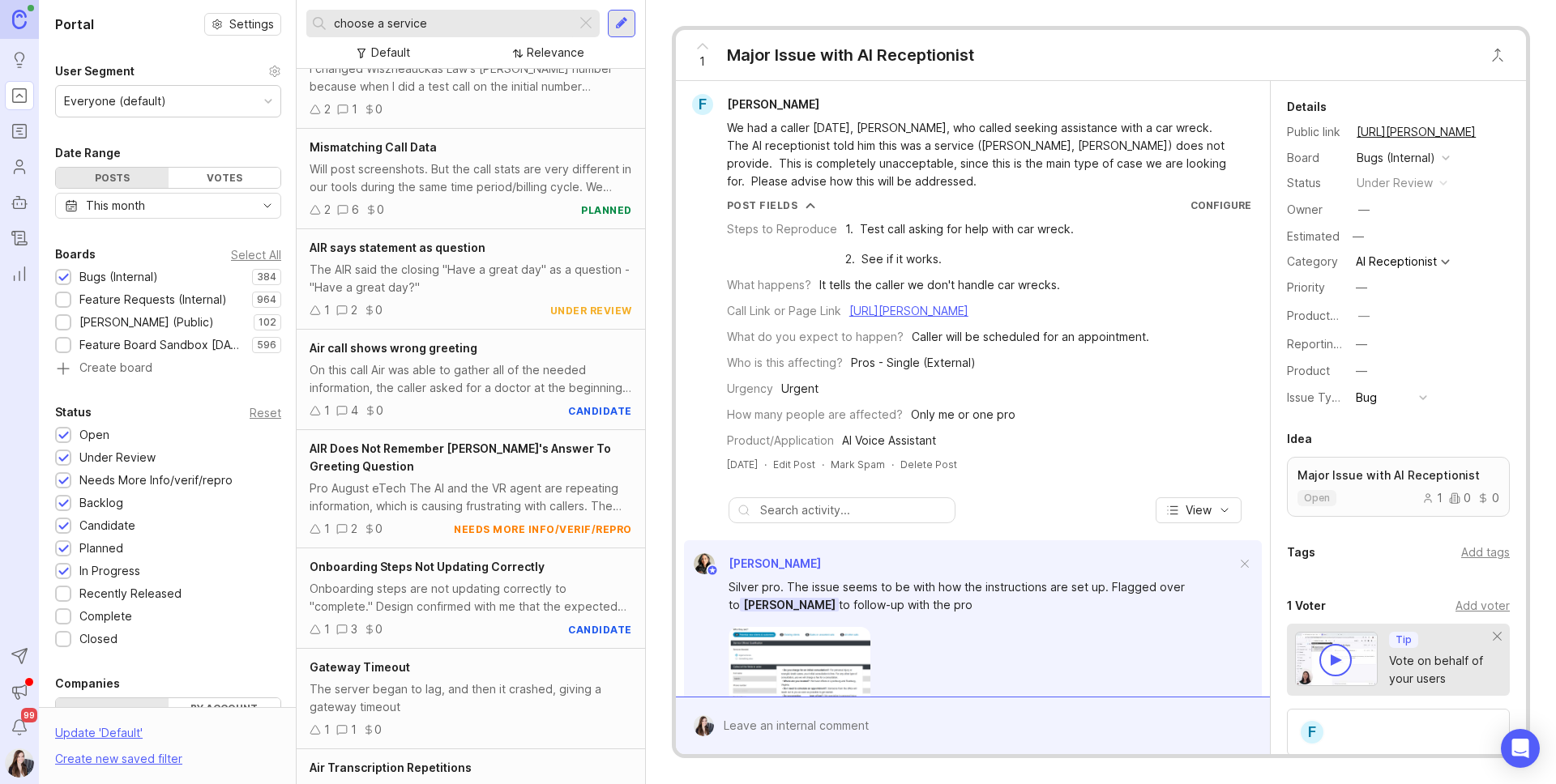
scroll to position [1339, 0]
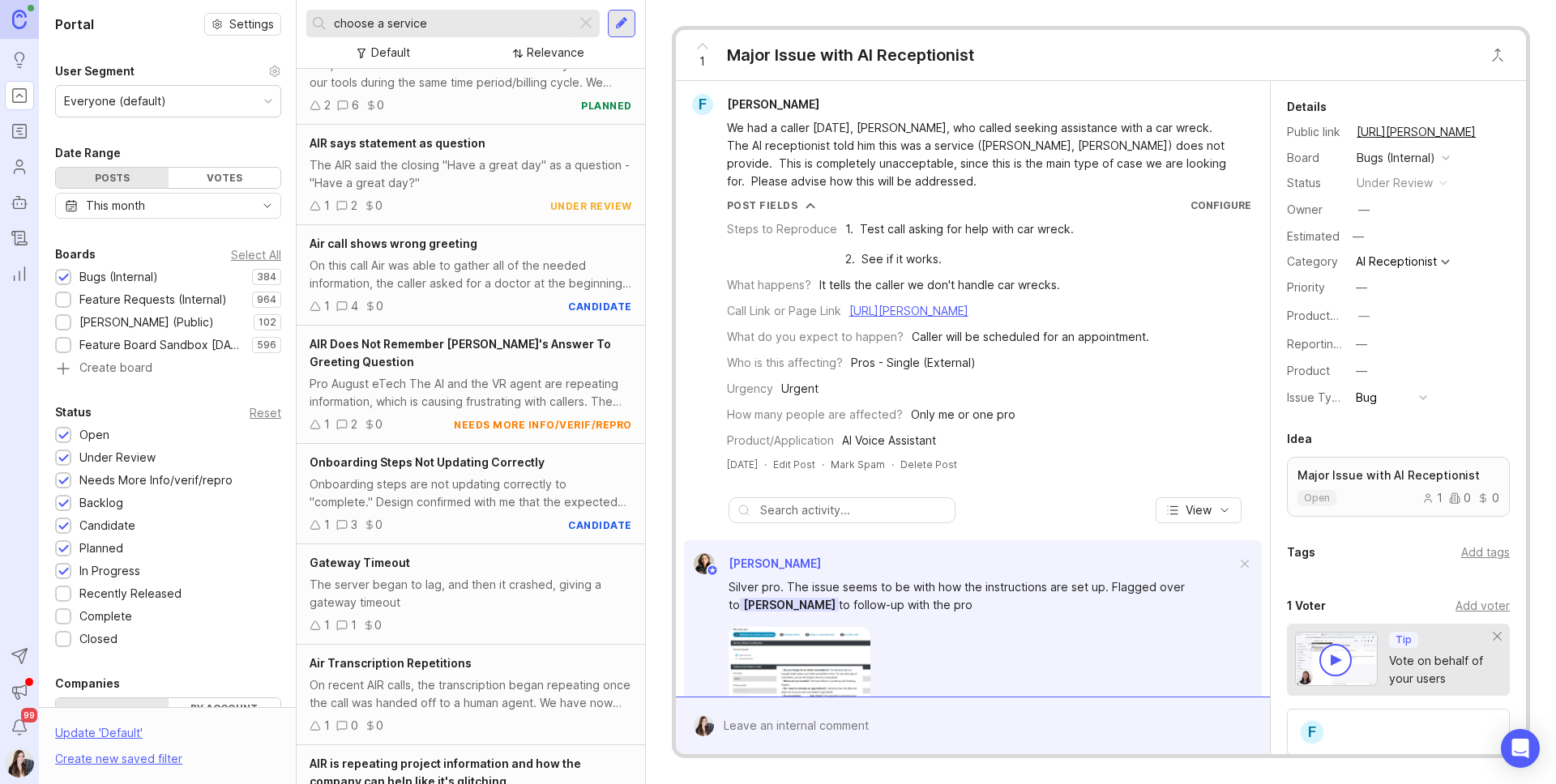
click at [391, 32] on div "choose a service" at bounding box center [442, 23] width 270 height 28
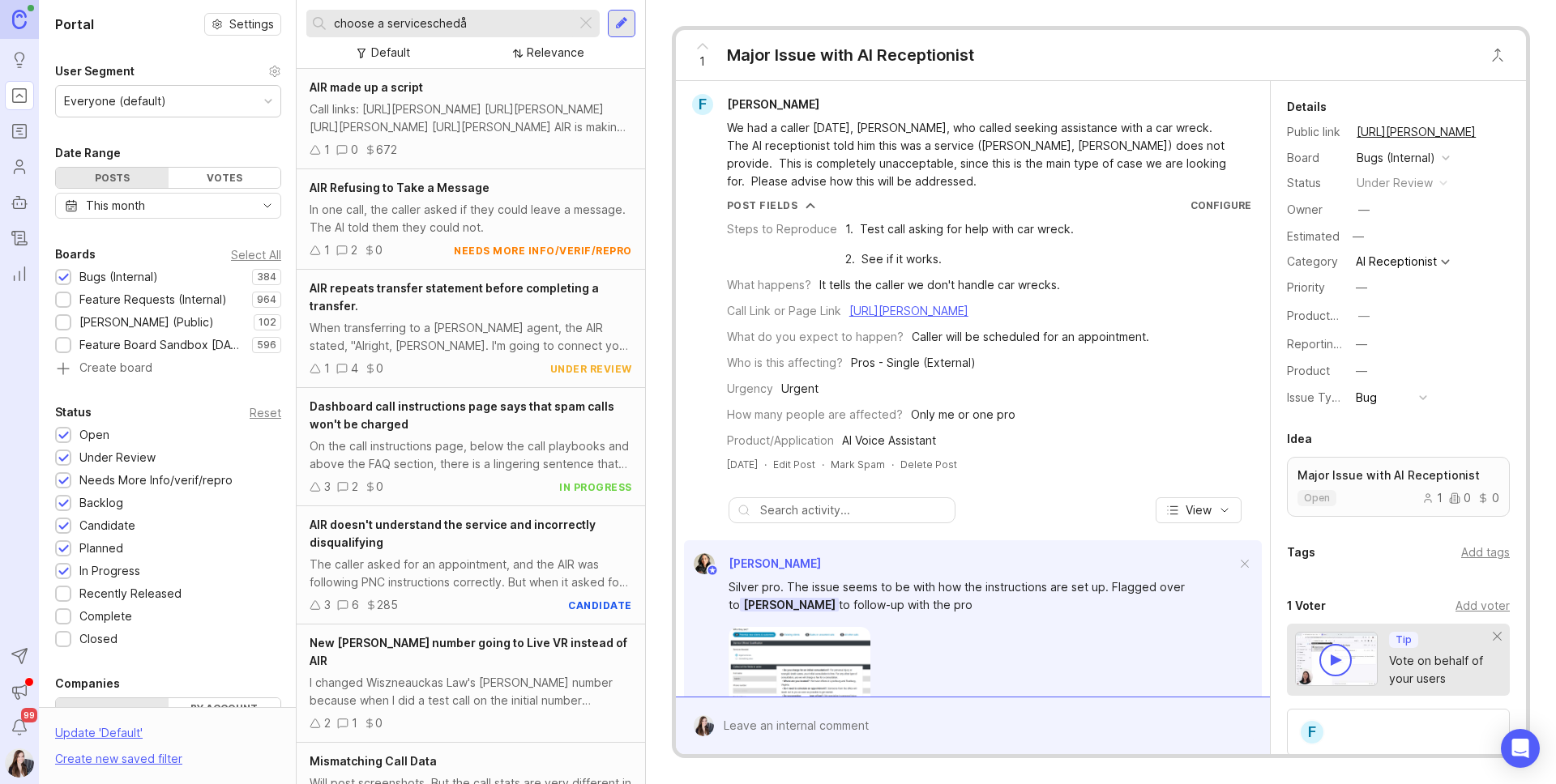
scroll to position [242, 0]
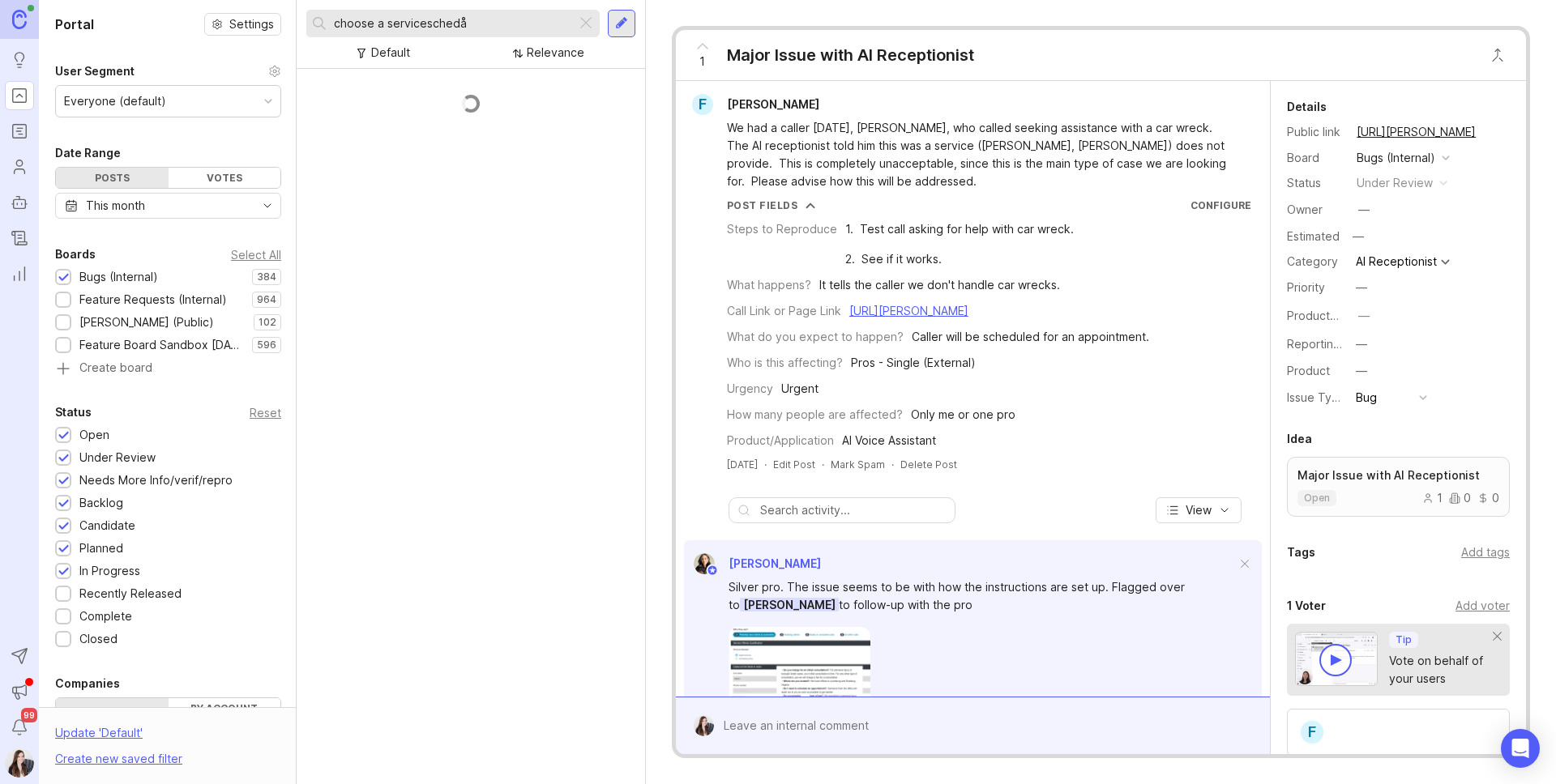
scroll to position [242, 0]
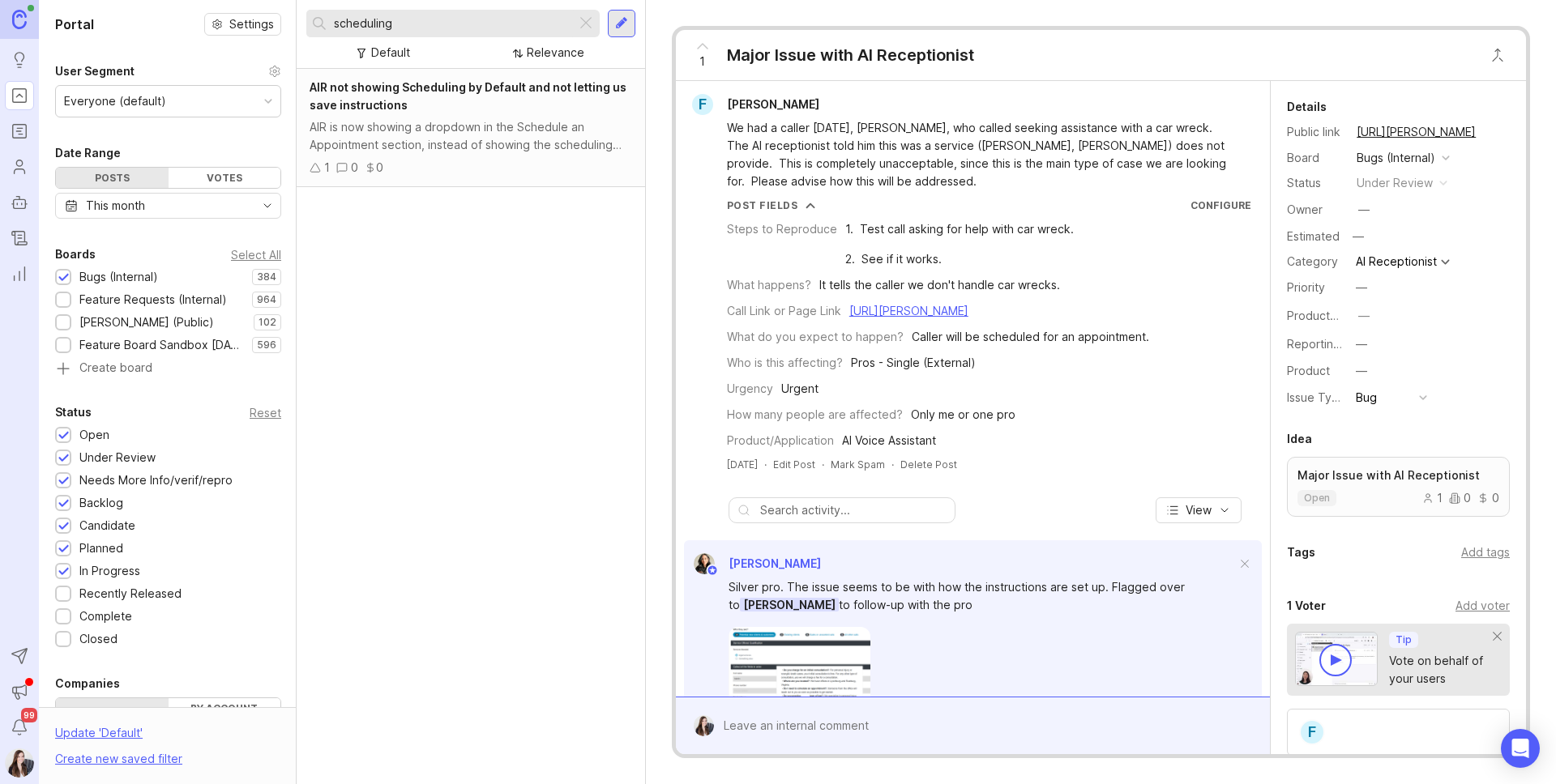
type input "scheduling"
click at [528, 145] on div "AIR is now showing a dropdown in the Schedule an Appointment section, instead o…" at bounding box center [470, 136] width 322 height 35
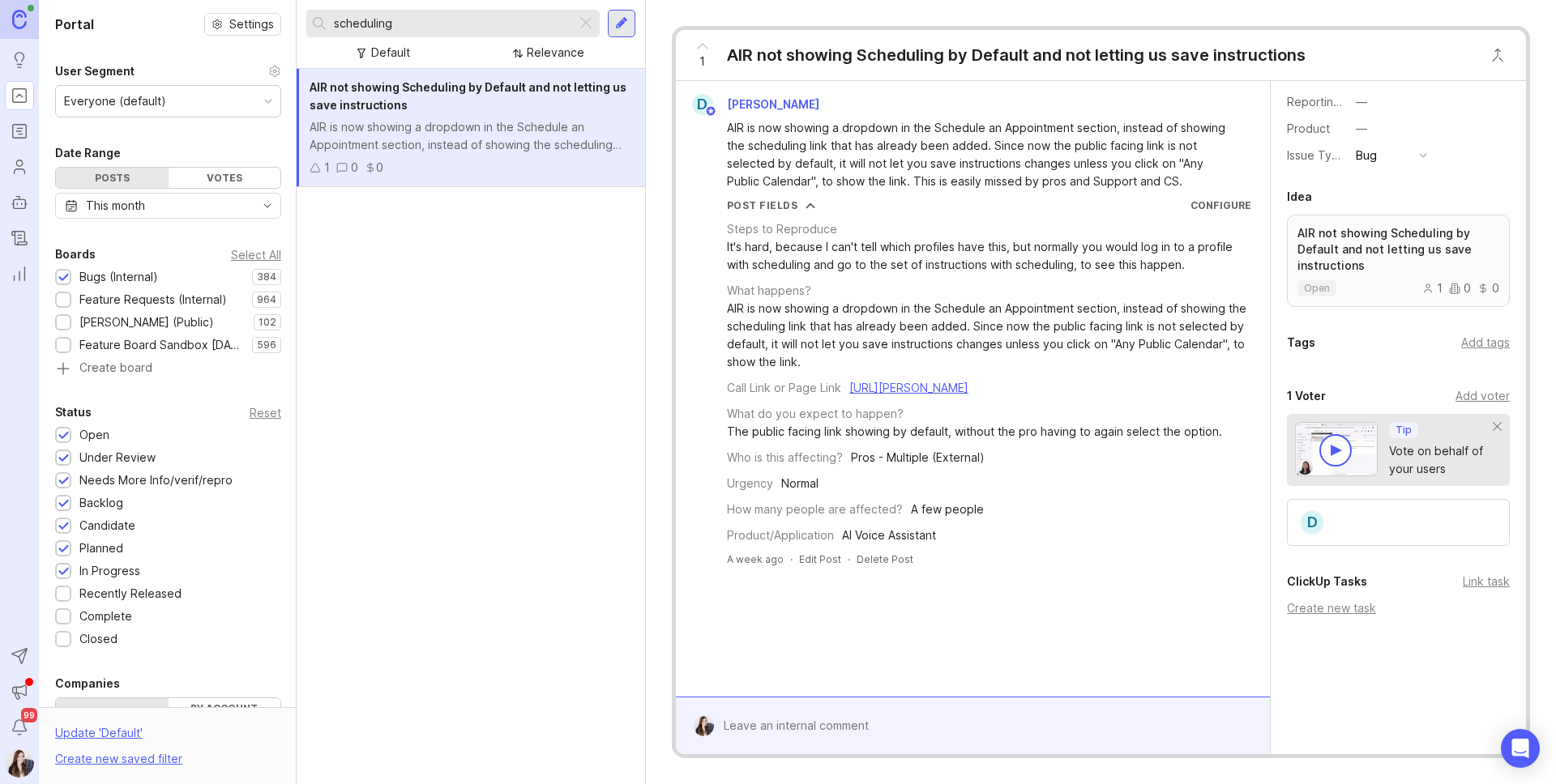
scroll to position [251, 0]
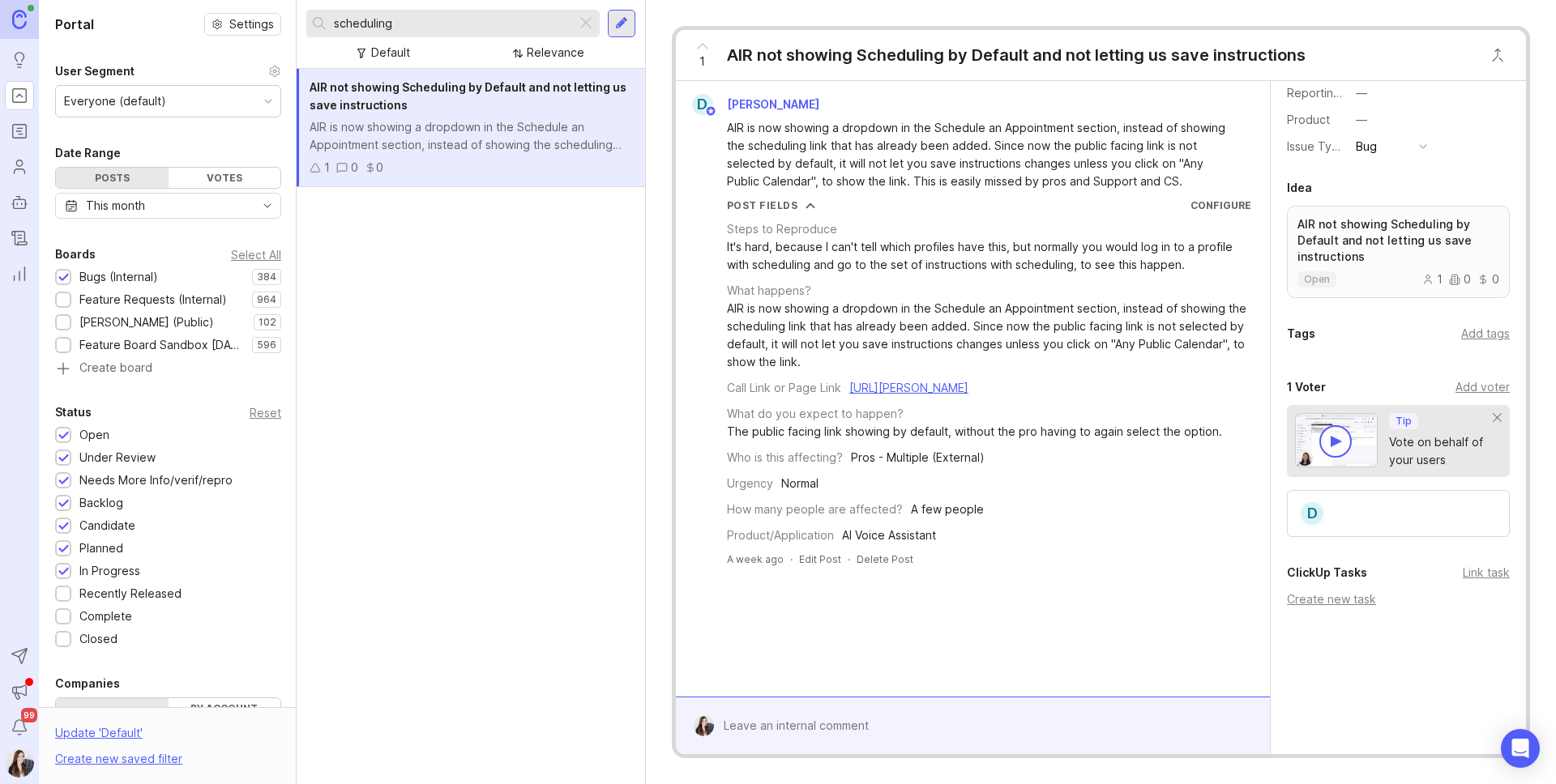
click at [1365, 604] on div "Create new task" at bounding box center [1398, 599] width 223 height 18
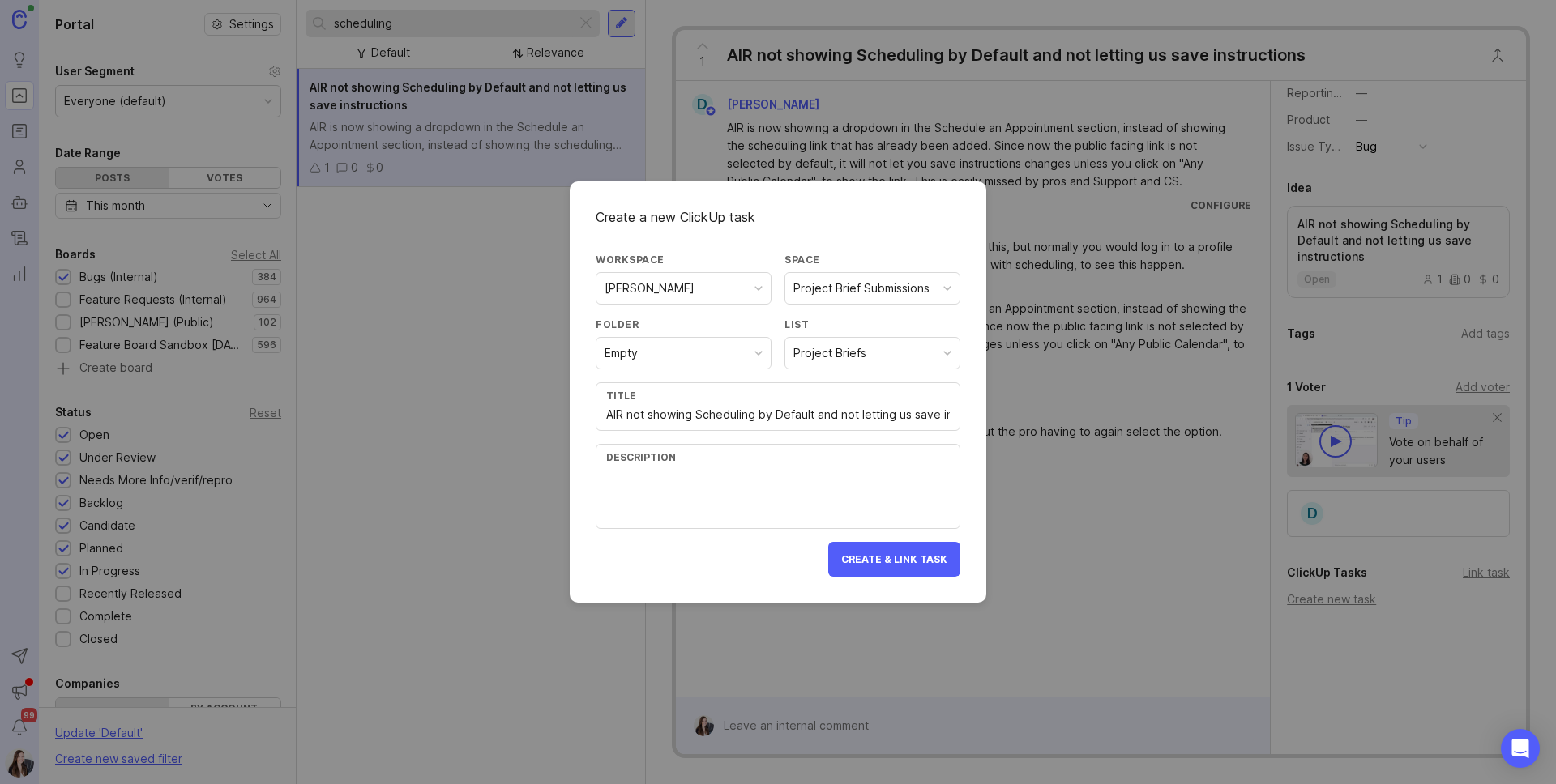
click at [906, 297] on div "Project Brief Submissions" at bounding box center [861, 288] width 136 height 18
click at [719, 348] on div "Empty" at bounding box center [683, 353] width 174 height 31
drag, startPoint x: 700, startPoint y: 472, endPoint x: 766, endPoint y: 457, distance: 67.7
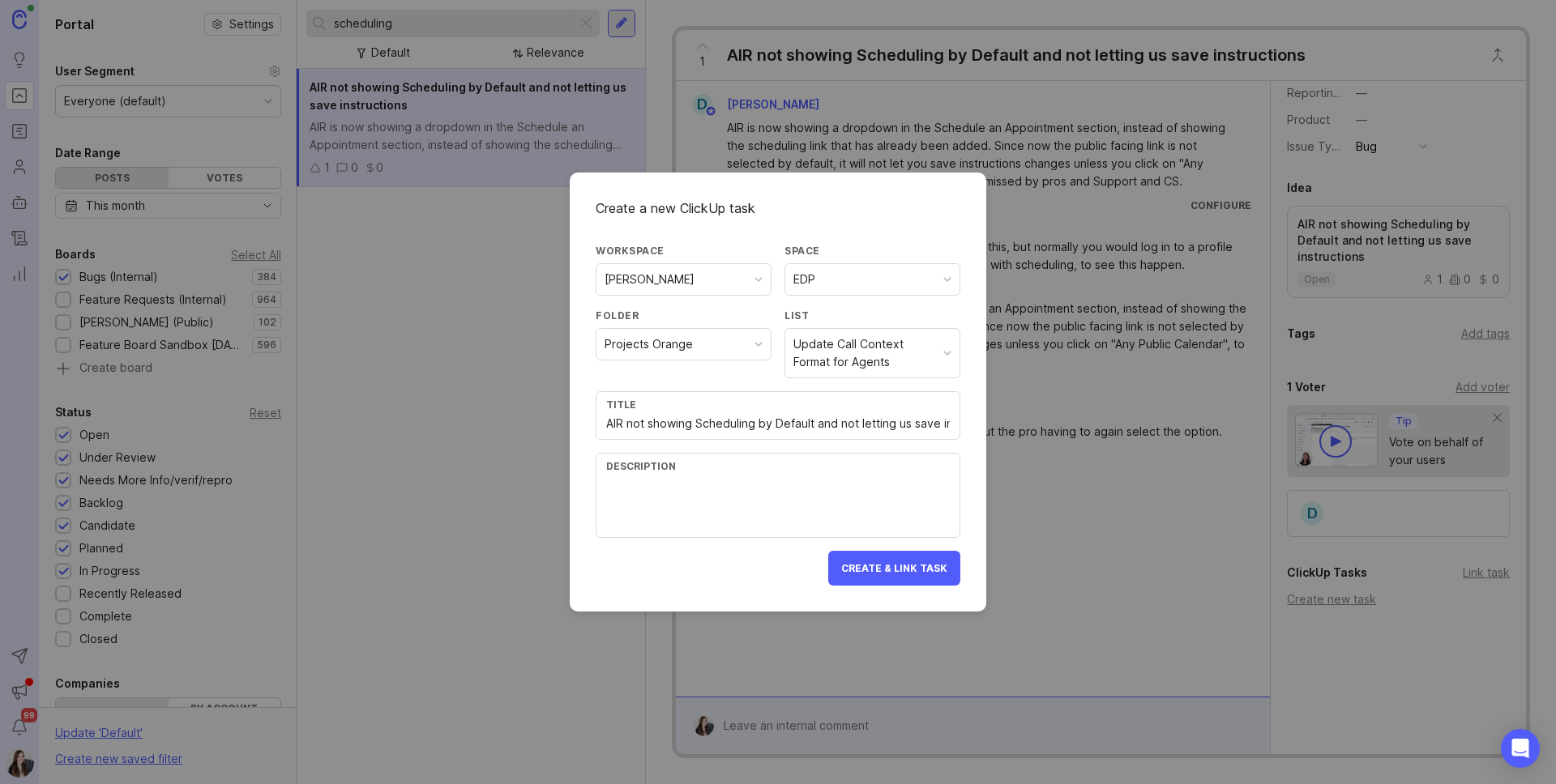
click at [899, 347] on div "Update Call Context Format for Agents" at bounding box center [865, 352] width 144 height 35
click at [893, 563] on span "Create & Link Task" at bounding box center [894, 568] width 107 height 12
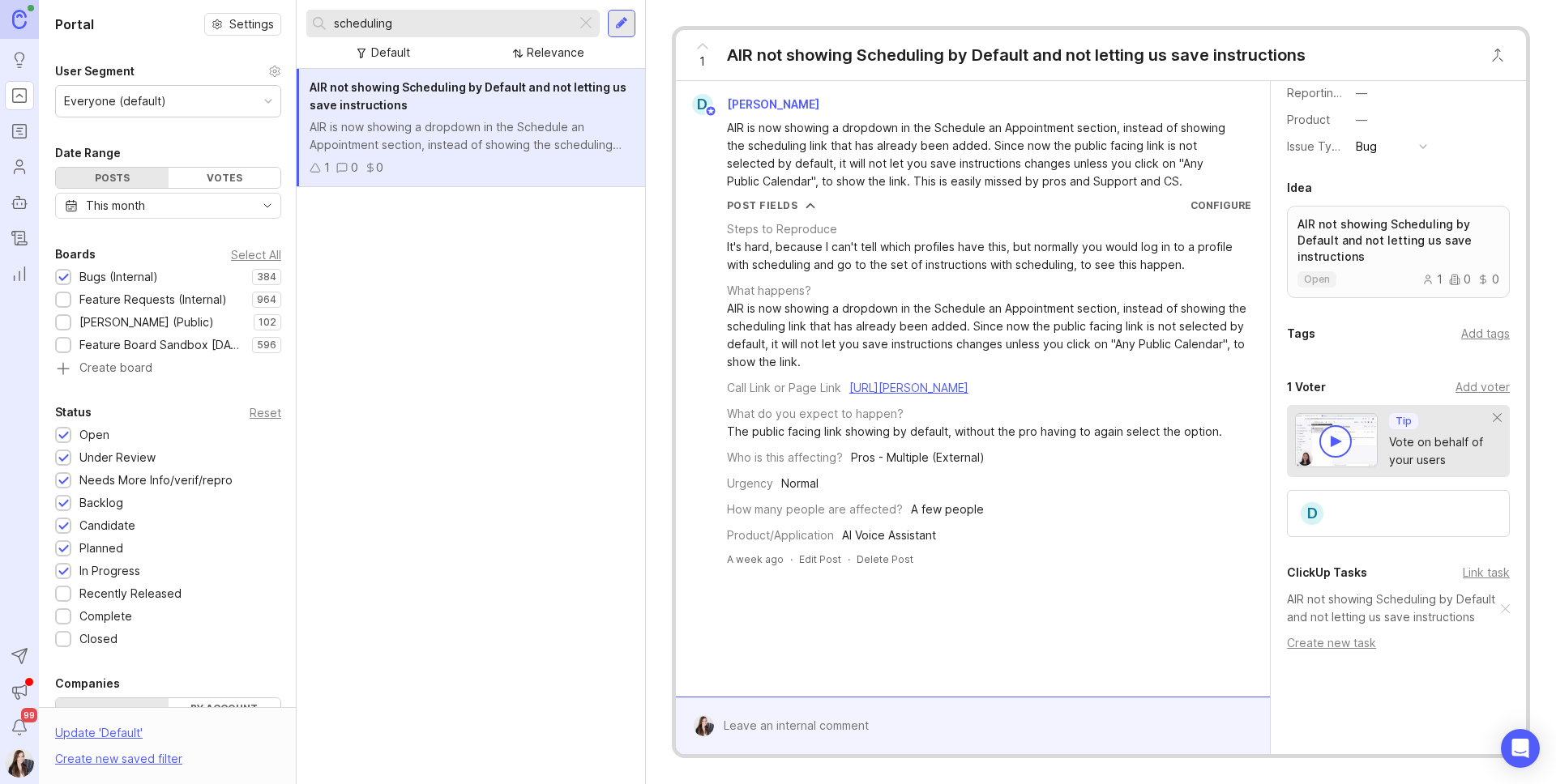
click at [1368, 605] on link "AIR not showing Scheduling by Default and not letting us save instructions" at bounding box center [1393, 607] width 214 height 35
drag, startPoint x: 918, startPoint y: 176, endPoint x: 1117, endPoint y: 177, distance: 199.0
click at [1117, 177] on div "AIR is now showing a dropdown in the Schedule an Appointment section, instead o…" at bounding box center [982, 155] width 511 height 71
drag, startPoint x: 1080, startPoint y: 190, endPoint x: 929, endPoint y: 200, distance: 151.3
click at [1075, 191] on div "D [PERSON_NAME] AIR is now showing a dropdown in the Schedule an Appointment se…" at bounding box center [972, 331] width 581 height 472
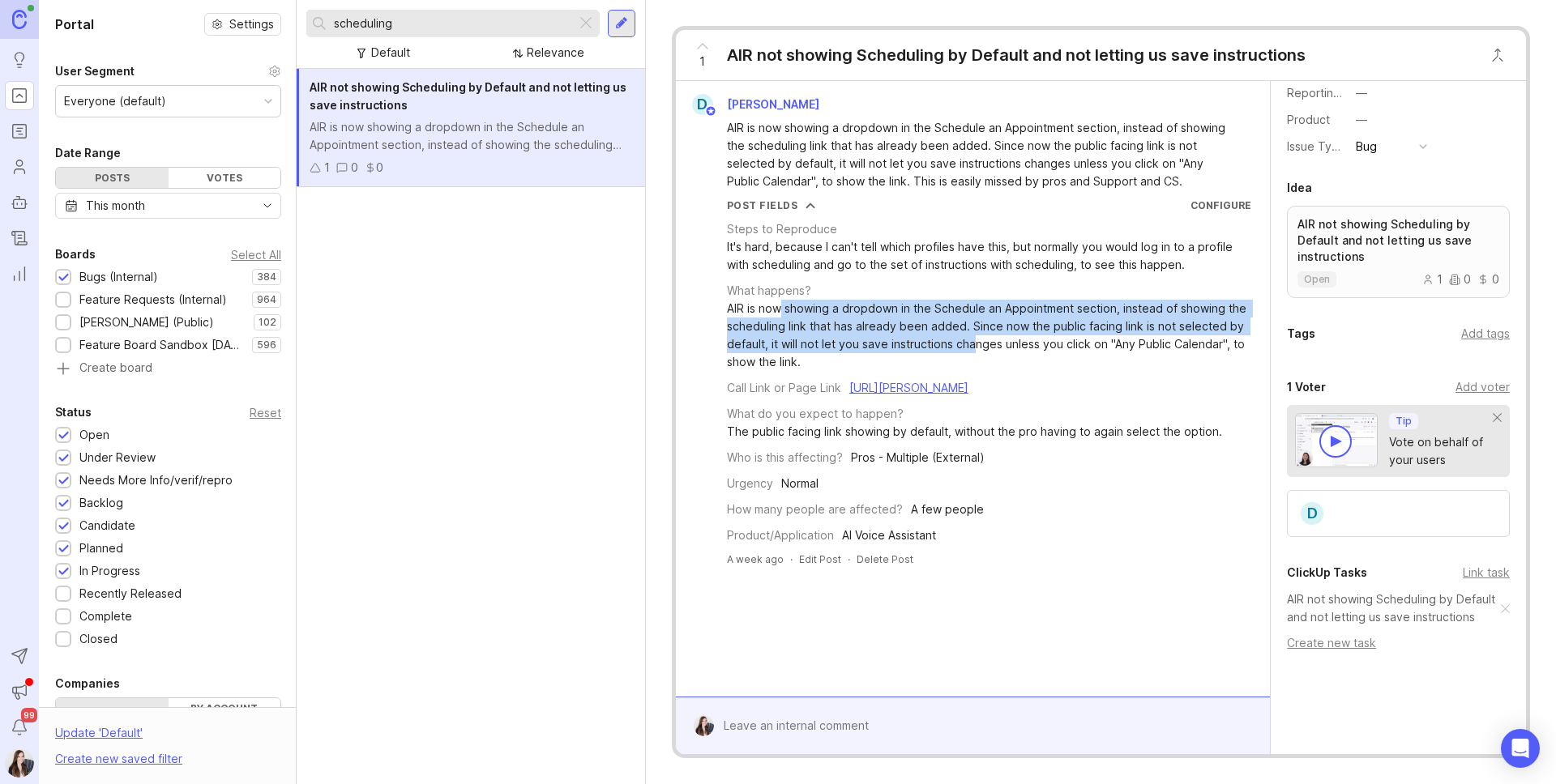
drag, startPoint x: 807, startPoint y: 316, endPoint x: 972, endPoint y: 344, distance: 167.4
click at [972, 344] on div "AIR is now showing a dropdown in the Schedule an Appointment section, instead o…" at bounding box center [988, 335] width 524 height 71
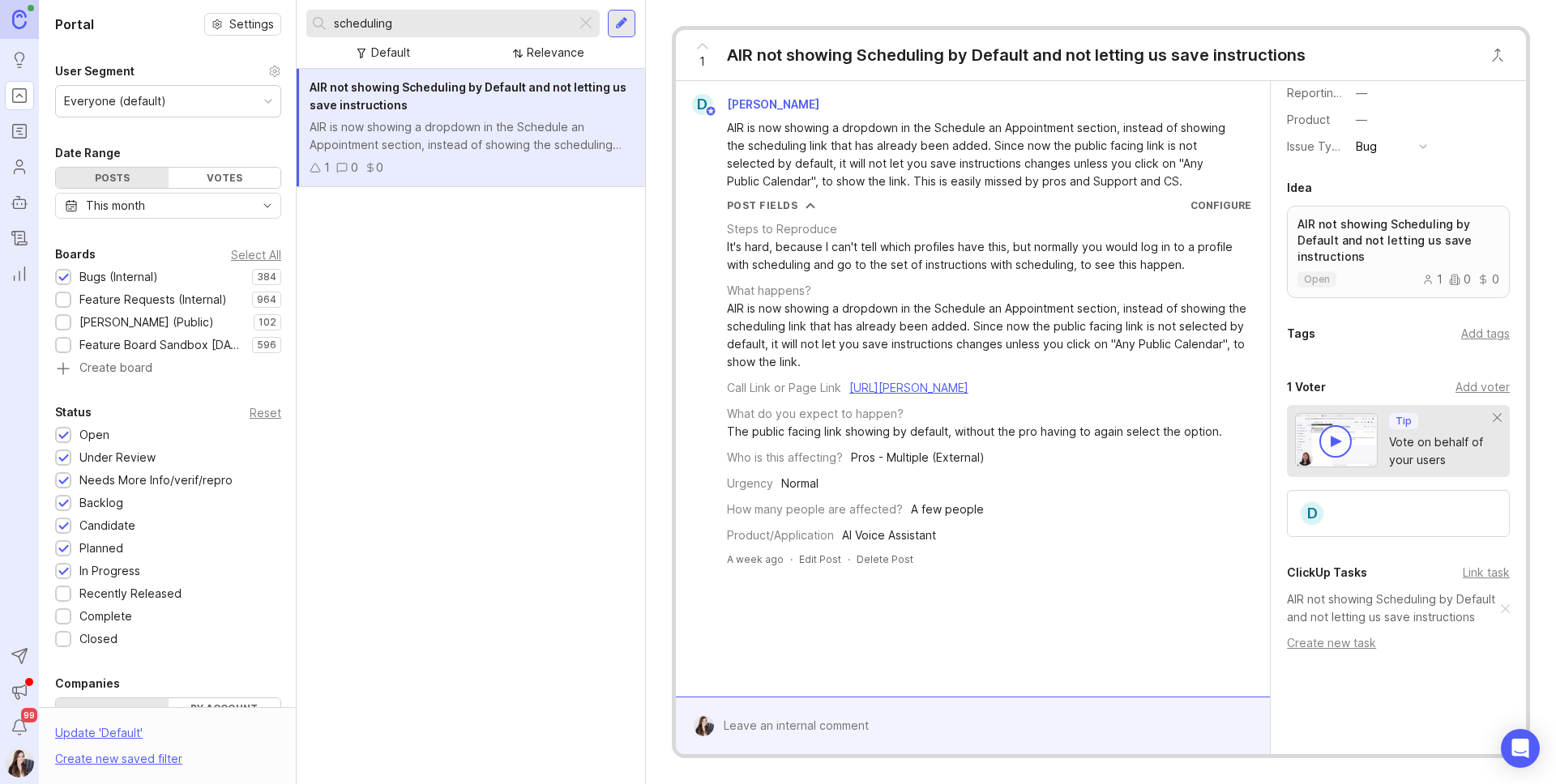
click at [906, 428] on div "The public facing link showing by default, without the pro having to again sele…" at bounding box center [974, 432] width 495 height 18
click at [839, 359] on div "AIR is now showing a dropdown in the Schedule an Appointment section, instead o…" at bounding box center [988, 335] width 524 height 71
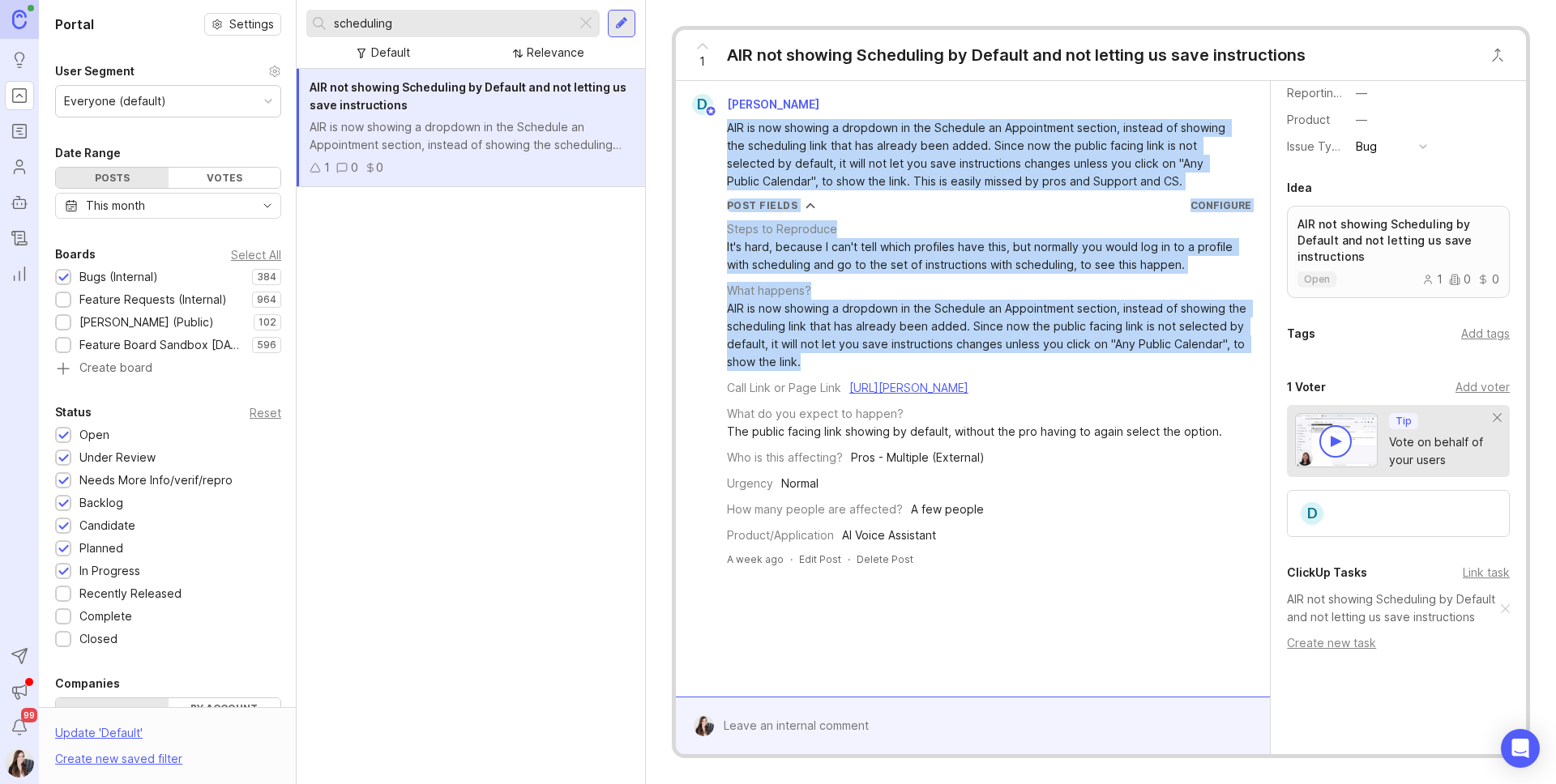
drag, startPoint x: 819, startPoint y: 357, endPoint x: 713, endPoint y: 124, distance: 256.0
click at [713, 124] on div "D [PERSON_NAME] AIR is now showing a dropdown in the Schedule an Appointment se…" at bounding box center [972, 331] width 581 height 472
click at [1011, 440] on div "Steps to Reproduce It's hard, because I can't tell which profiles have this, bu…" at bounding box center [988, 378] width 524 height 332
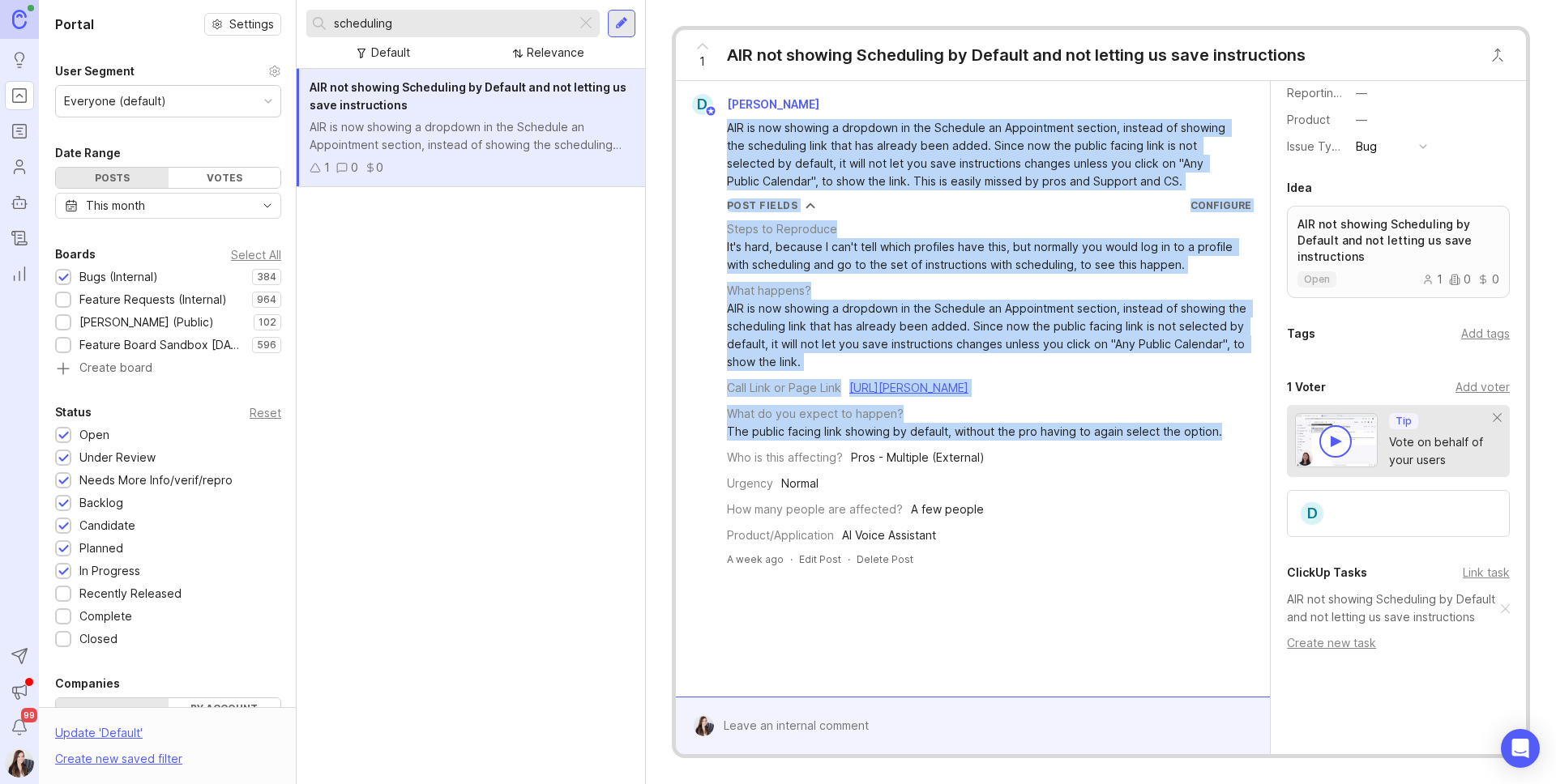
drag, startPoint x: 1220, startPoint y: 434, endPoint x: 716, endPoint y: 132, distance: 587.6
click at [716, 132] on div "D [PERSON_NAME] AIR is now showing a dropdown in the Schedule an Appointment se…" at bounding box center [972, 331] width 581 height 472
copy div "AIR is now showing a dropdown in the Schedule an Appointment section, instead o…"
